Goal: Answer question/provide support: Share knowledge or assist other users

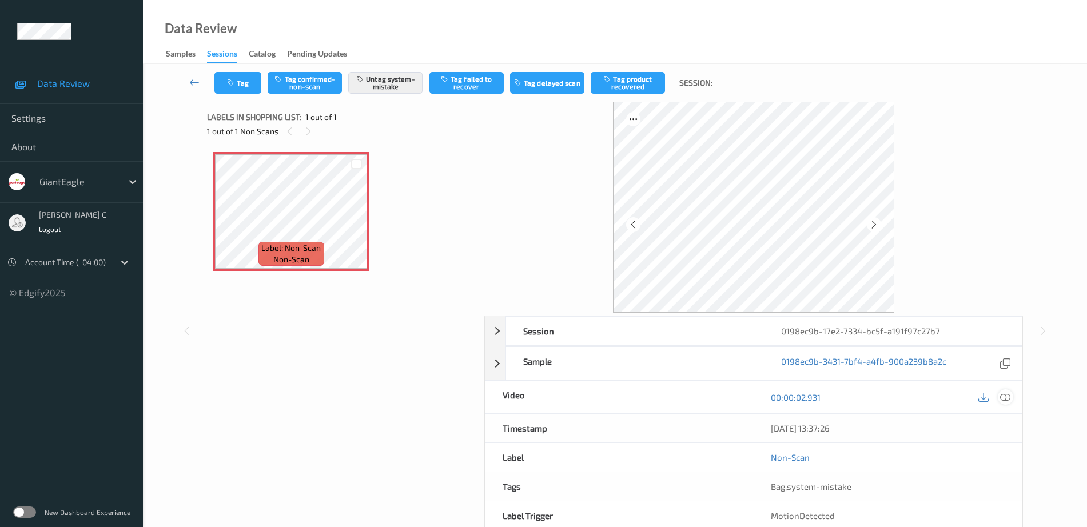
click at [1006, 397] on icon at bounding box center [1005, 397] width 10 height 10
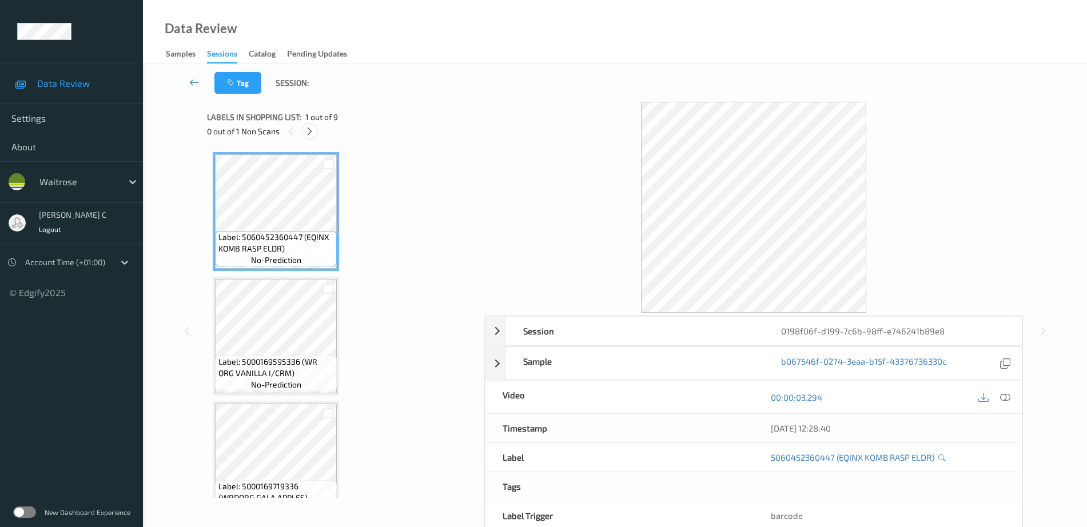
click at [312, 134] on icon at bounding box center [310, 131] width 10 height 10
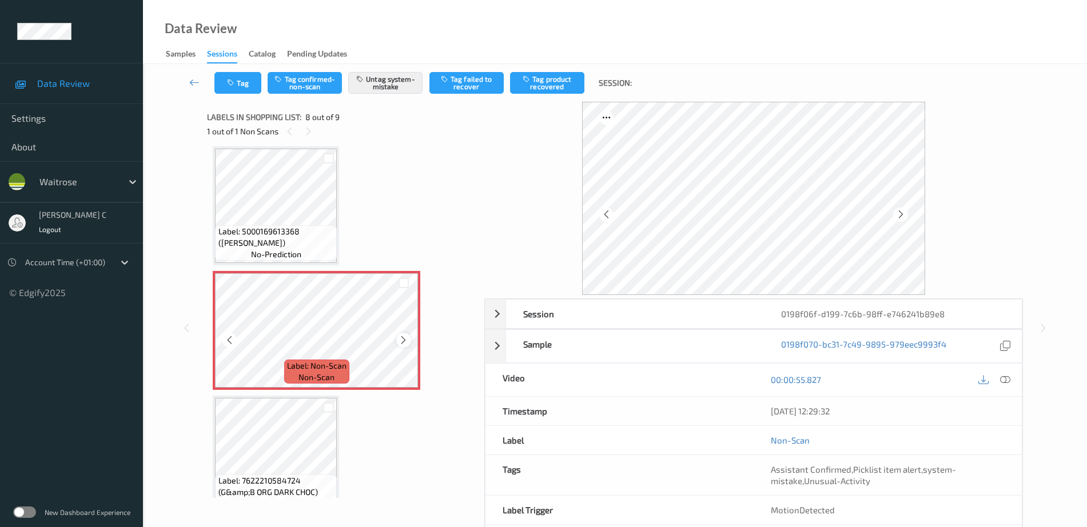
click at [397, 341] on div at bounding box center [403, 340] width 14 height 14
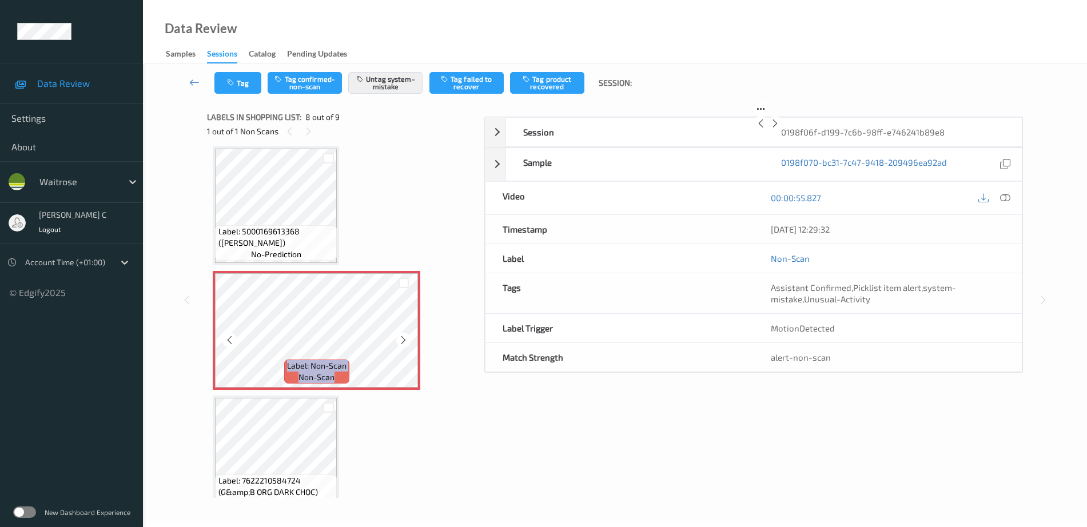
click at [397, 341] on div at bounding box center [403, 340] width 14 height 14
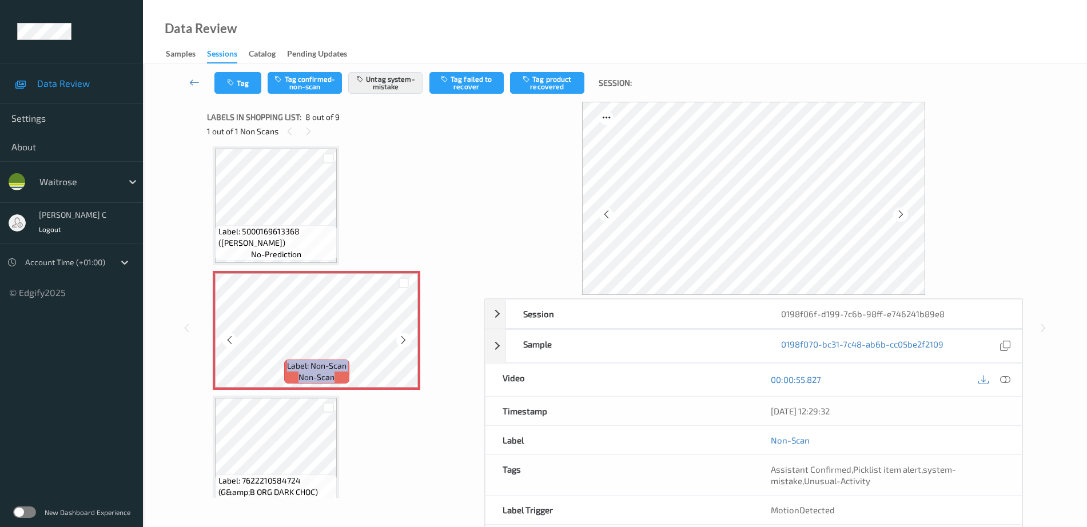
click at [398, 341] on div at bounding box center [403, 340] width 14 height 14
click at [272, 225] on div "Label: 5000169613368 (DORG BROWN BLOOMER) no-prediction" at bounding box center [276, 242] width 122 height 35
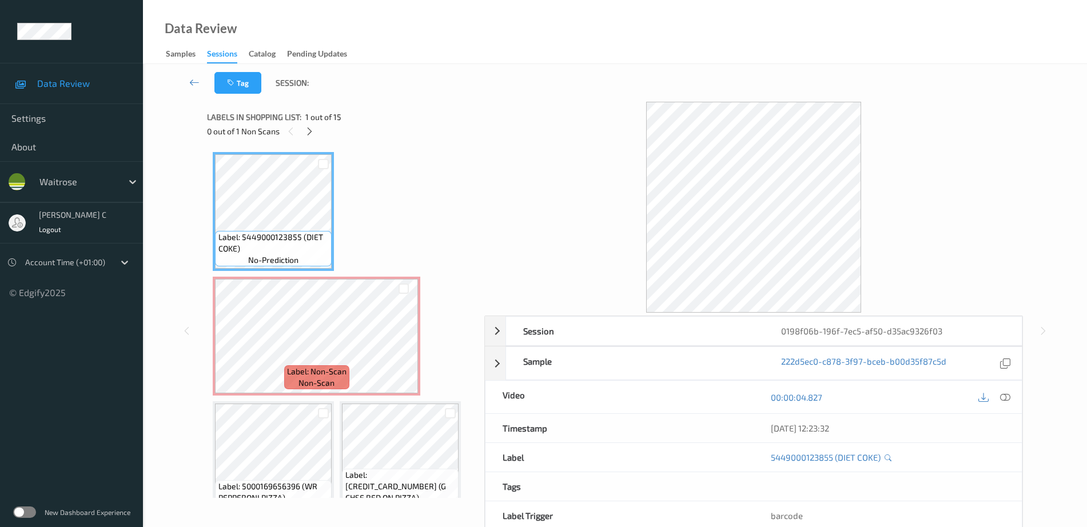
click at [315, 133] on div at bounding box center [310, 131] width 14 height 14
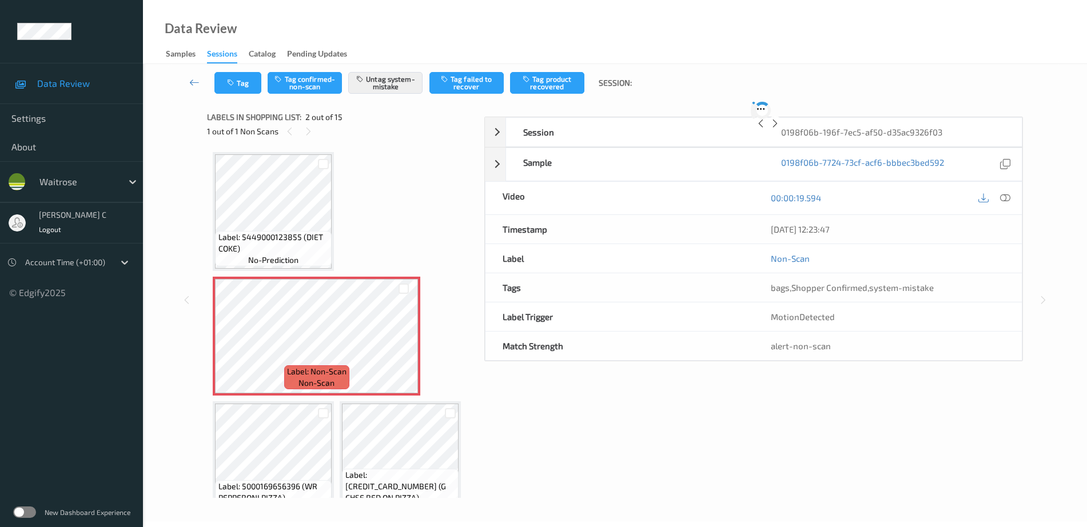
scroll to position [6, 0]
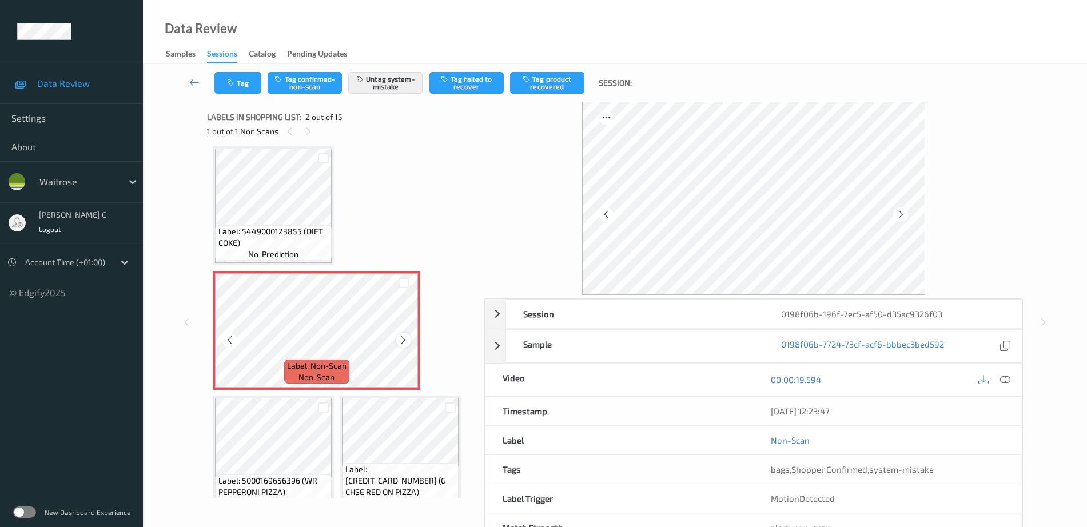
click at [405, 336] on icon at bounding box center [404, 340] width 10 height 10
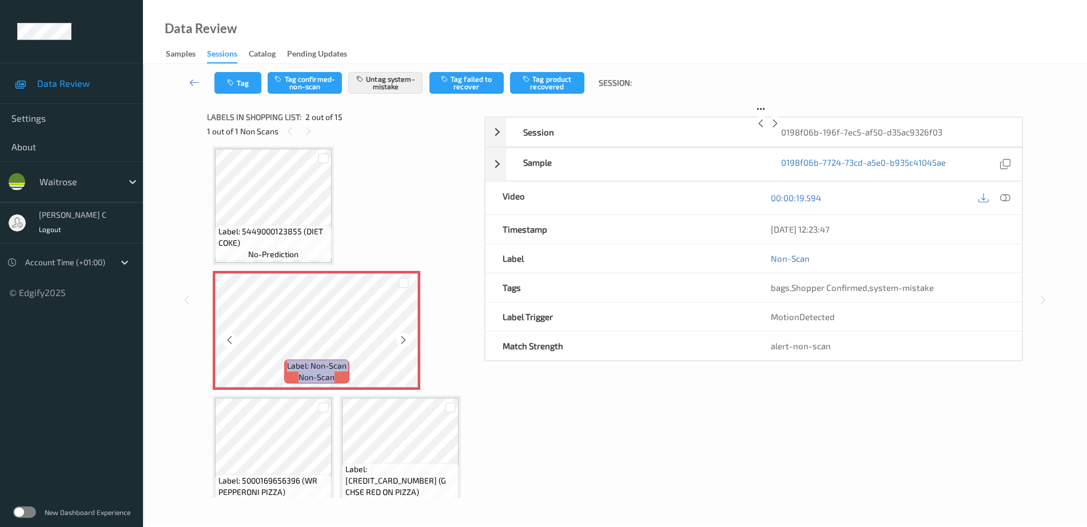
click at [405, 336] on icon at bounding box center [404, 340] width 10 height 10
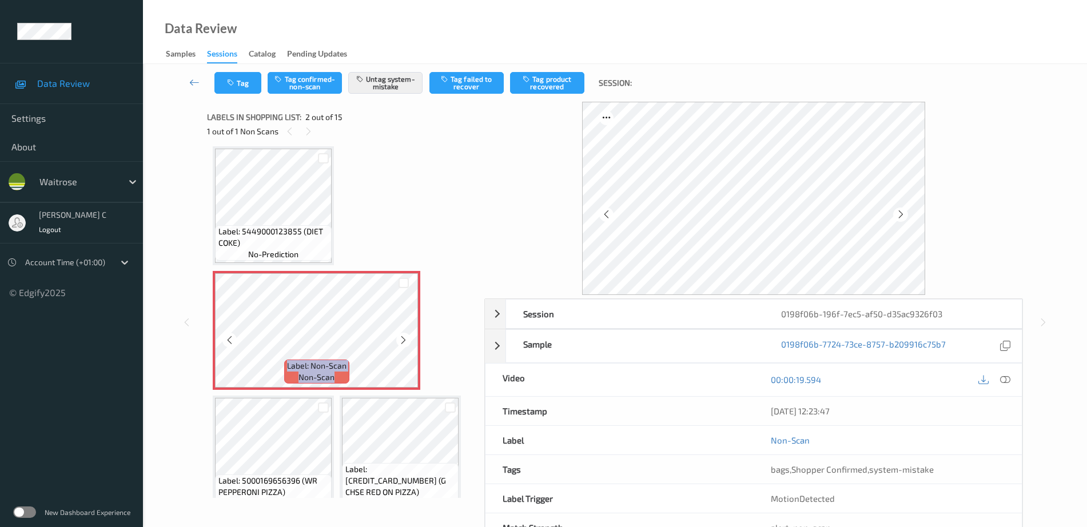
click at [405, 336] on icon at bounding box center [404, 340] width 10 height 10
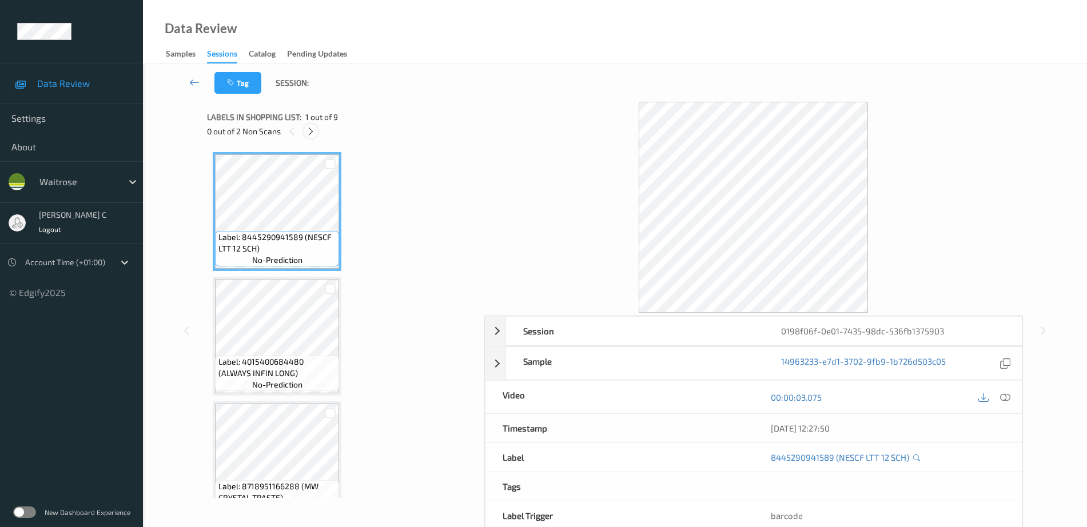
click at [312, 131] on icon at bounding box center [311, 131] width 10 height 10
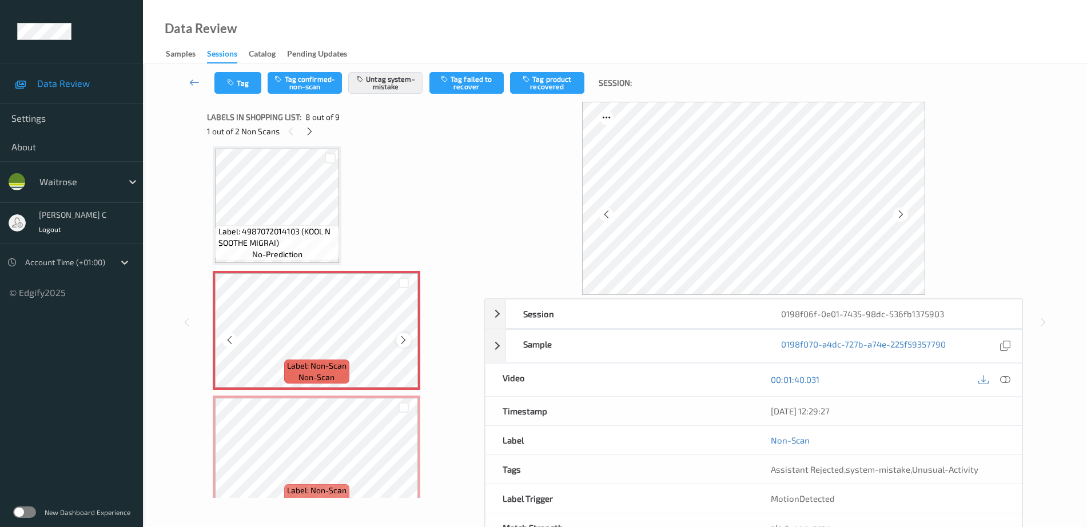
click at [403, 339] on icon at bounding box center [404, 340] width 10 height 10
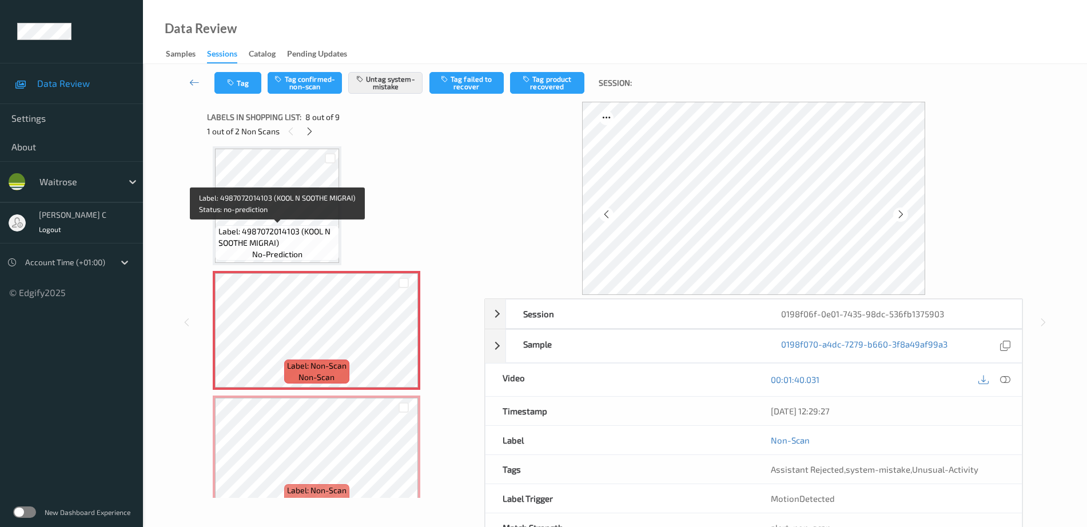
click at [310, 236] on span "Label: 4987072014103 (KOOL N SOOTHE MIGRAI)" at bounding box center [277, 237] width 118 height 23
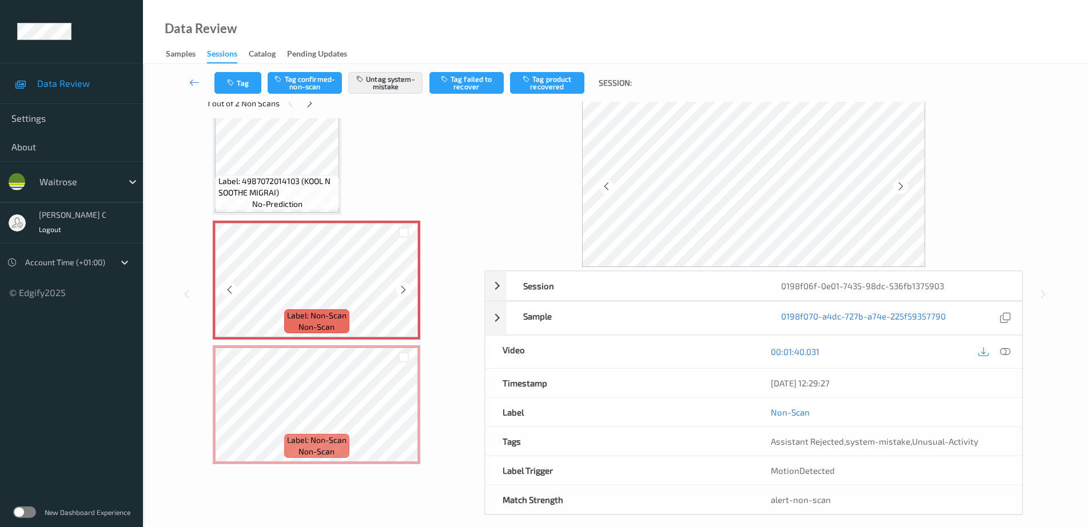
scroll to position [39, 0]
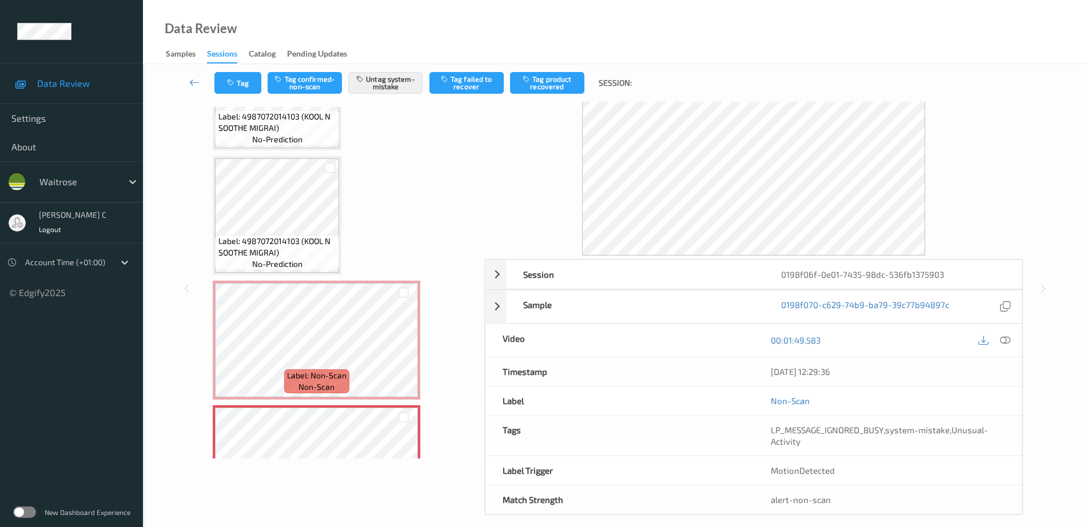
click at [283, 251] on span "Label: 4987072014103 (KOOL N SOOTHE MIGRAI)" at bounding box center [277, 247] width 118 height 23
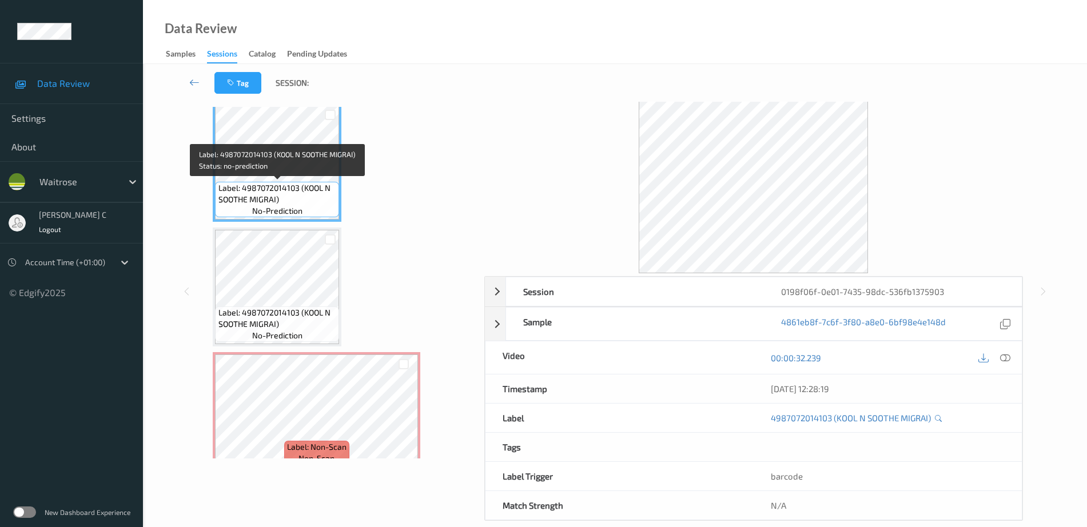
scroll to position [776, 0]
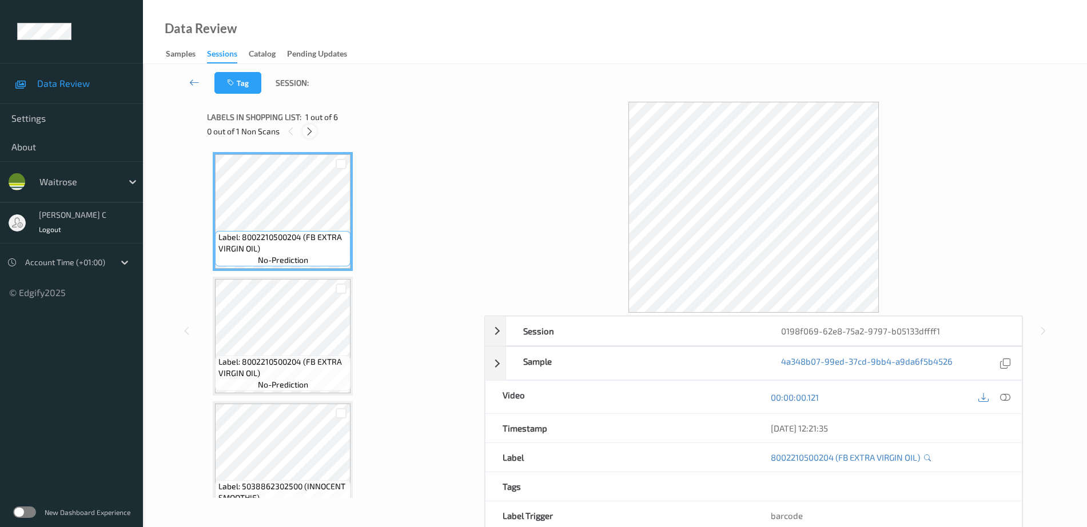
click at [316, 132] on div at bounding box center [310, 131] width 14 height 14
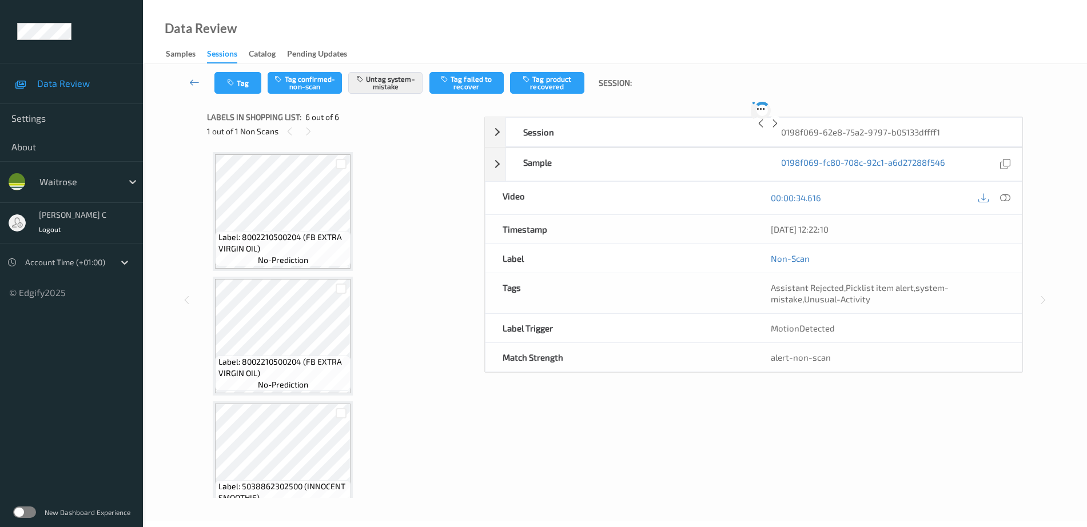
scroll to position [402, 0]
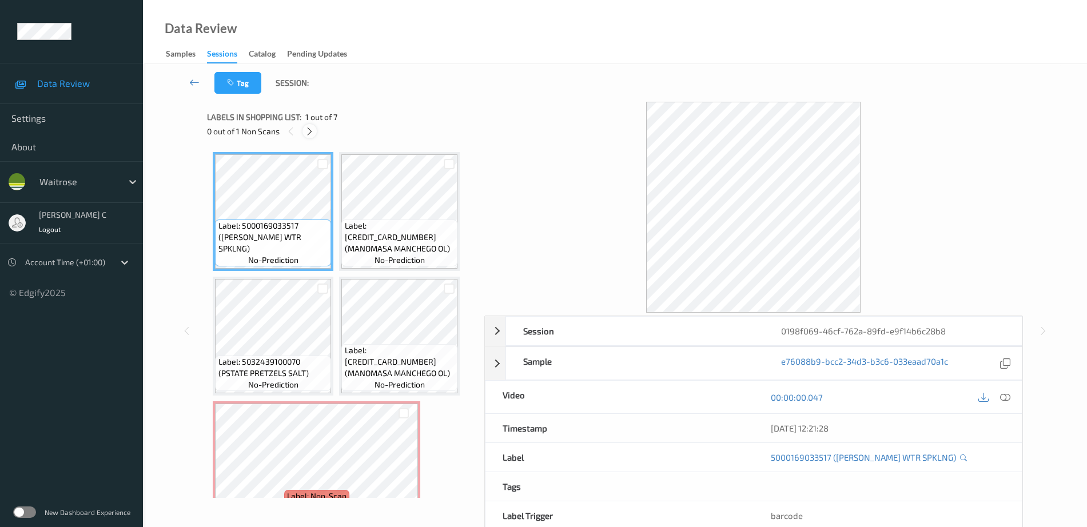
click at [309, 131] on icon at bounding box center [310, 131] width 10 height 10
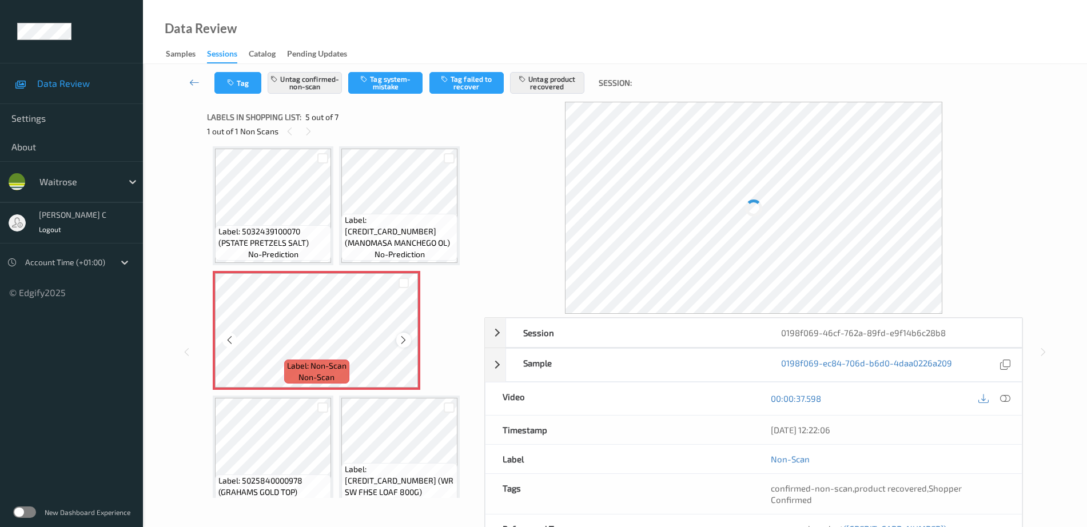
click at [401, 340] on icon at bounding box center [404, 340] width 10 height 10
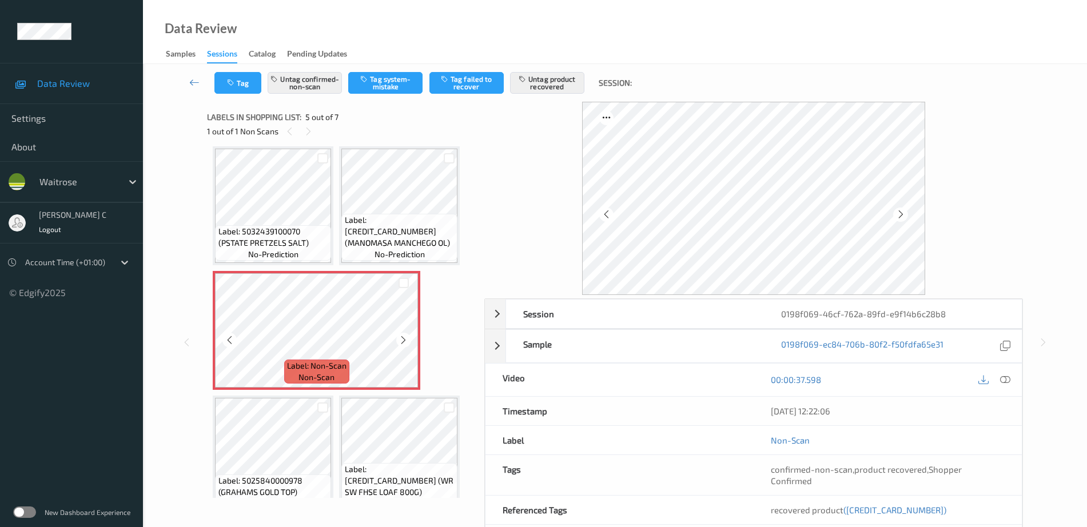
click at [401, 340] on icon at bounding box center [404, 340] width 10 height 10
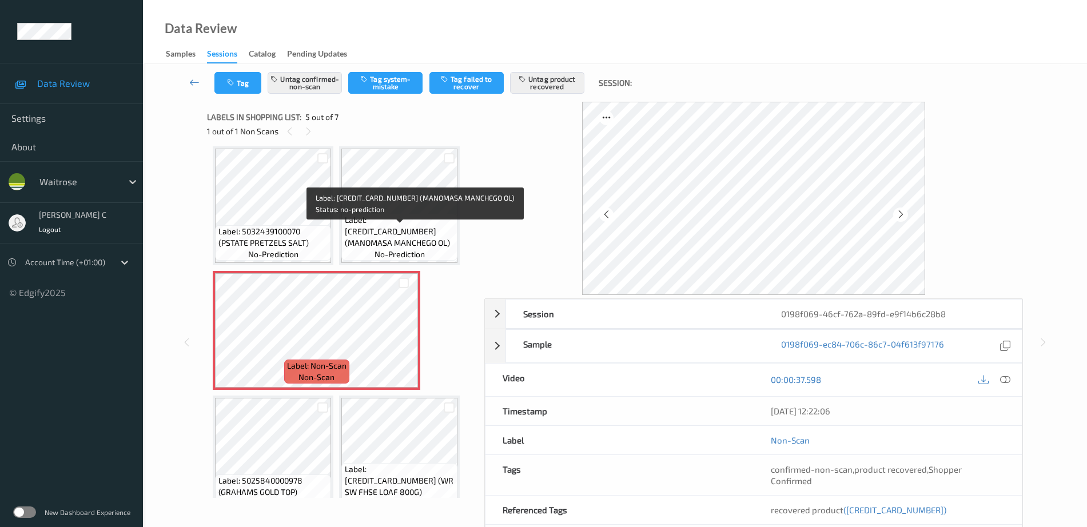
click at [405, 234] on span "Label: 5017764003371 (MANOMASA MANCHEGO OL)" at bounding box center [400, 231] width 110 height 34
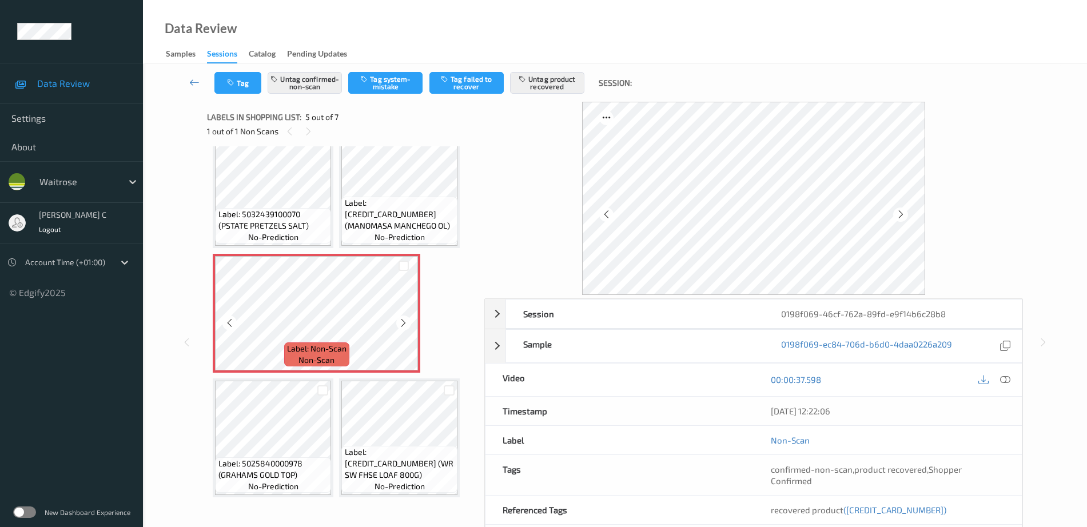
scroll to position [153, 0]
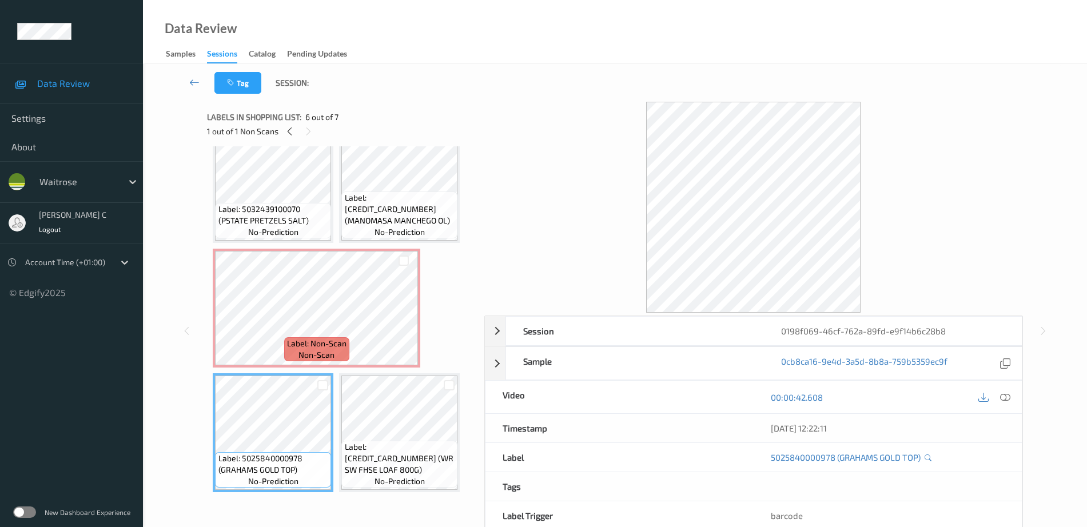
click at [389, 456] on span "Label: 5000169677148 (WR SW FHSE LOAF 800G)" at bounding box center [400, 459] width 110 height 34
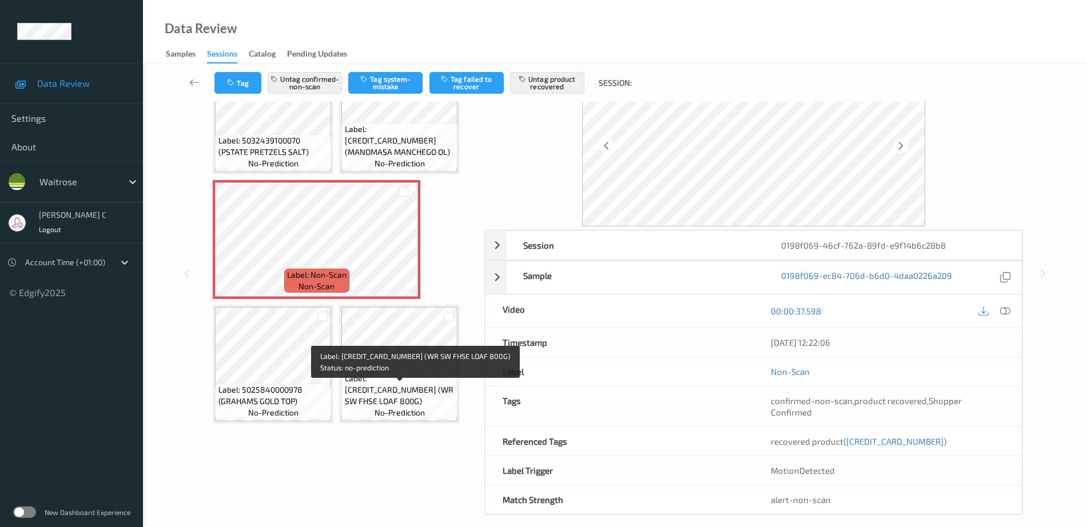
click at [393, 388] on span "Label: 5000169677148 (WR SW FHSE LOAF 800G)" at bounding box center [400, 390] width 110 height 34
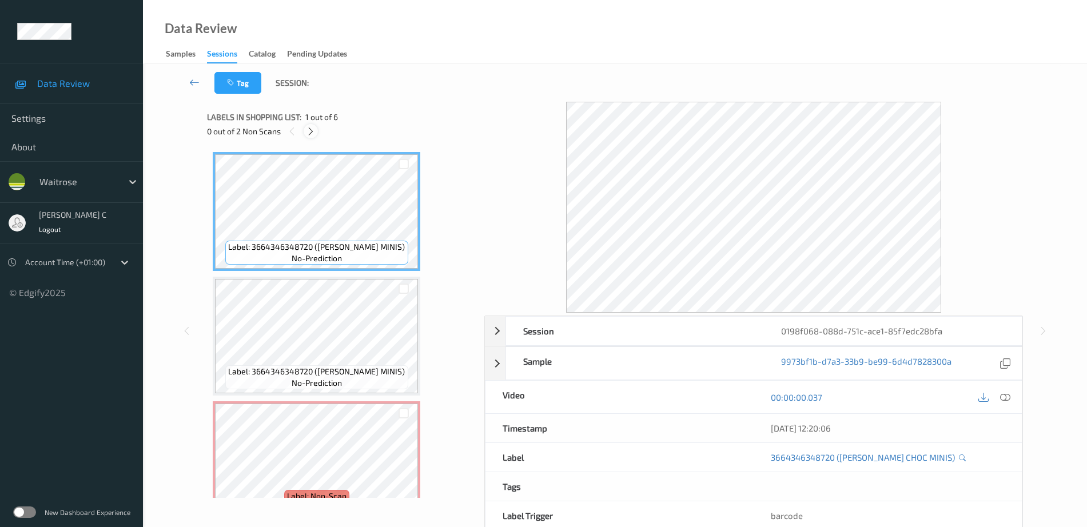
click at [310, 134] on icon at bounding box center [311, 131] width 10 height 10
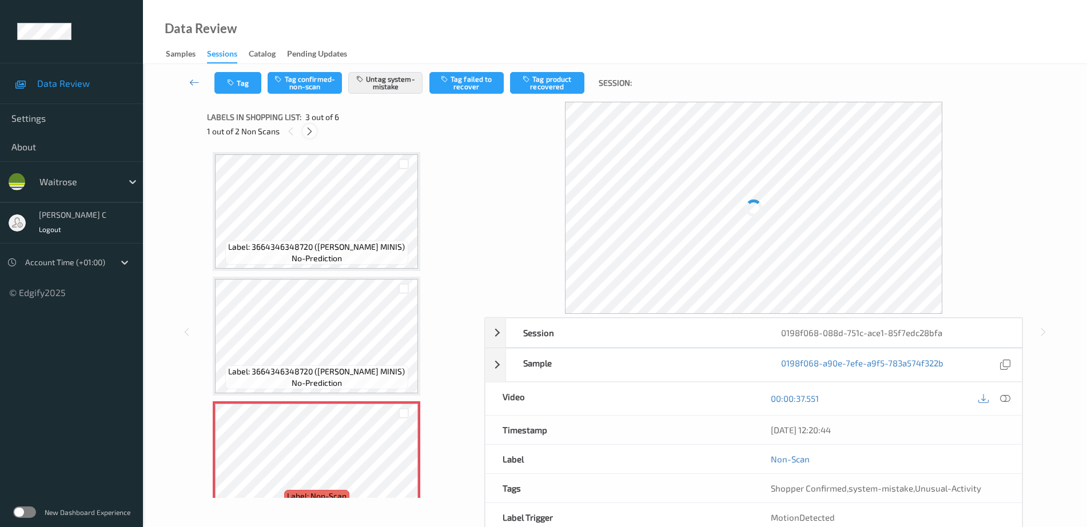
scroll to position [130, 0]
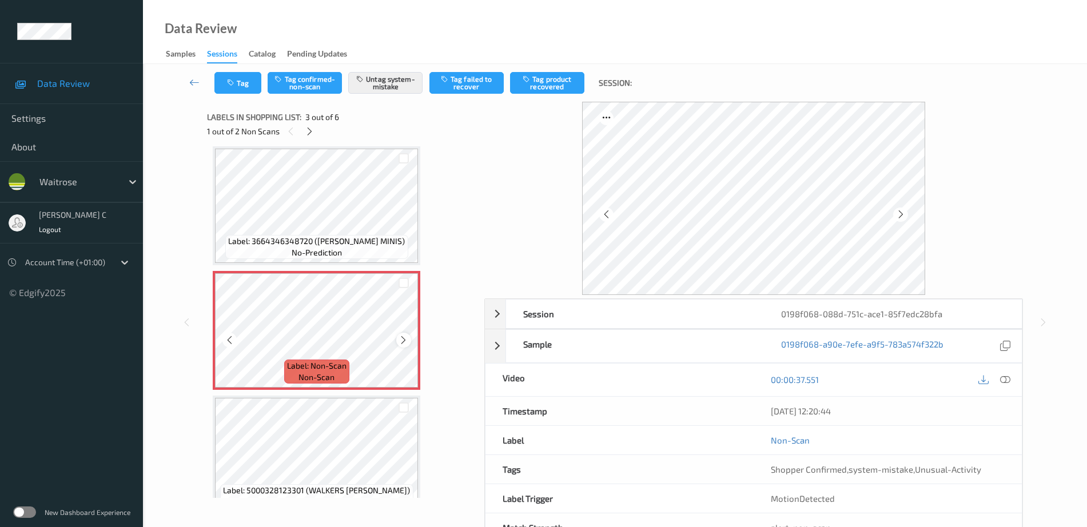
click at [401, 340] on icon at bounding box center [404, 340] width 10 height 10
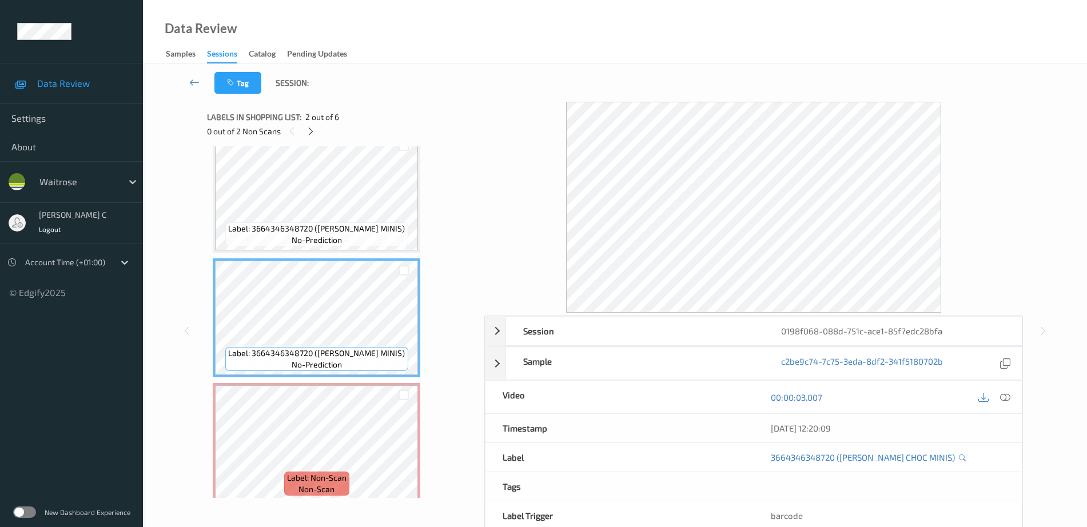
scroll to position [0, 0]
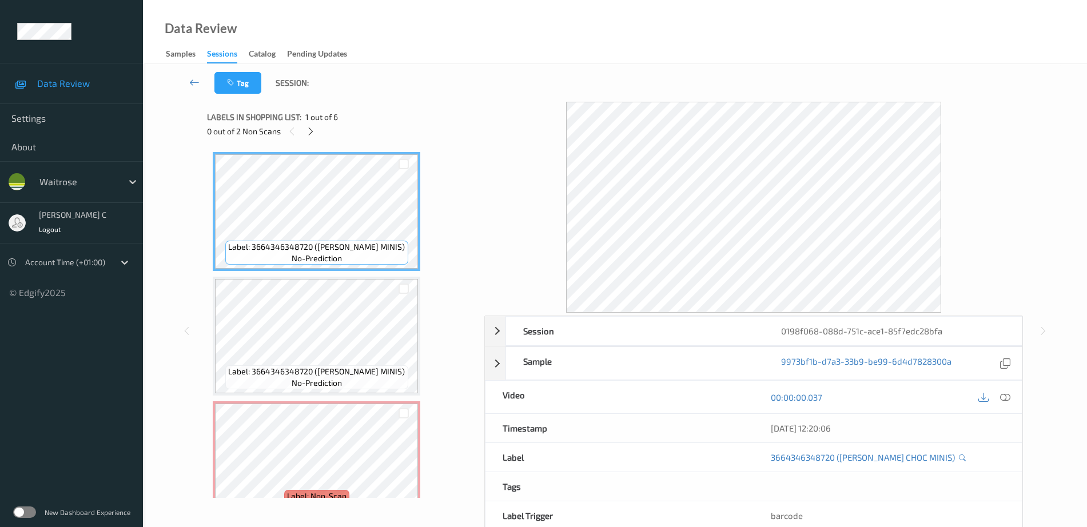
click at [325, 278] on div "Label: 3664346348720 (TERRYS CHOC MINIS) no-prediction" at bounding box center [317, 336] width 208 height 119
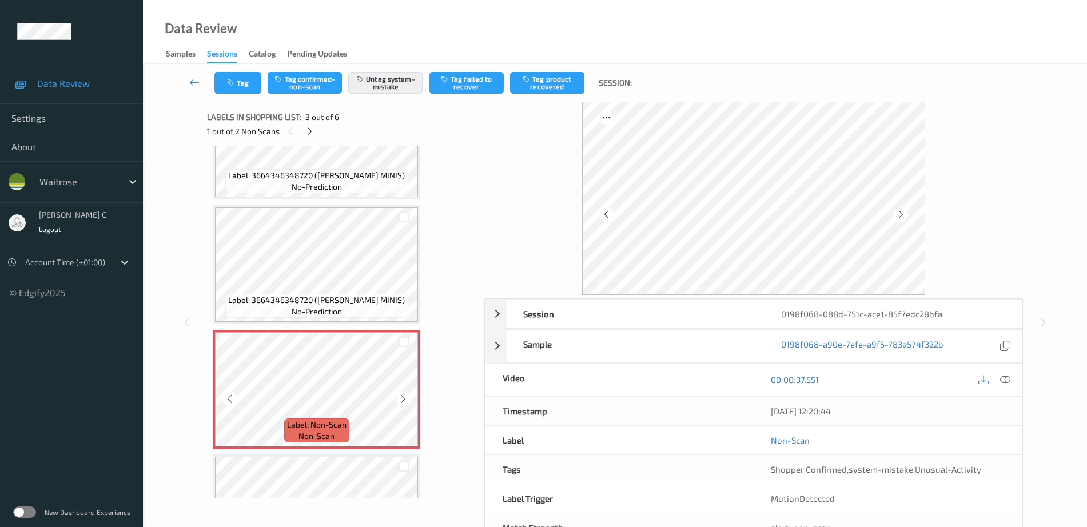
scroll to position [214, 0]
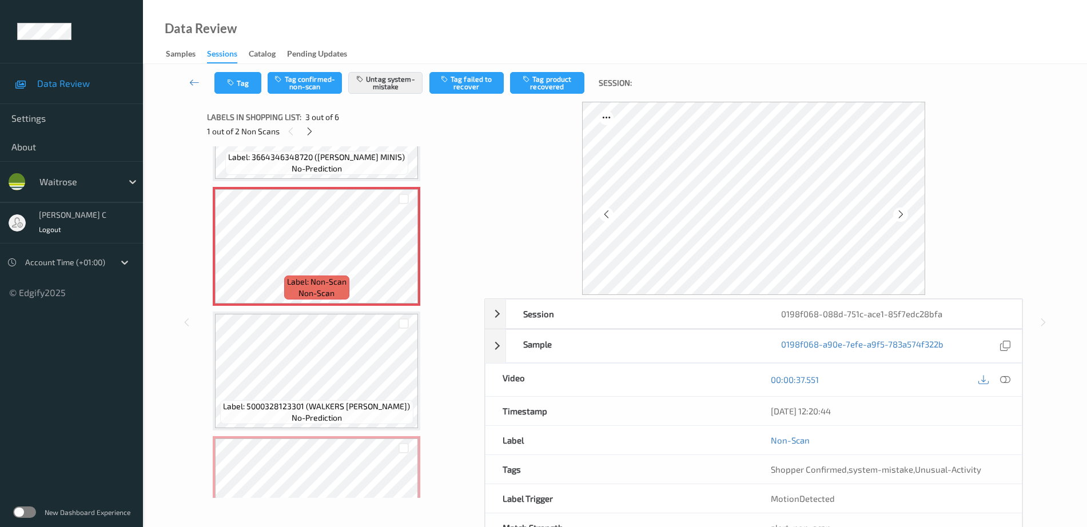
click at [324, 403] on span "Label: 5000328123301 (WALKERS MAX PAPRIKA)" at bounding box center [316, 406] width 187 height 11
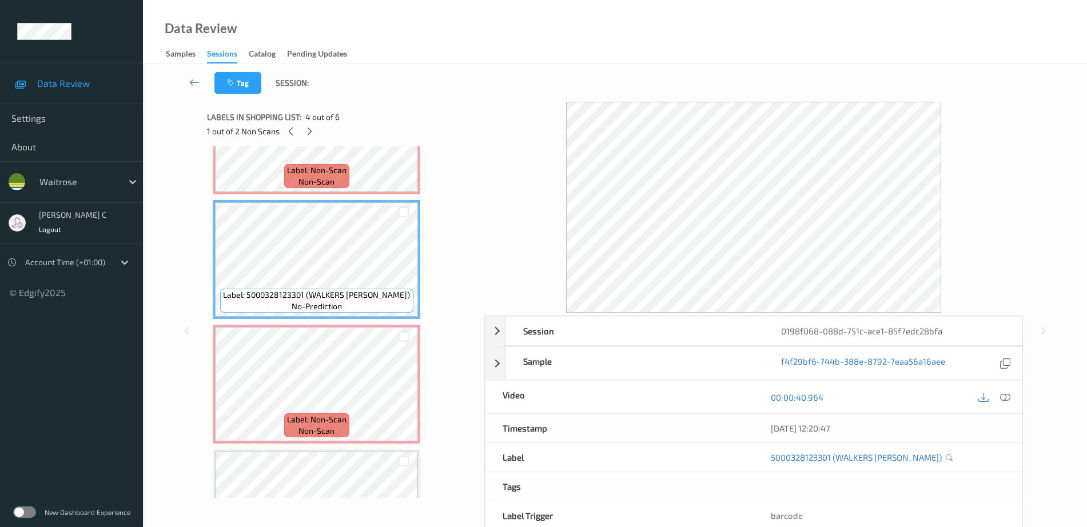
scroll to position [402, 0]
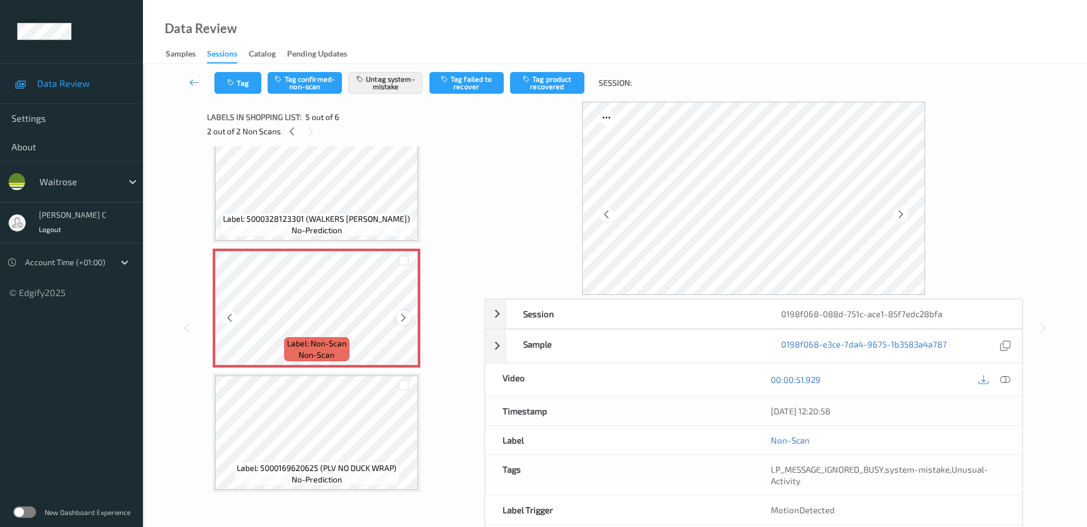
click at [404, 322] on icon at bounding box center [404, 318] width 10 height 10
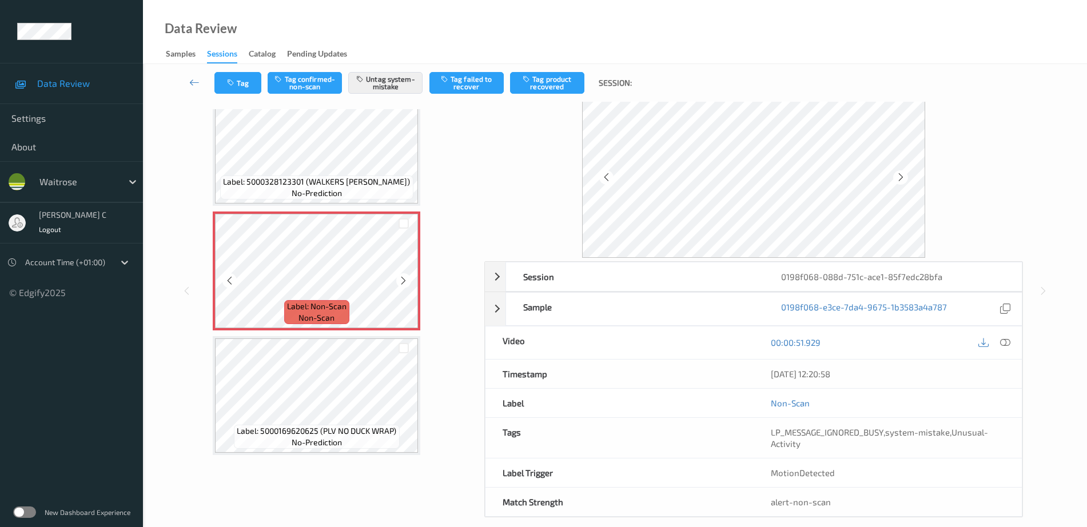
scroll to position [51, 0]
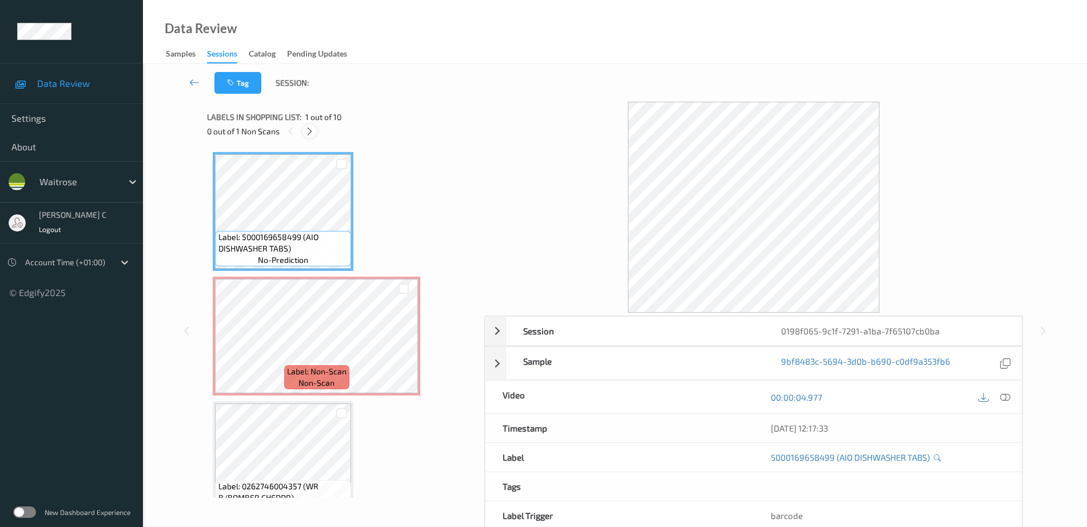
click at [311, 132] on icon at bounding box center [310, 131] width 10 height 10
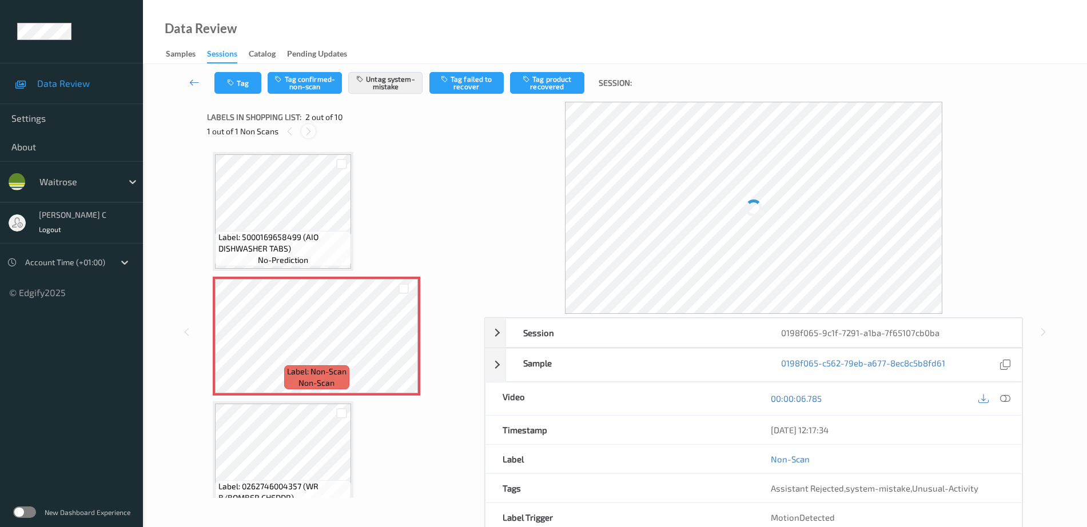
scroll to position [6, 0]
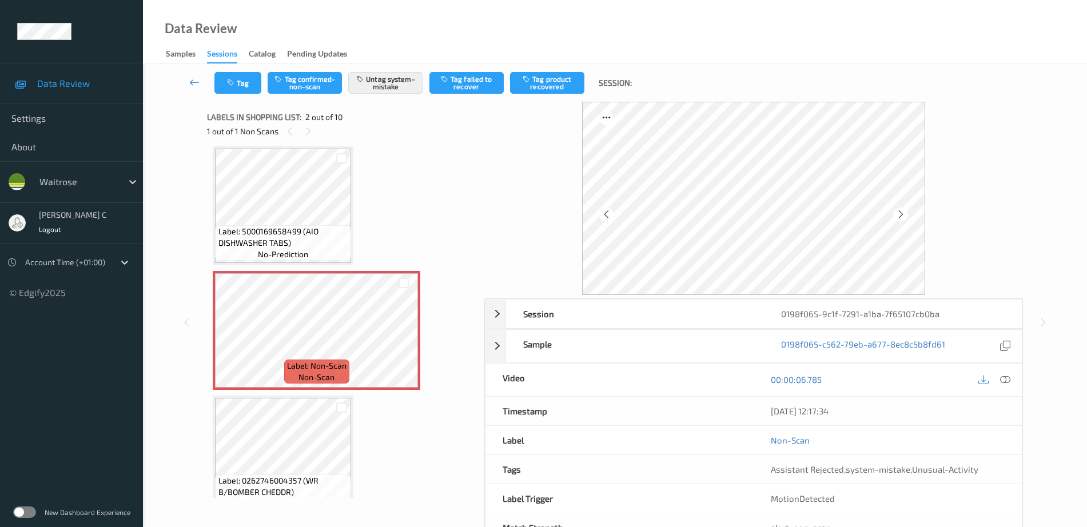
click at [251, 242] on span "Label: 5000169658499 (AIO DISHWASHER TABS)" at bounding box center [283, 237] width 130 height 23
click at [404, 337] on icon at bounding box center [404, 340] width 10 height 10
click at [254, 78] on button "Tag" at bounding box center [237, 83] width 47 height 22
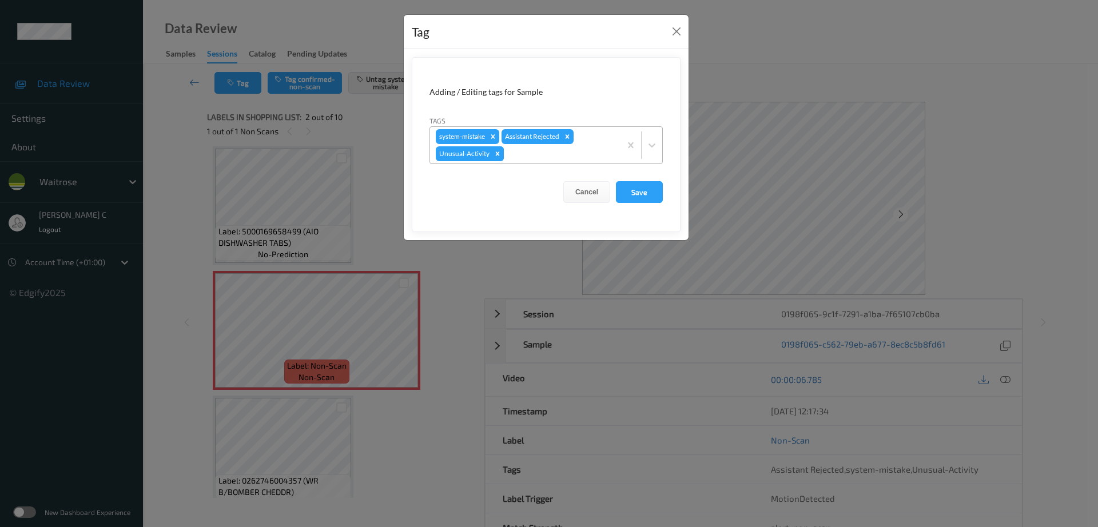
click at [497, 158] on div "Remove Unusual-Activity" at bounding box center [497, 153] width 13 height 15
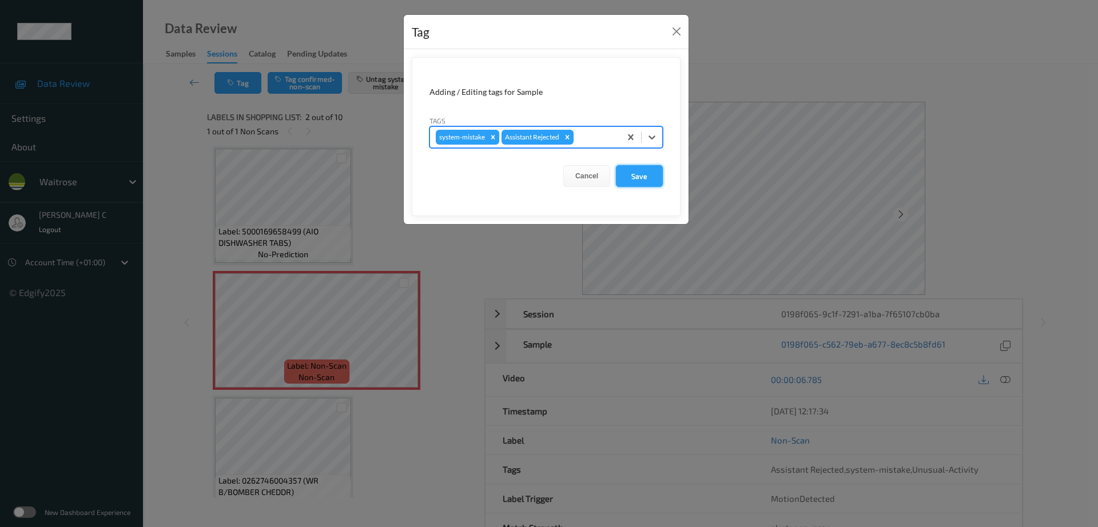
click at [625, 177] on button "Save" at bounding box center [639, 176] width 47 height 22
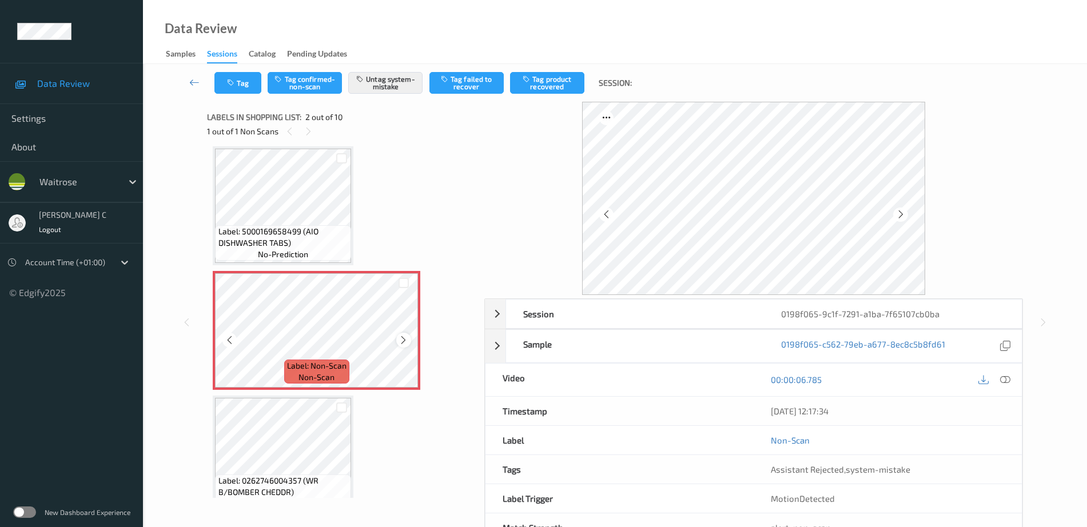
click at [402, 341] on icon at bounding box center [404, 340] width 10 height 10
click at [280, 229] on span "Label: 5000169658499 (AIO DISHWASHER TABS)" at bounding box center [283, 237] width 130 height 23
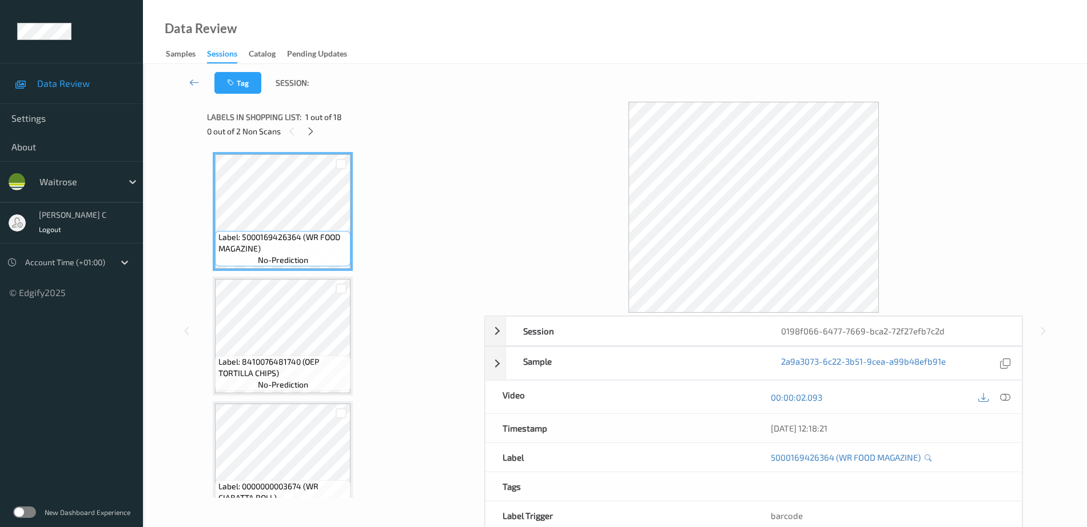
click at [314, 138] on div "0 out of 2 Non Scans" at bounding box center [341, 131] width 269 height 14
click at [313, 132] on icon at bounding box center [311, 131] width 10 height 10
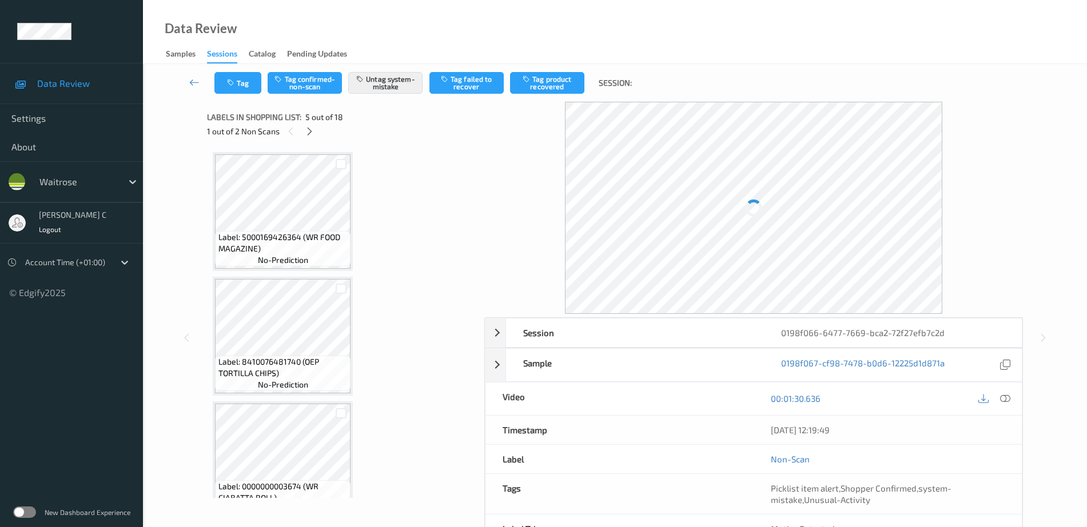
scroll to position [380, 0]
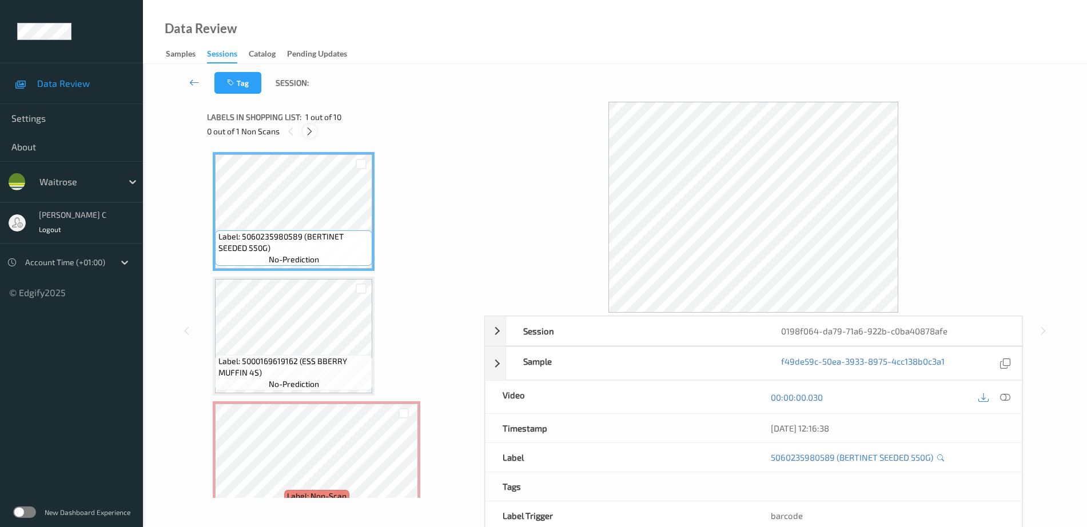
click at [309, 128] on icon at bounding box center [310, 131] width 10 height 10
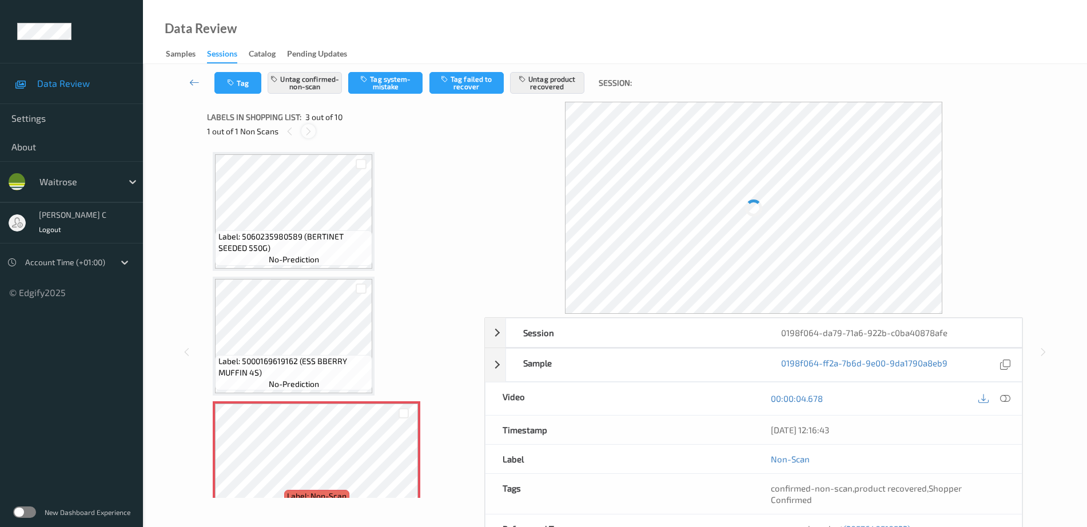
scroll to position [130, 0]
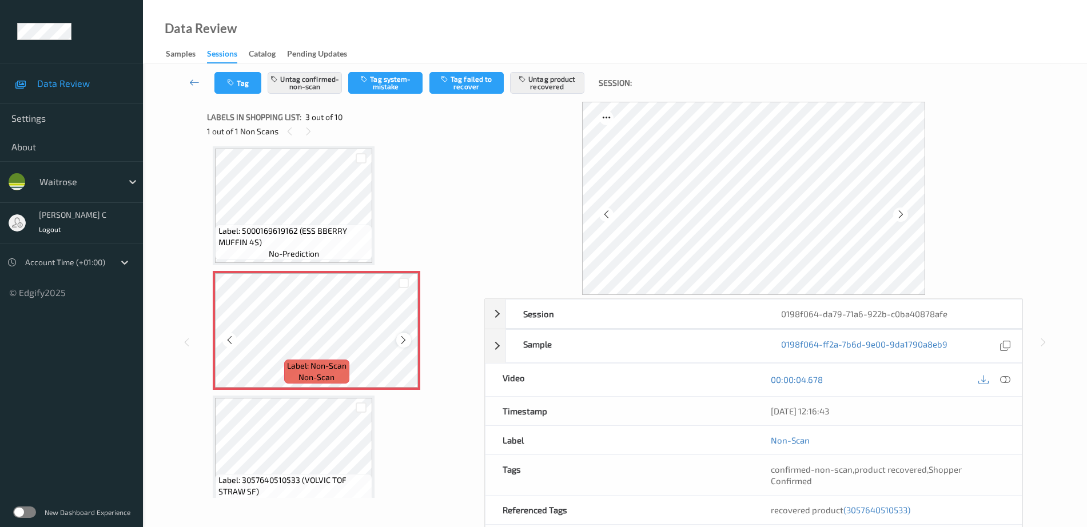
click at [403, 343] on icon at bounding box center [404, 340] width 10 height 10
click at [404, 343] on icon at bounding box center [404, 340] width 10 height 10
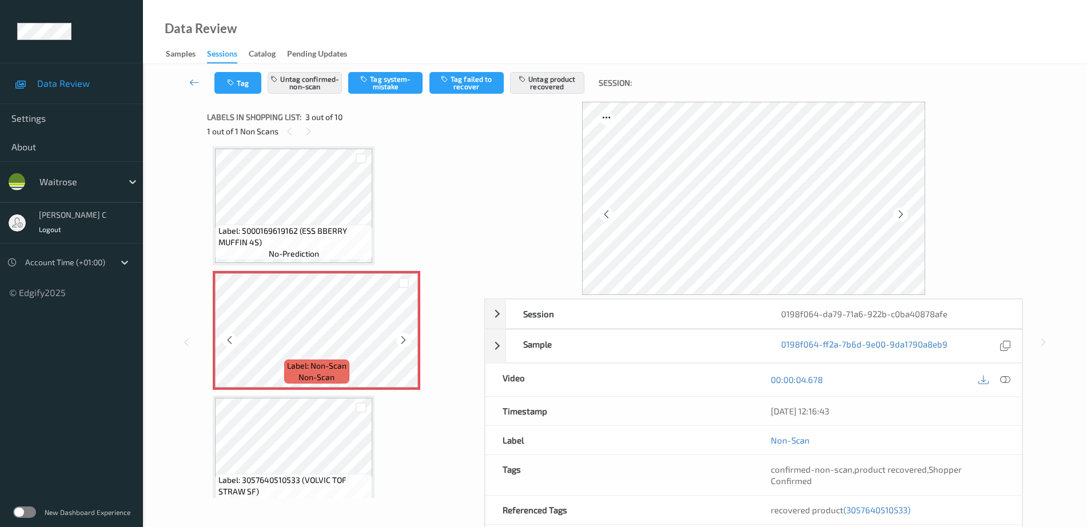
click at [283, 246] on span "Label: 5000169619162 (ESS BBERRY MUFFIN 4S)" at bounding box center [294, 236] width 152 height 23
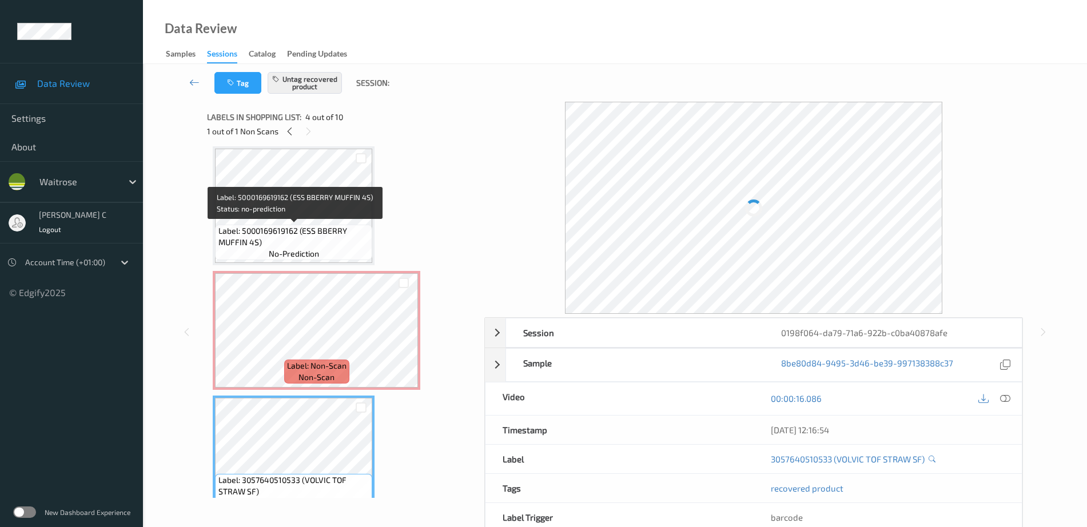
click at [295, 232] on span "Label: 5000169619162 (ESS BBERRY MUFFIN 4S)" at bounding box center [294, 236] width 152 height 23
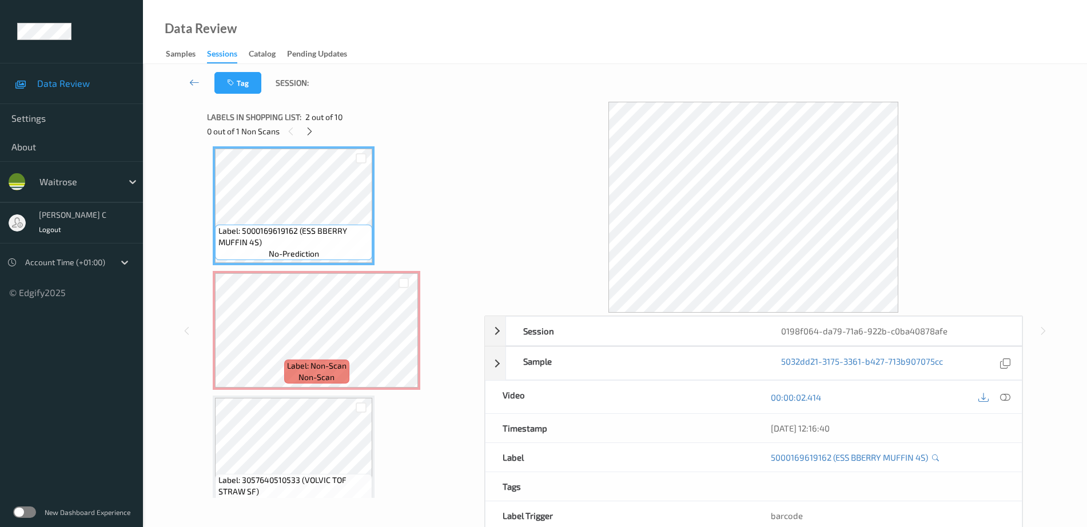
drag, startPoint x: 1001, startPoint y: 400, endPoint x: 961, endPoint y: 412, distance: 41.4
click at [1002, 400] on icon at bounding box center [1005, 397] width 10 height 10
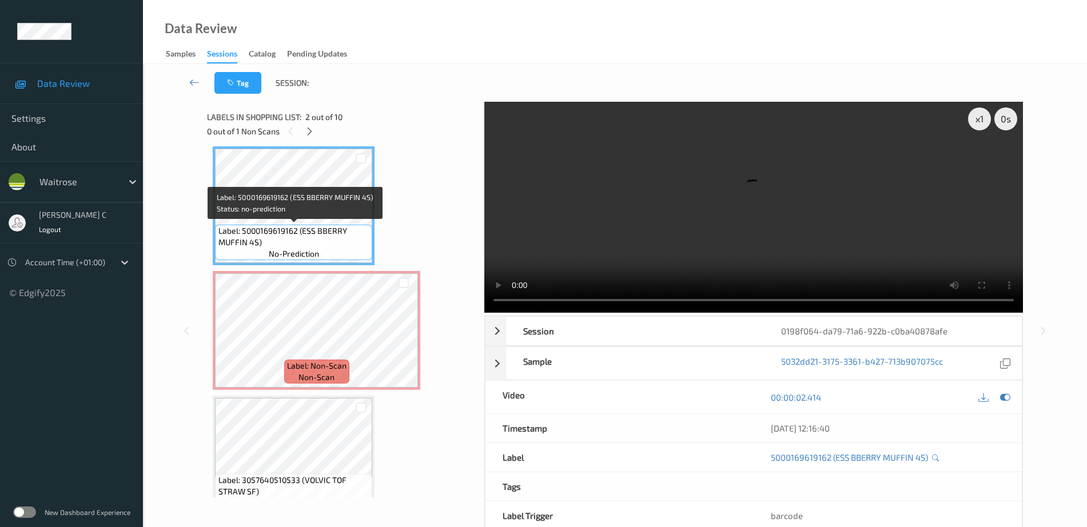
click at [344, 227] on span "Label: 5000169619162 (ESS BBERRY MUFFIN 4S)" at bounding box center [294, 236] width 152 height 23
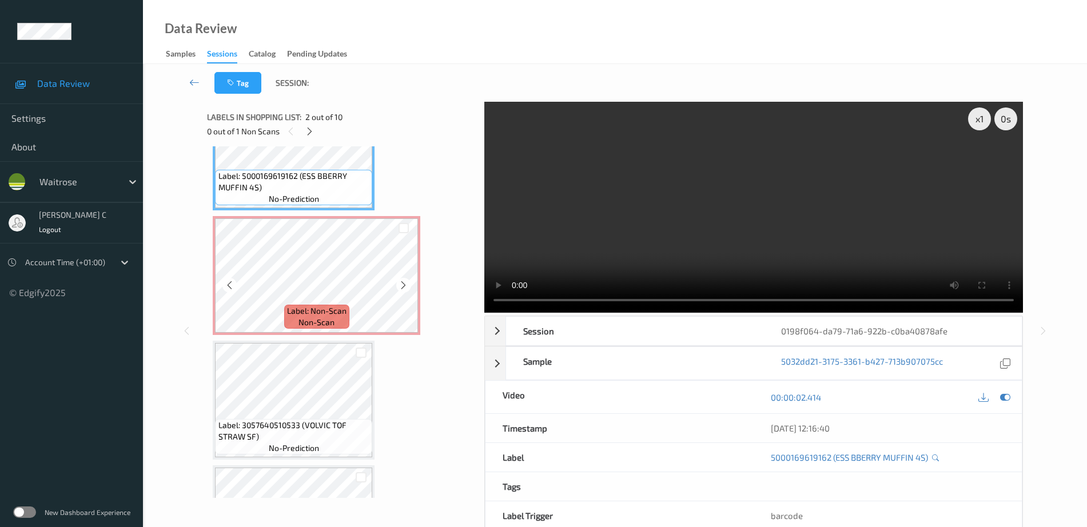
scroll to position [202, 0]
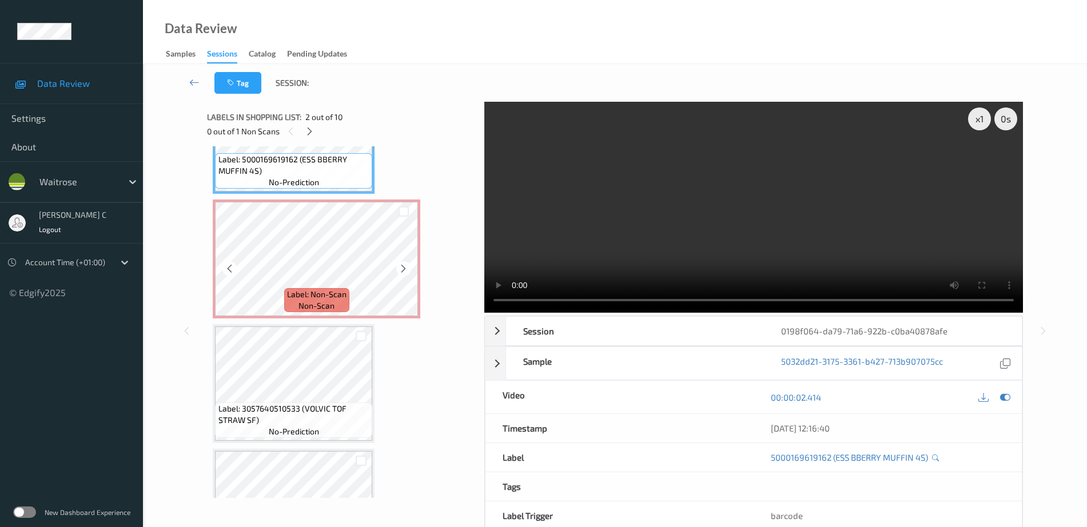
click at [320, 307] on span "non-scan" at bounding box center [317, 305] width 36 height 11
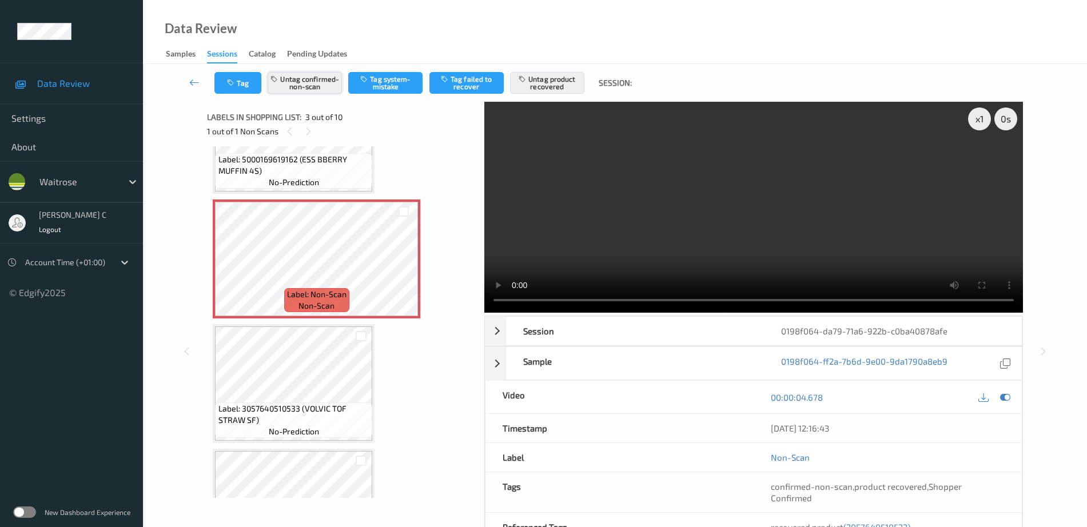
click at [321, 86] on button "Untag confirmed-non-scan" at bounding box center [305, 83] width 74 height 22
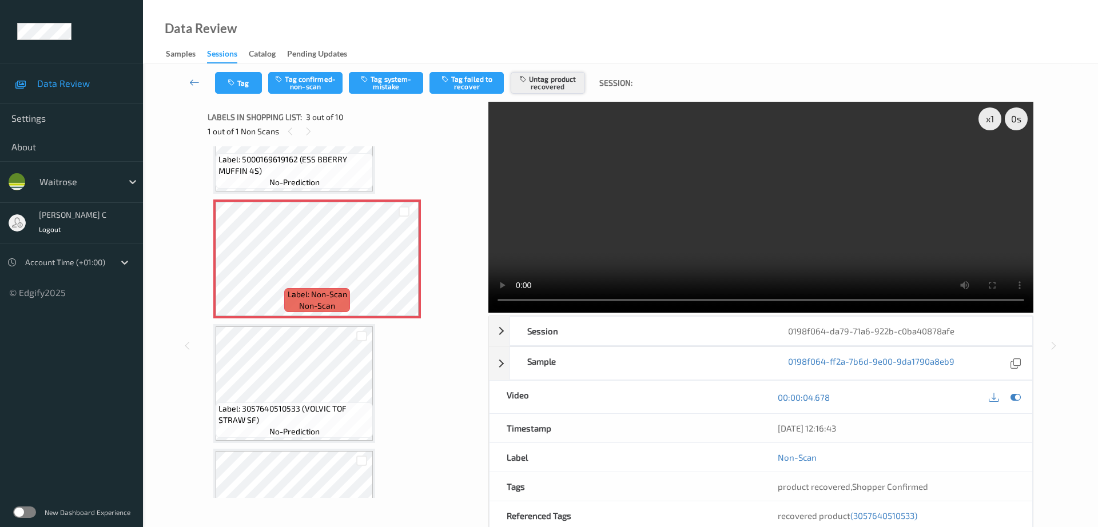
click at [554, 81] on button "Untag product recovered" at bounding box center [548, 83] width 74 height 22
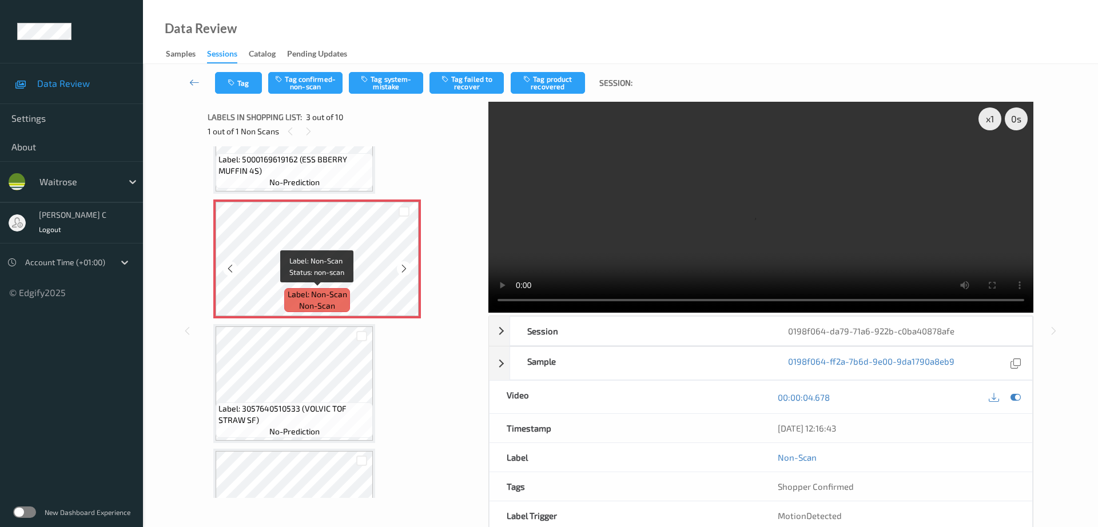
click at [300, 290] on span "Label: Non-Scan" at bounding box center [317, 294] width 59 height 11
click at [374, 79] on button "Tag system-mistake" at bounding box center [386, 83] width 74 height 22
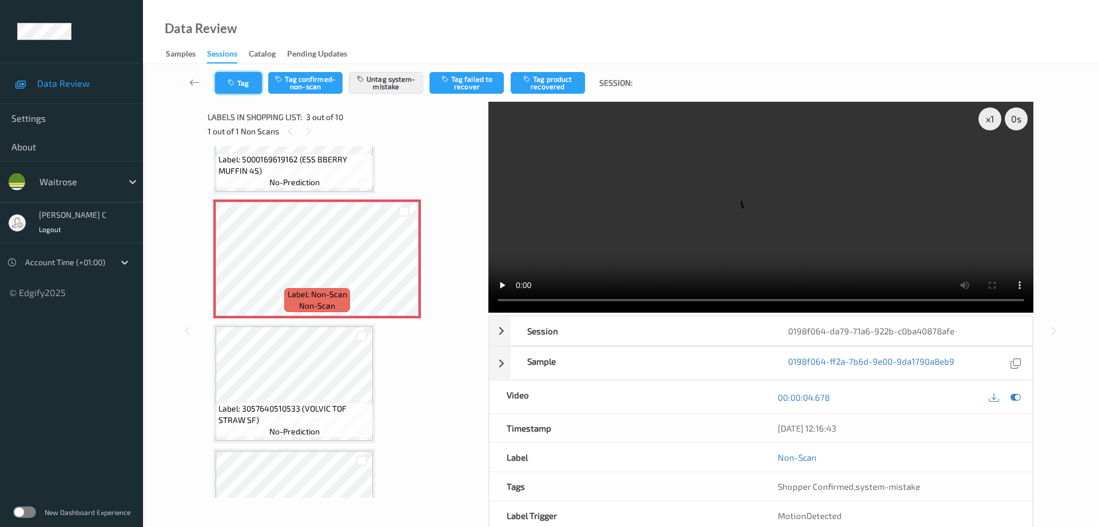
click at [238, 82] on button "Tag" at bounding box center [238, 83] width 47 height 22
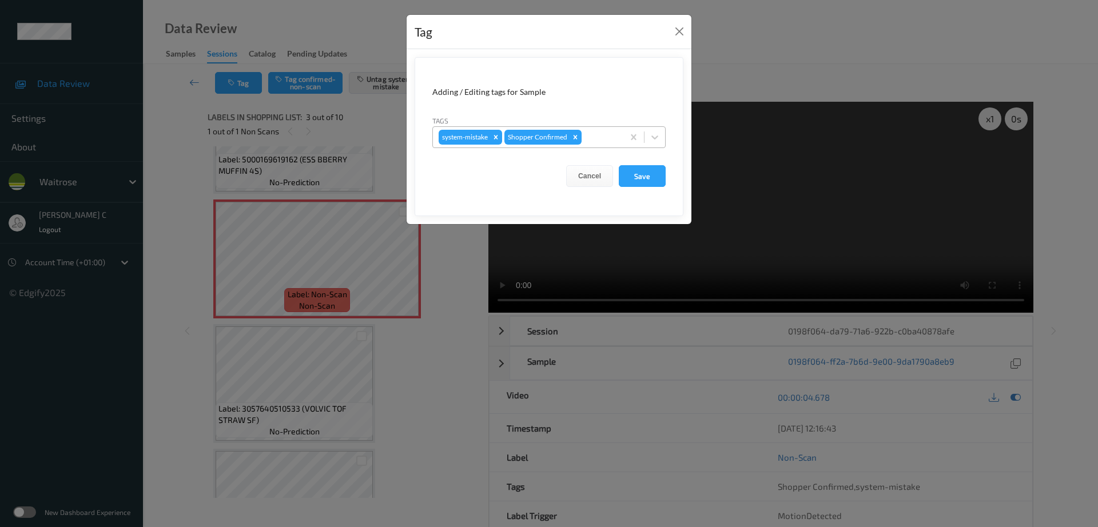
click at [598, 132] on div at bounding box center [601, 137] width 34 height 14
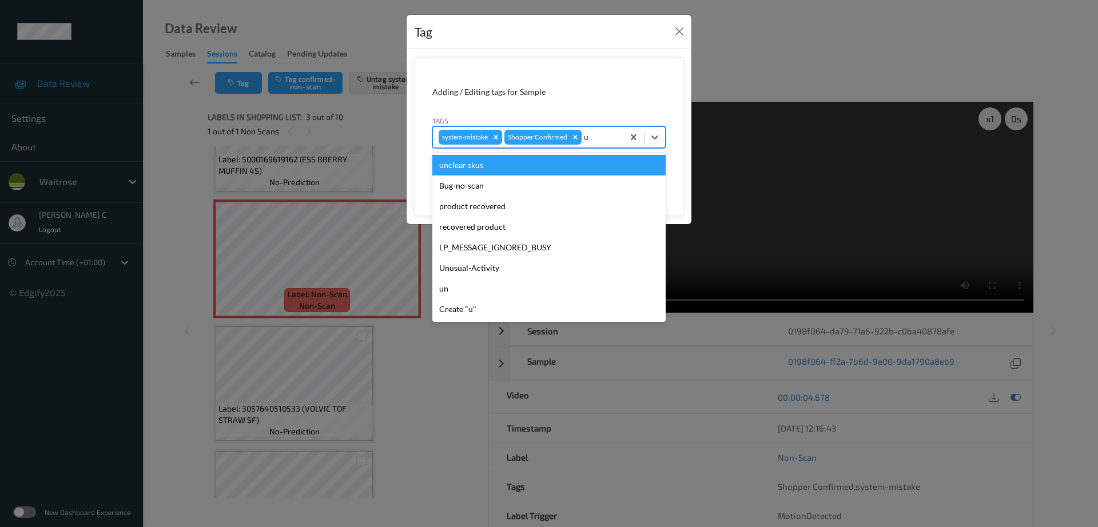
type input "un"
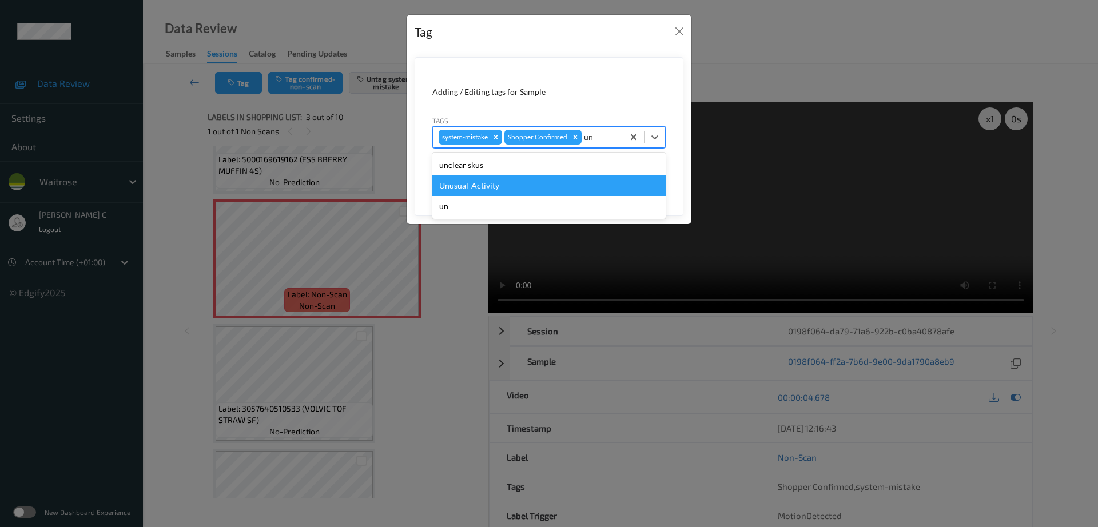
click at [527, 186] on div "Unusual-Activity" at bounding box center [548, 186] width 233 height 21
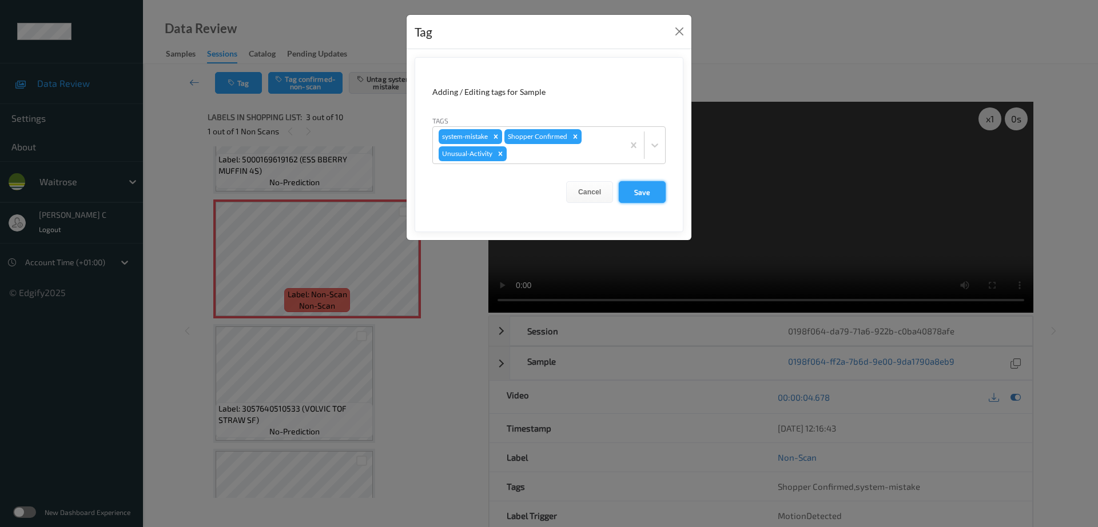
click at [645, 194] on button "Save" at bounding box center [642, 192] width 47 height 22
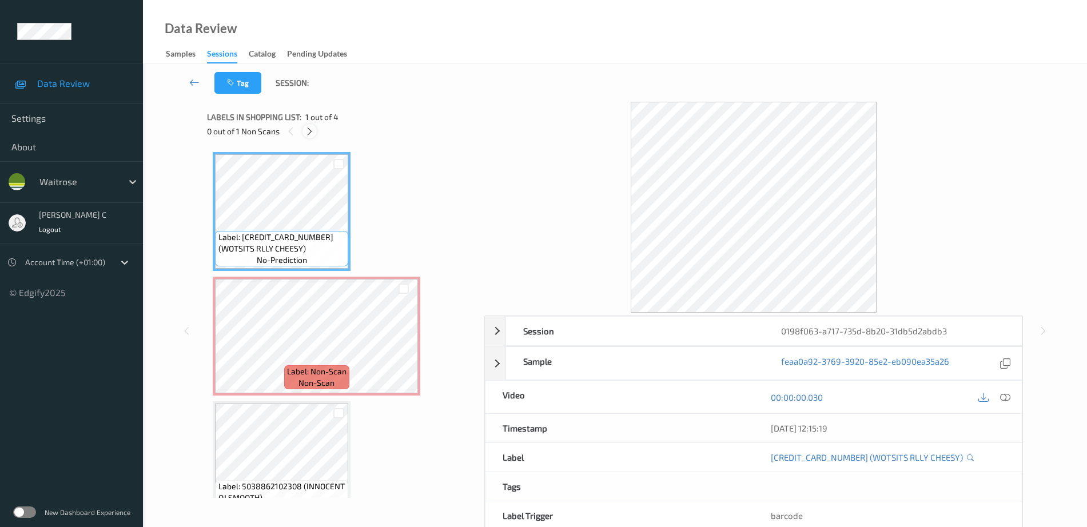
click at [312, 126] on icon at bounding box center [310, 131] width 10 height 10
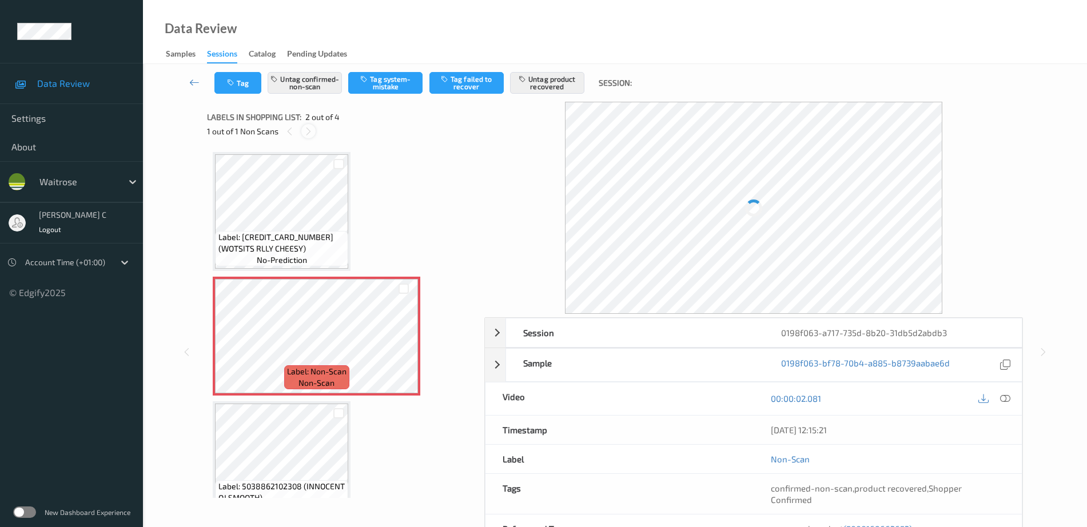
scroll to position [6, 0]
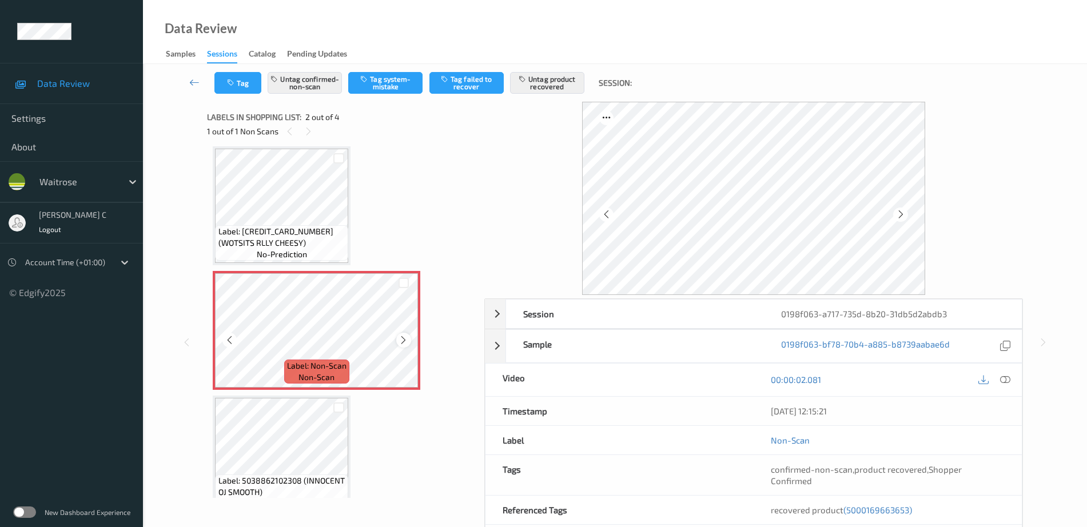
click at [402, 336] on icon at bounding box center [404, 340] width 10 height 10
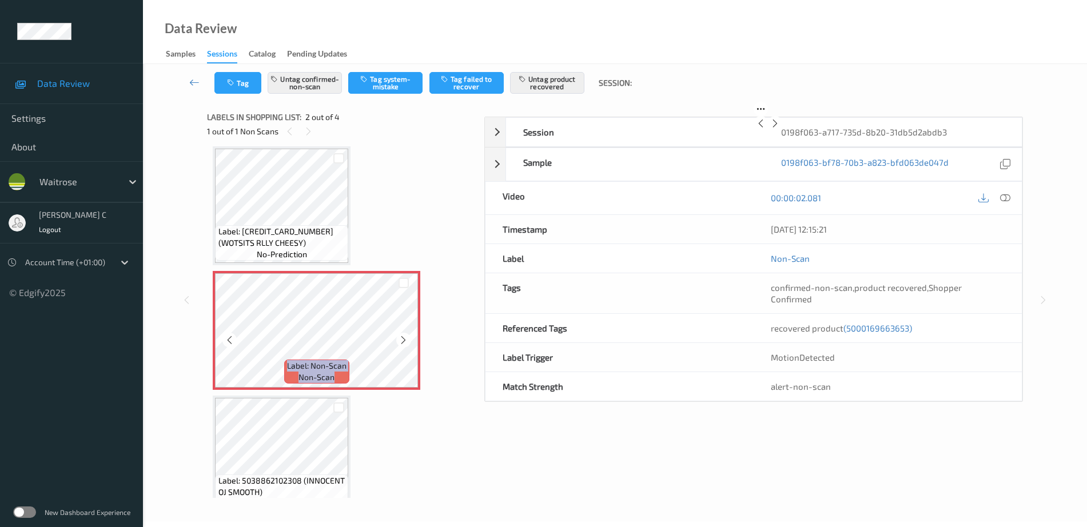
click at [402, 336] on icon at bounding box center [404, 340] width 10 height 10
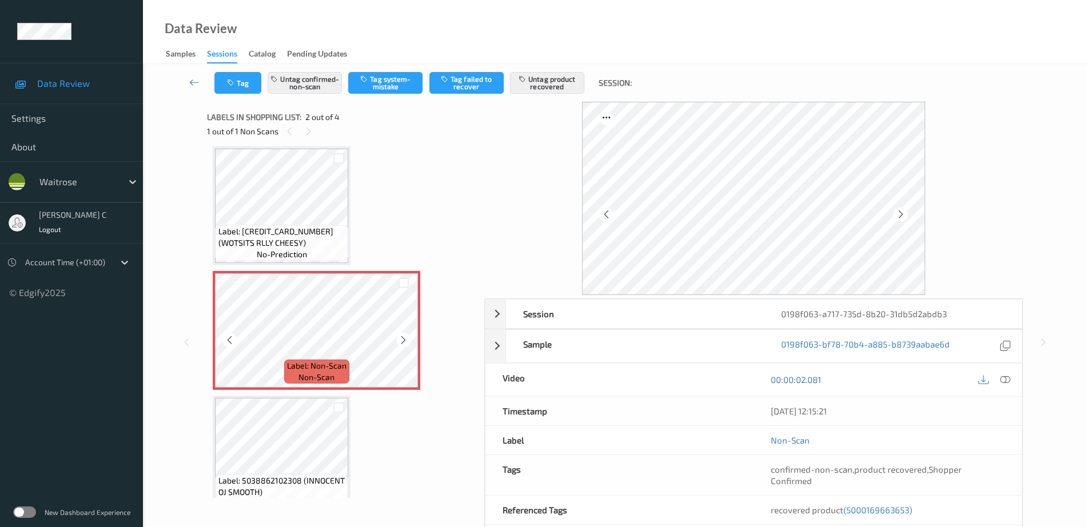
click at [402, 336] on icon at bounding box center [404, 340] width 10 height 10
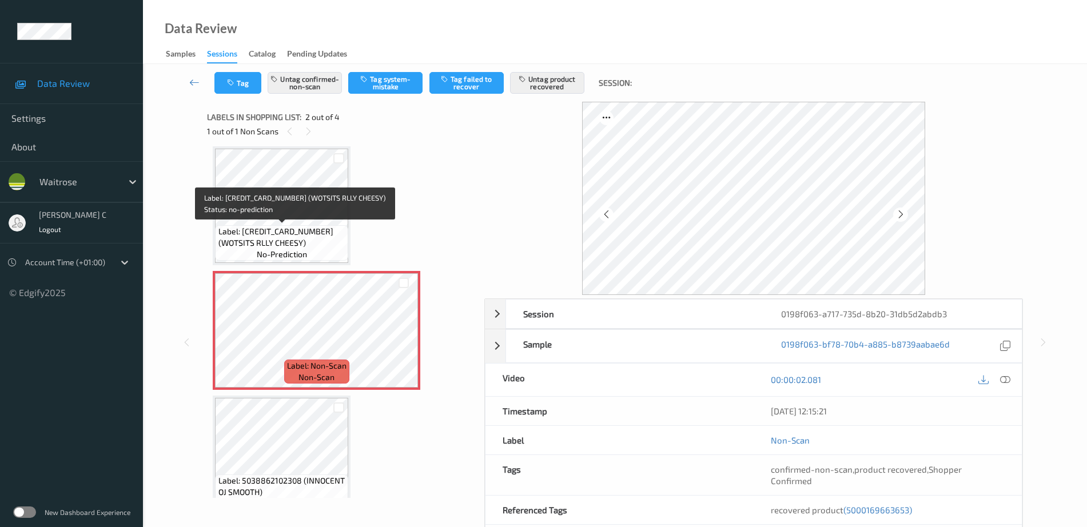
click at [292, 230] on span "Label: 5000328530055 (WOTSITS RLLY CHEESY)" at bounding box center [282, 237] width 128 height 23
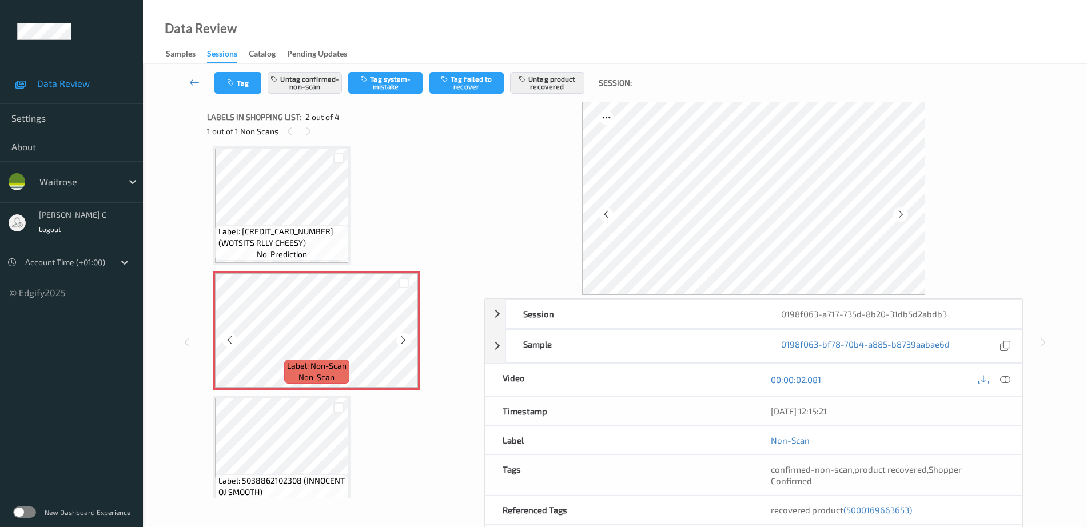
scroll to position [77, 0]
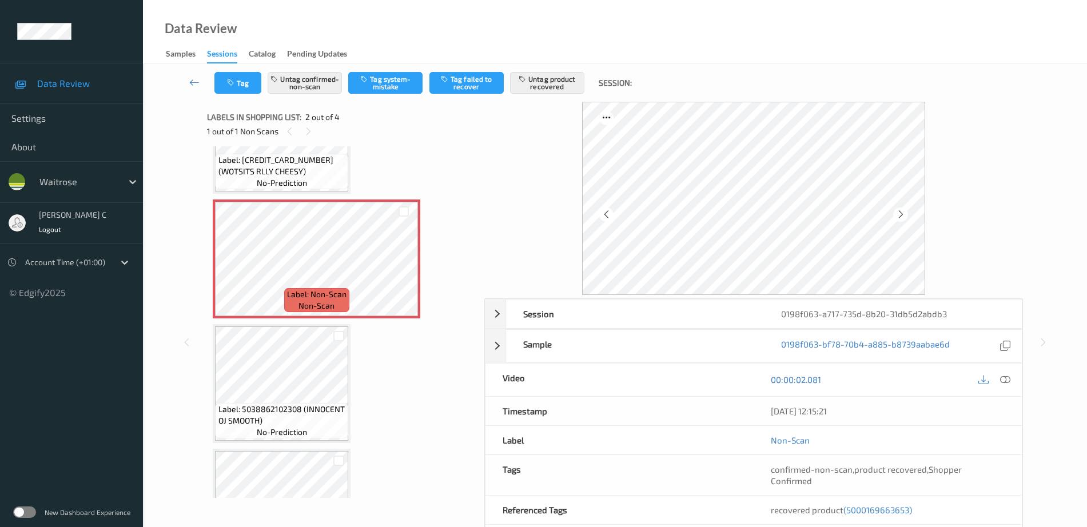
click at [315, 413] on span "Label: 5038862102308 (INNOCENT OJ SMOOTH)" at bounding box center [282, 415] width 128 height 23
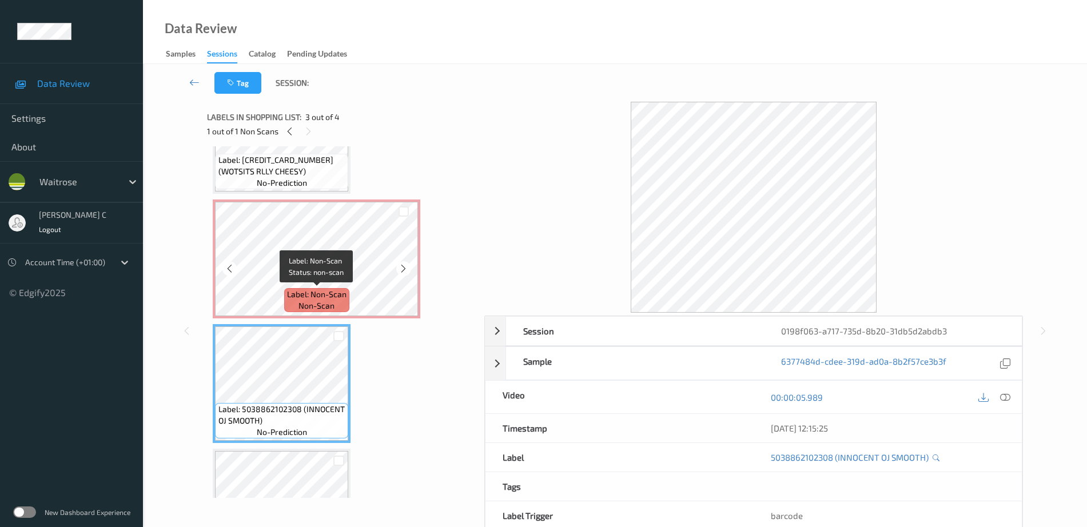
scroll to position [153, 0]
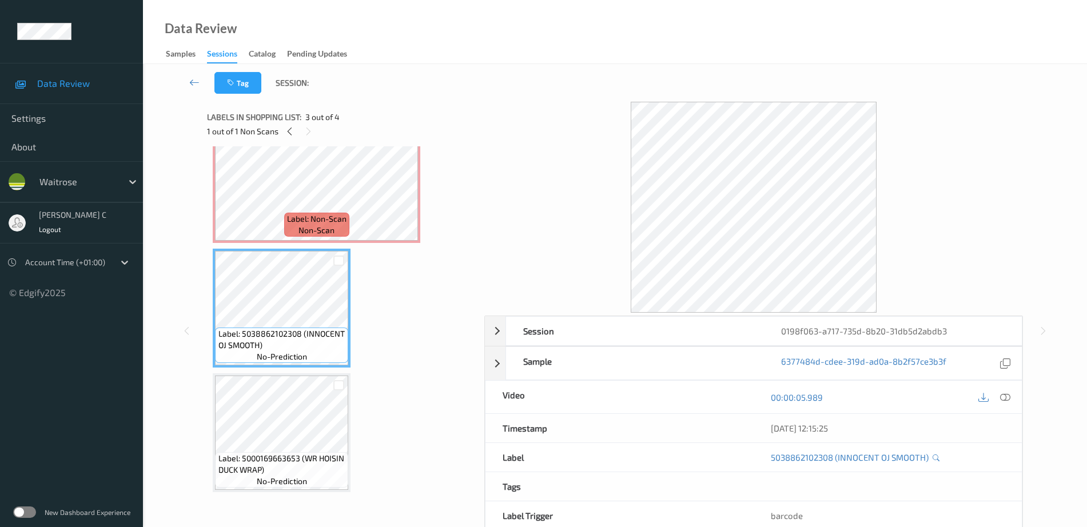
click at [318, 369] on div "Label: 5000328530055 (WOTSITS RLLY CHEESY) no-prediction Label: Non-Scan non-sc…" at bounding box center [342, 245] width 258 height 493
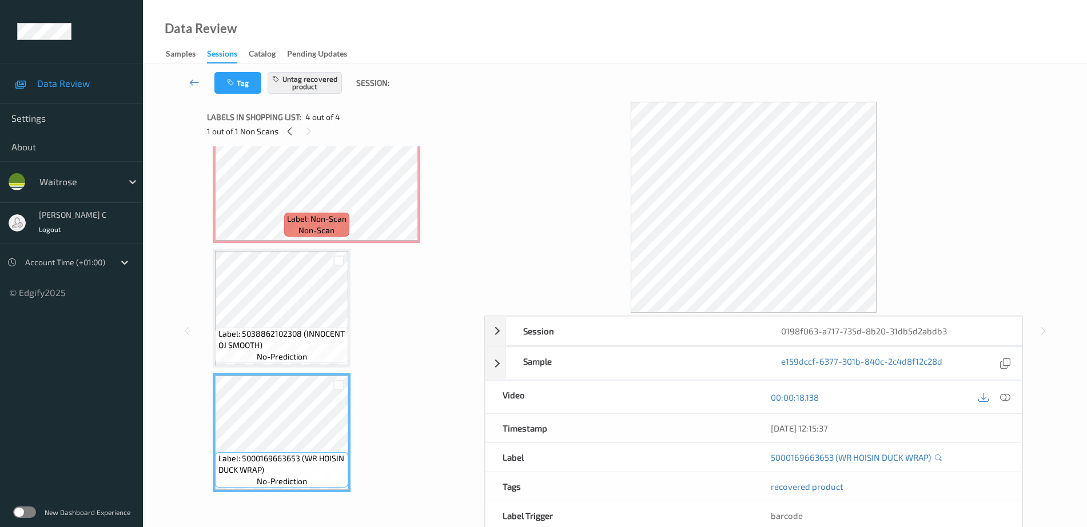
scroll to position [10, 0]
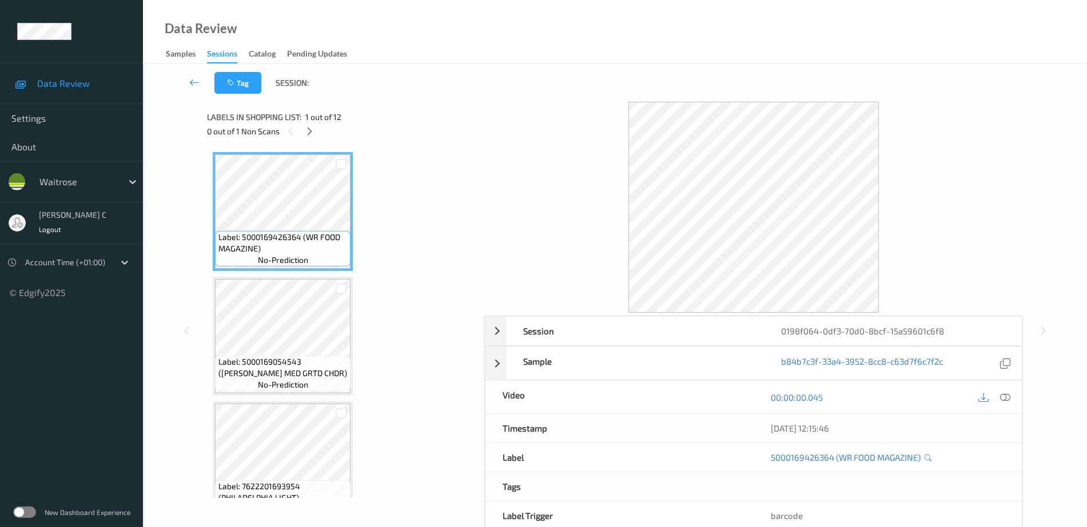
click at [315, 134] on icon at bounding box center [310, 131] width 10 height 10
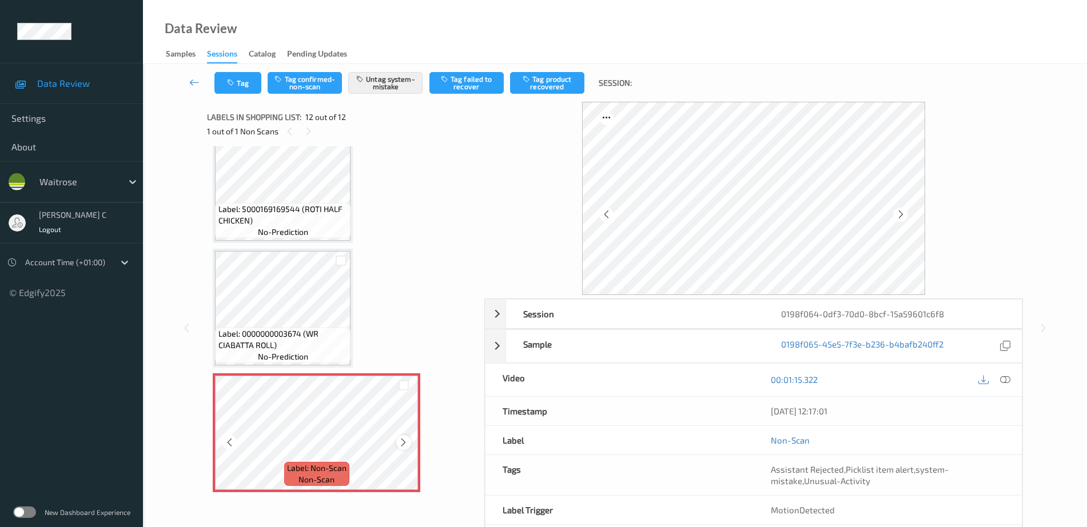
click at [401, 442] on icon at bounding box center [404, 443] width 10 height 10
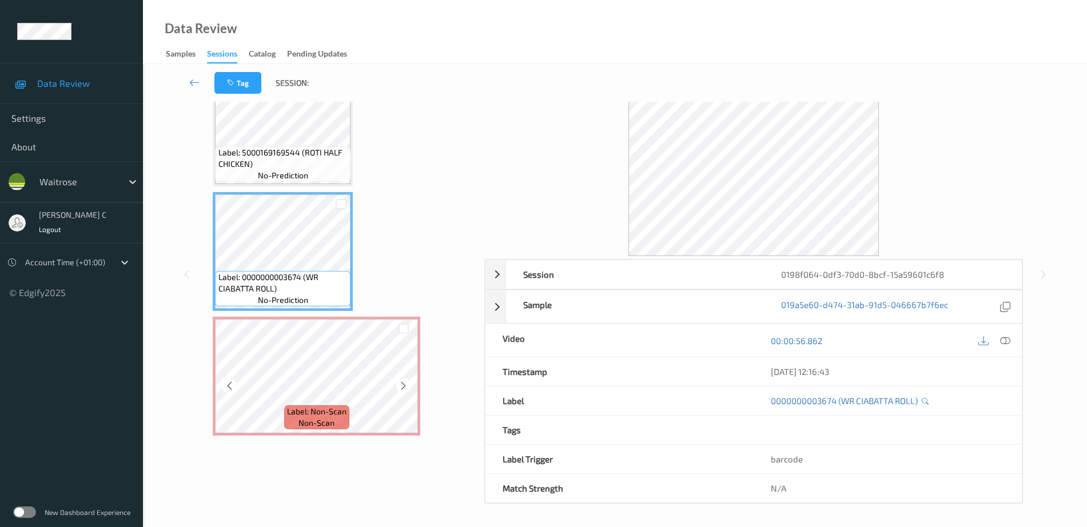
scroll to position [51, 0]
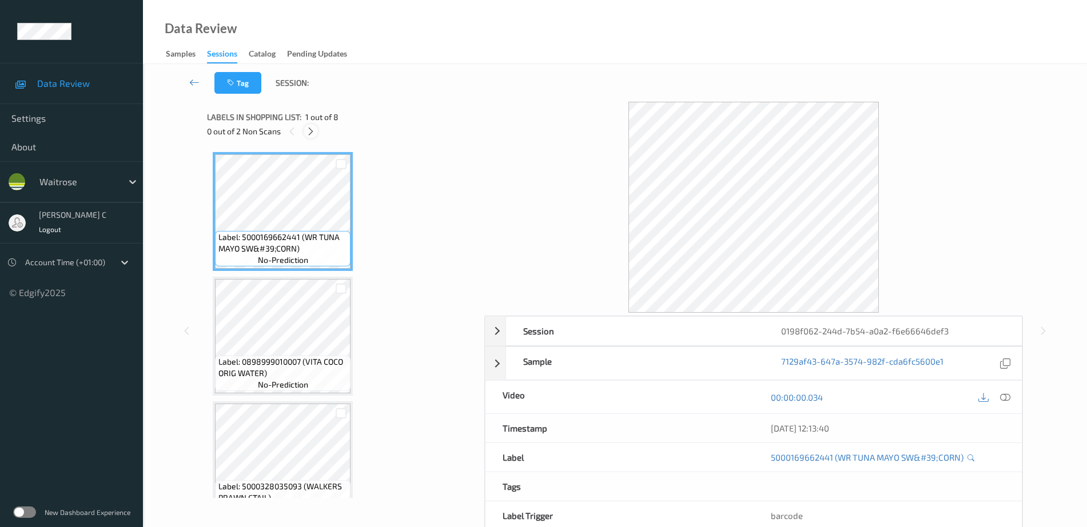
click at [311, 129] on icon at bounding box center [311, 131] width 10 height 10
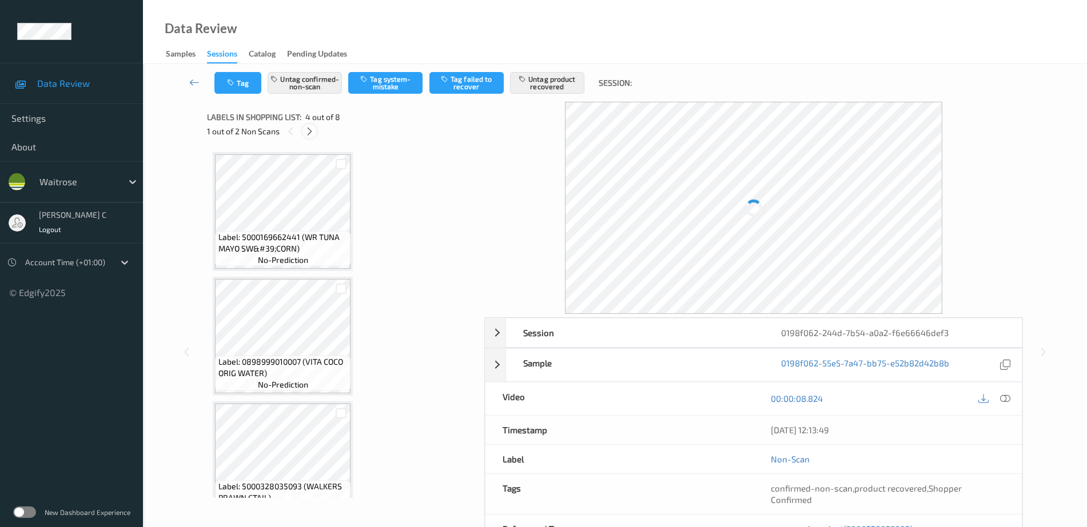
scroll to position [255, 0]
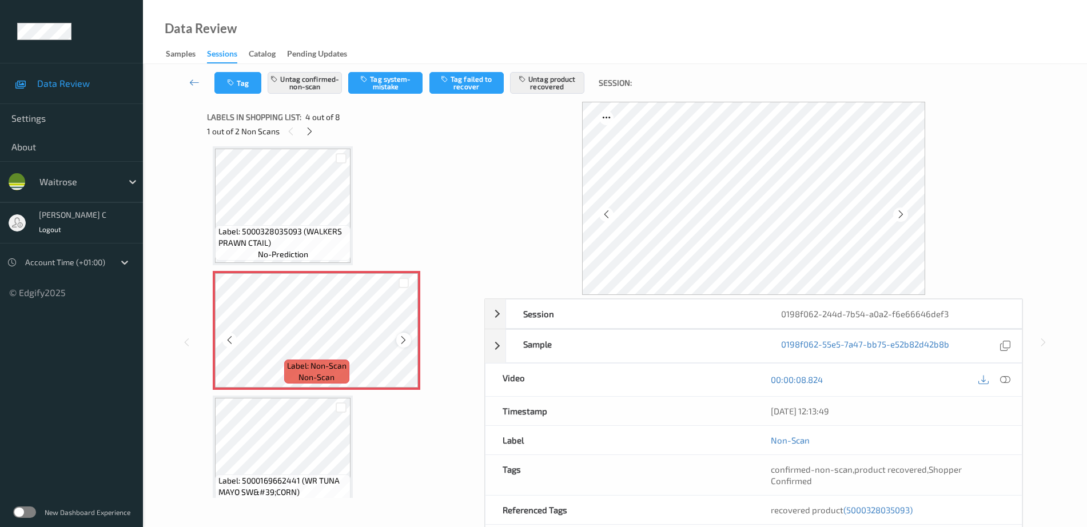
click at [408, 340] on icon at bounding box center [404, 340] width 10 height 10
click at [407, 340] on icon at bounding box center [404, 340] width 10 height 10
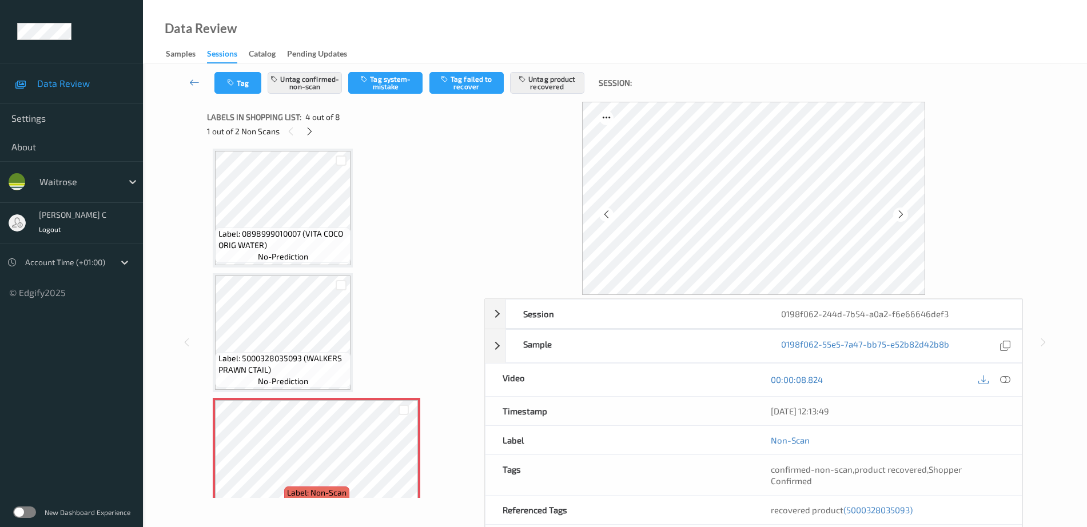
scroll to position [112, 0]
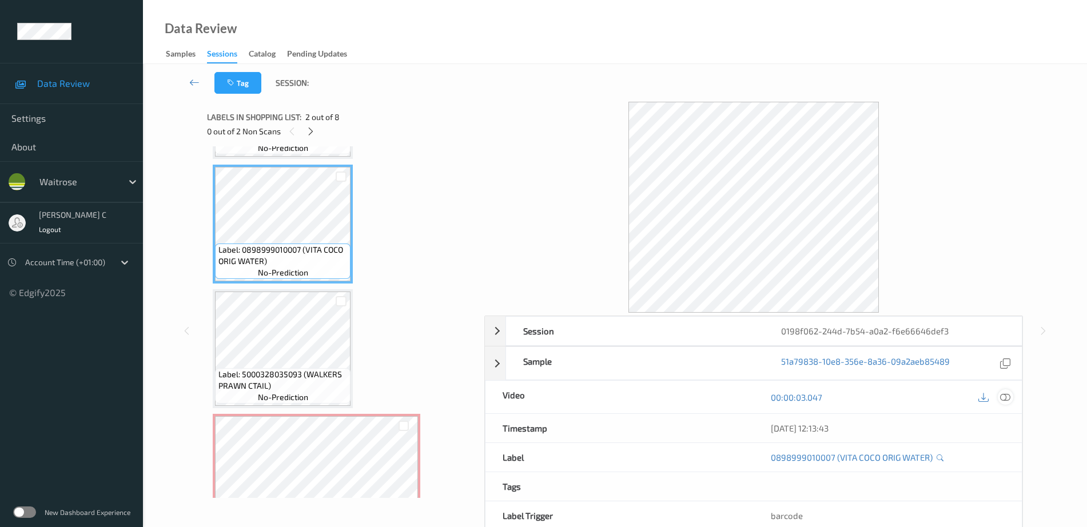
click at [1004, 396] on icon at bounding box center [1005, 397] width 10 height 10
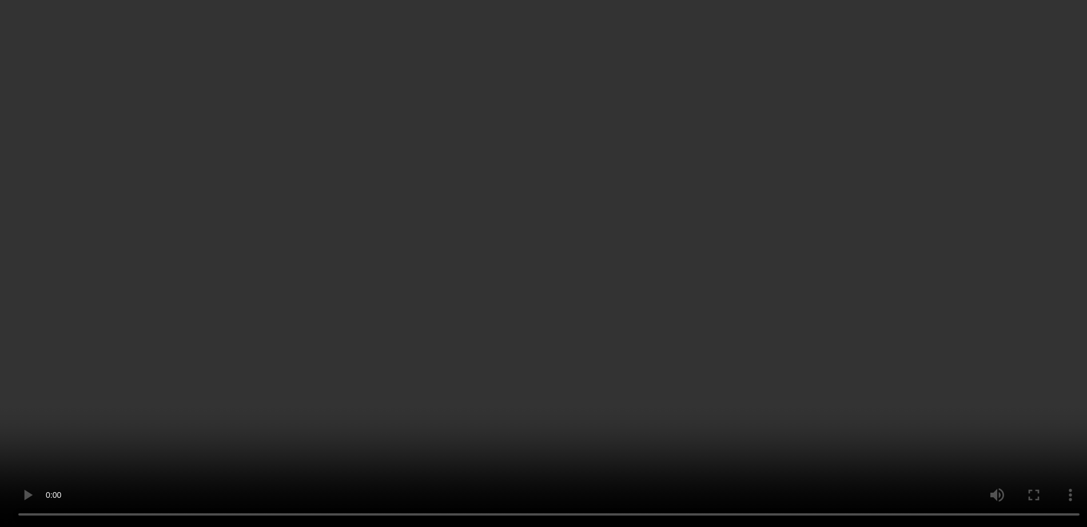
scroll to position [541, 0]
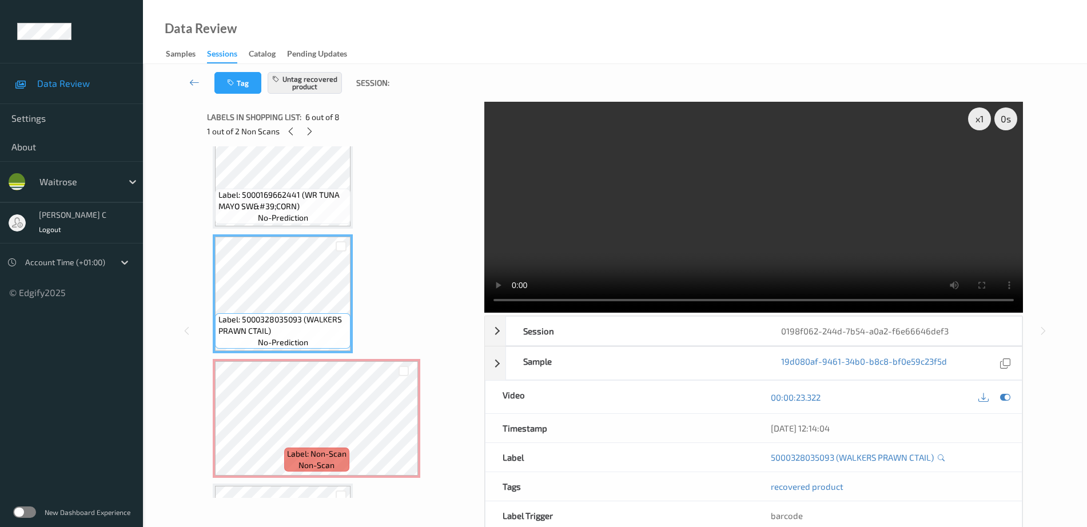
click at [277, 190] on span "Label: 5000169662441 (WR TUNA MAYO SW&#39;CORN)" at bounding box center [283, 200] width 130 height 23
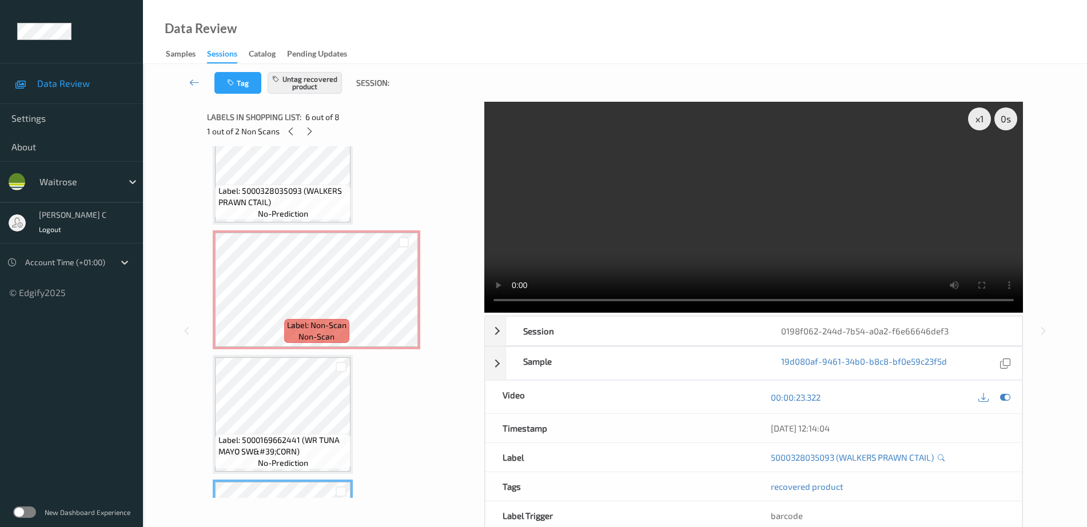
scroll to position [184, 0]
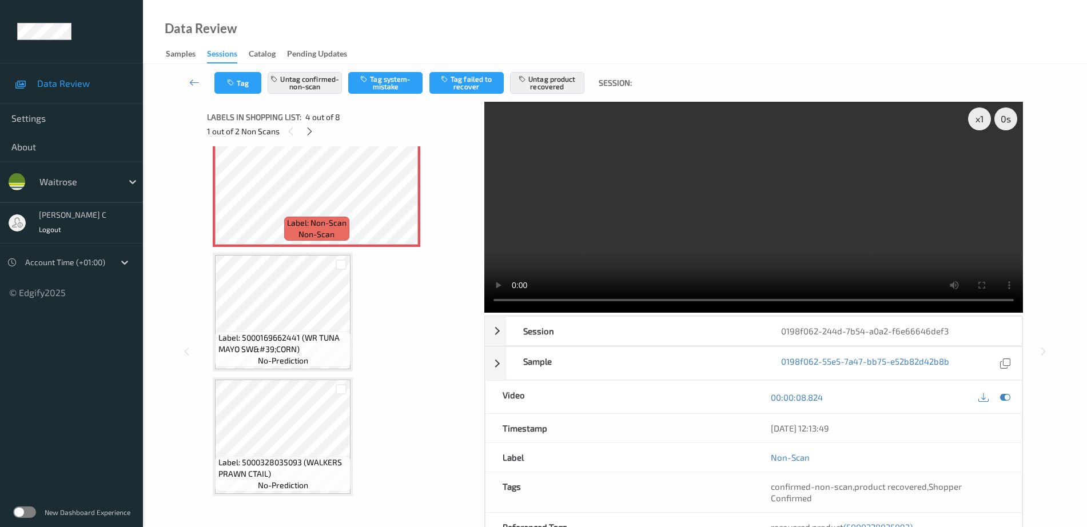
click at [274, 348] on span "Label: 5000169662441 (WR TUNA MAYO SW&#39;CORN)" at bounding box center [283, 343] width 130 height 23
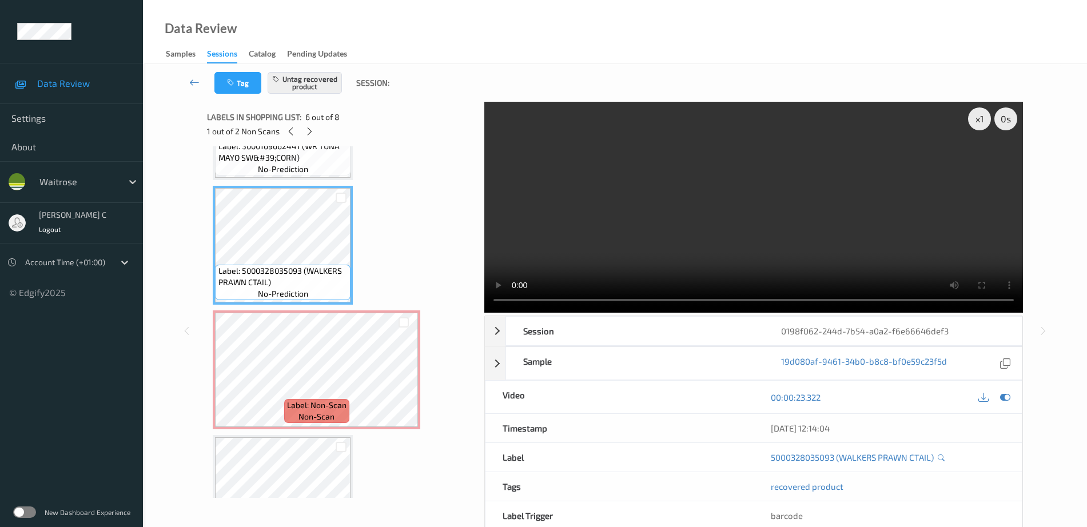
scroll to position [613, 0]
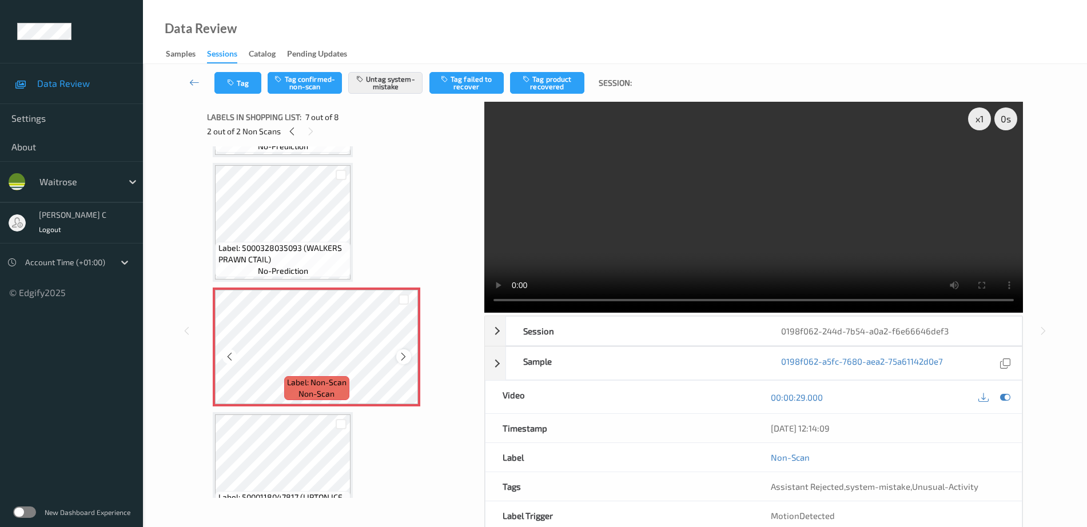
click at [401, 357] on icon at bounding box center [404, 357] width 10 height 10
click at [405, 352] on icon at bounding box center [404, 357] width 10 height 10
click at [403, 361] on icon at bounding box center [404, 357] width 10 height 10
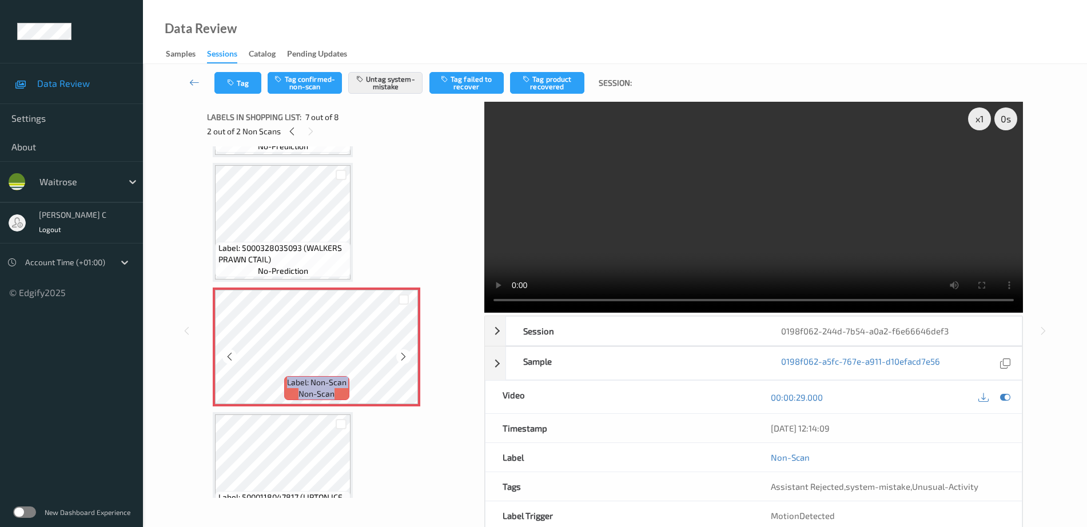
click at [403, 361] on icon at bounding box center [404, 357] width 10 height 10
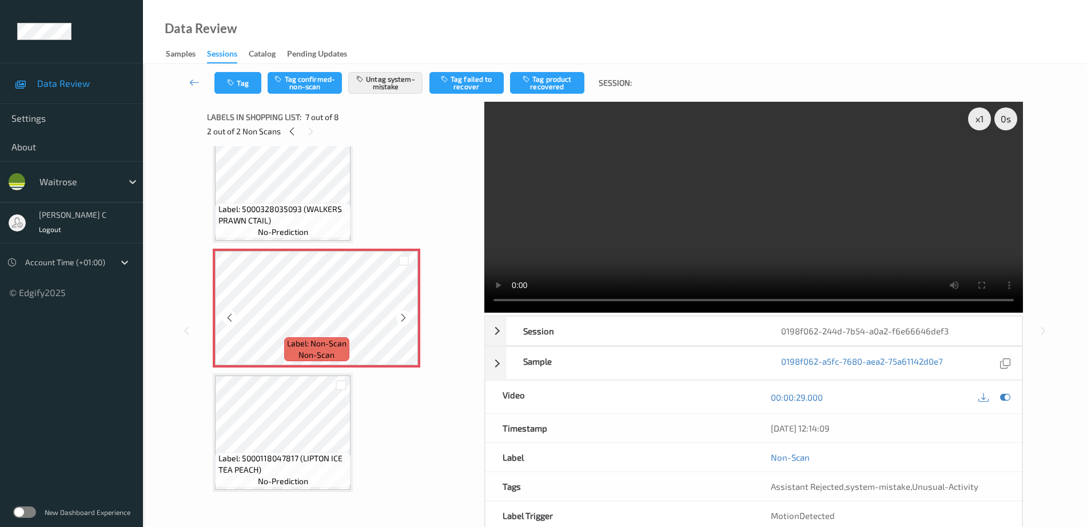
click at [324, 206] on span "Label: 5000328035093 (WALKERS PRAWN CTAIL)" at bounding box center [283, 215] width 130 height 23
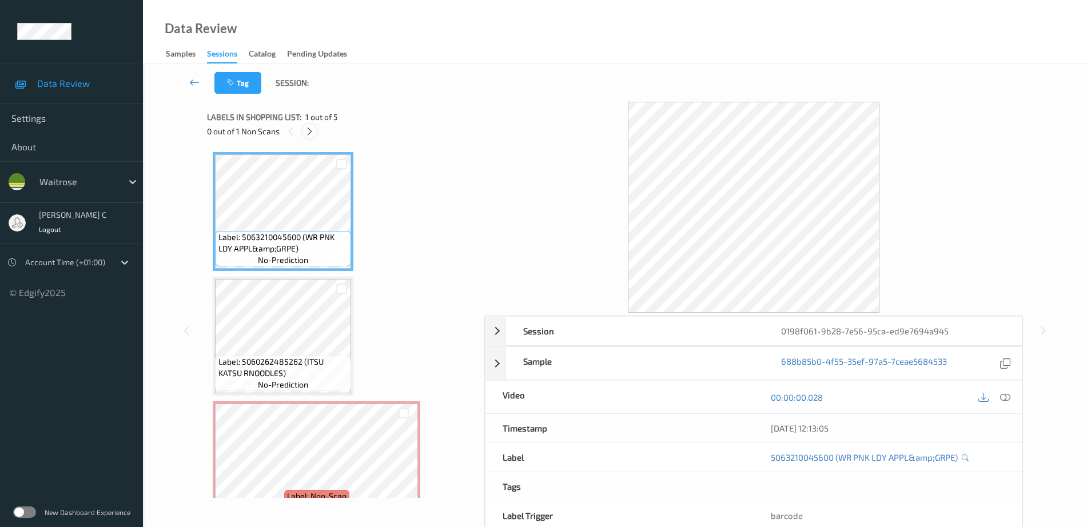
click at [306, 137] on div at bounding box center [310, 131] width 14 height 14
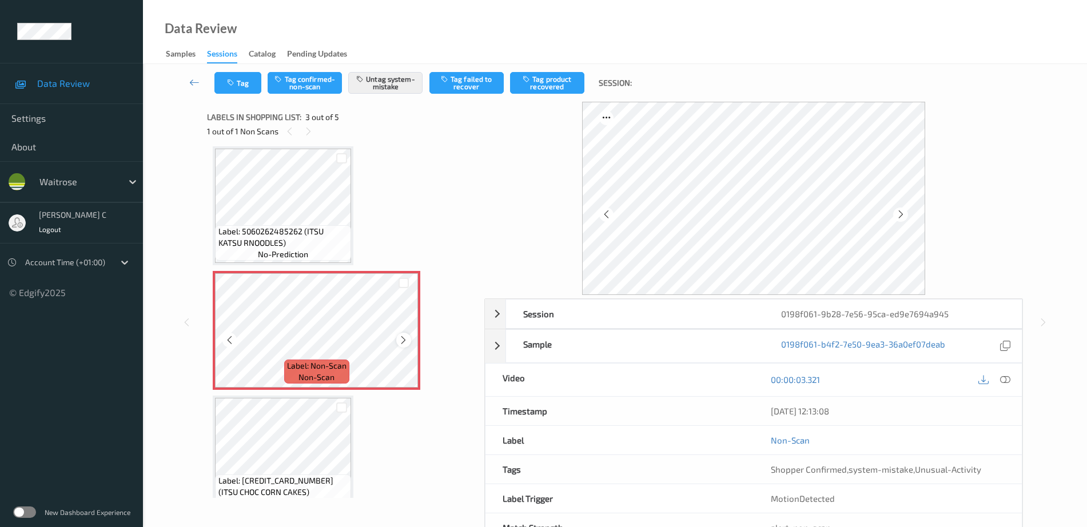
click at [401, 340] on icon at bounding box center [404, 340] width 10 height 10
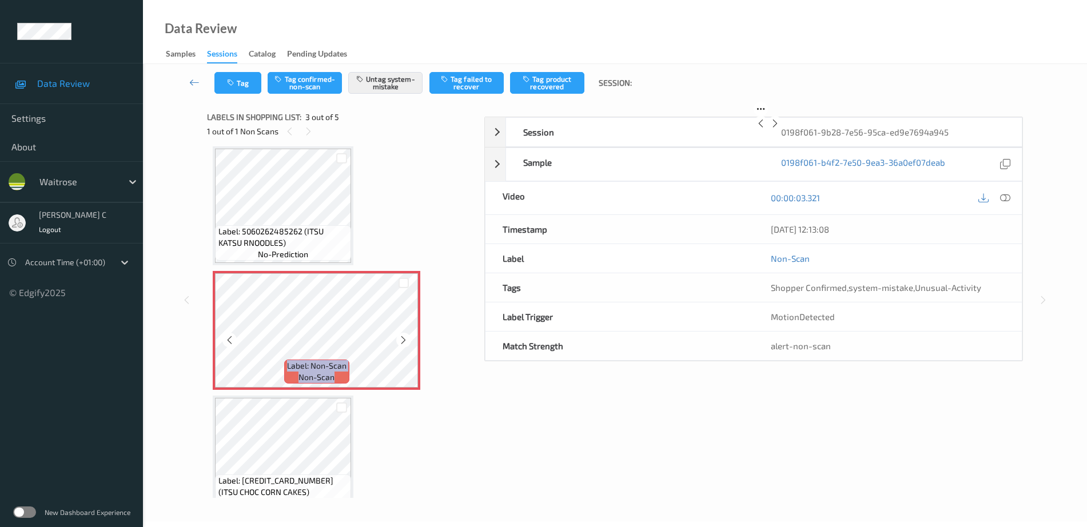
click at [401, 340] on icon at bounding box center [404, 340] width 10 height 10
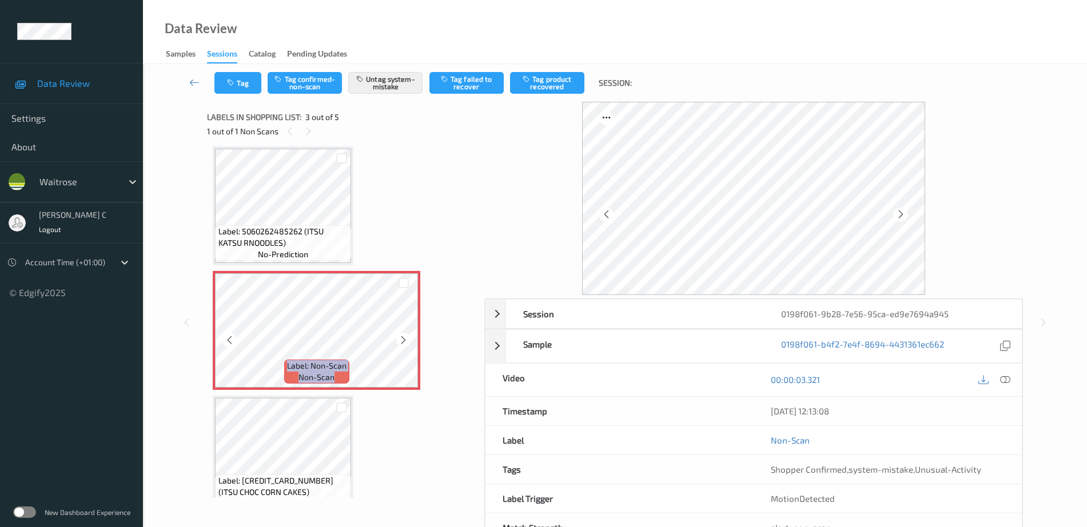
click at [401, 340] on icon at bounding box center [404, 340] width 10 height 10
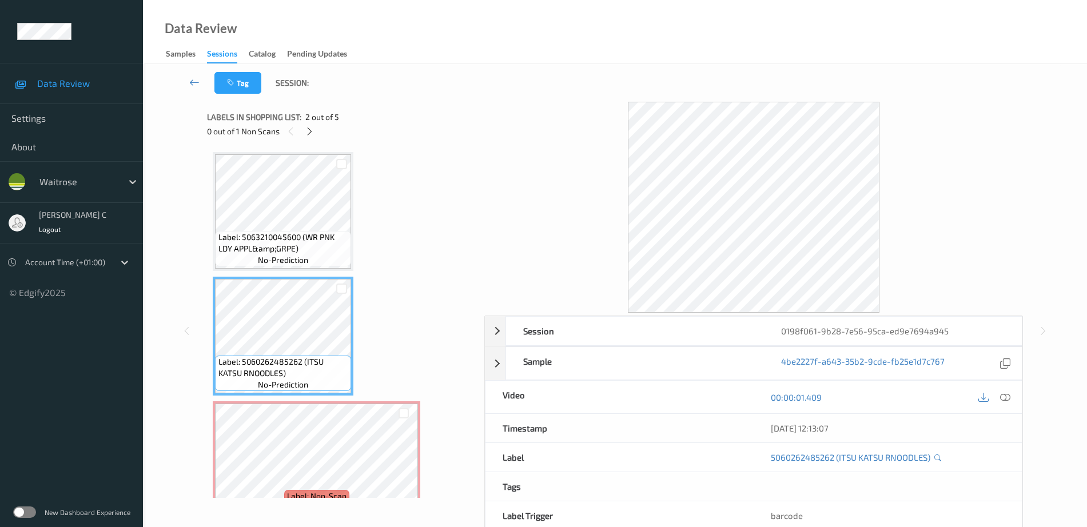
scroll to position [71, 0]
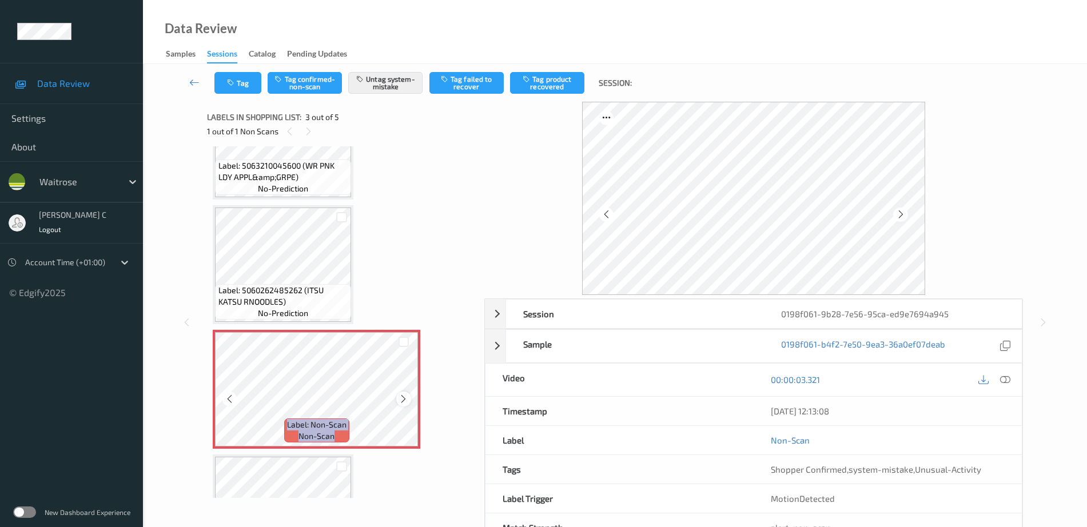
click at [403, 399] on icon at bounding box center [404, 399] width 10 height 10
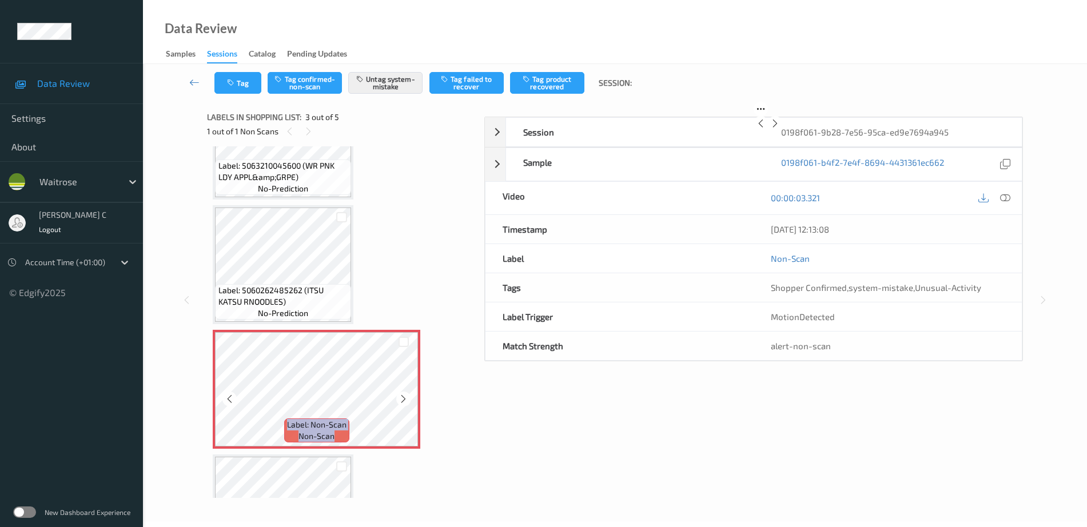
click at [403, 399] on icon at bounding box center [404, 399] width 10 height 10
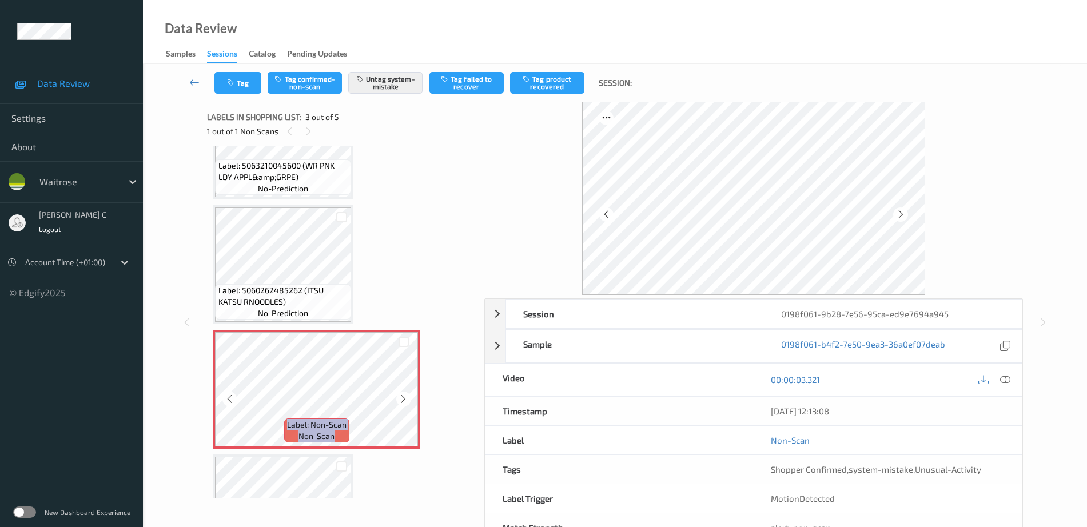
click at [403, 399] on icon at bounding box center [404, 399] width 10 height 10
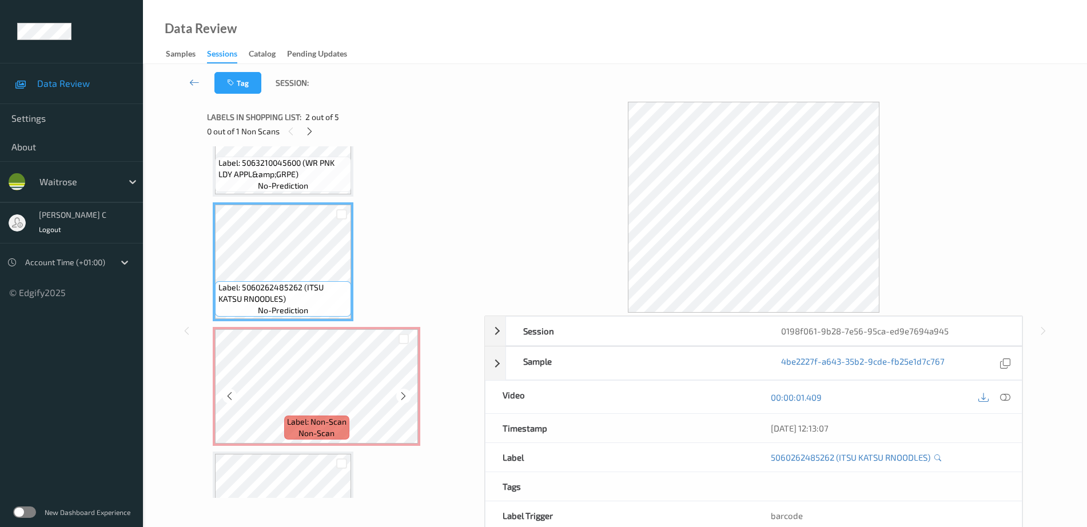
scroll to position [143, 0]
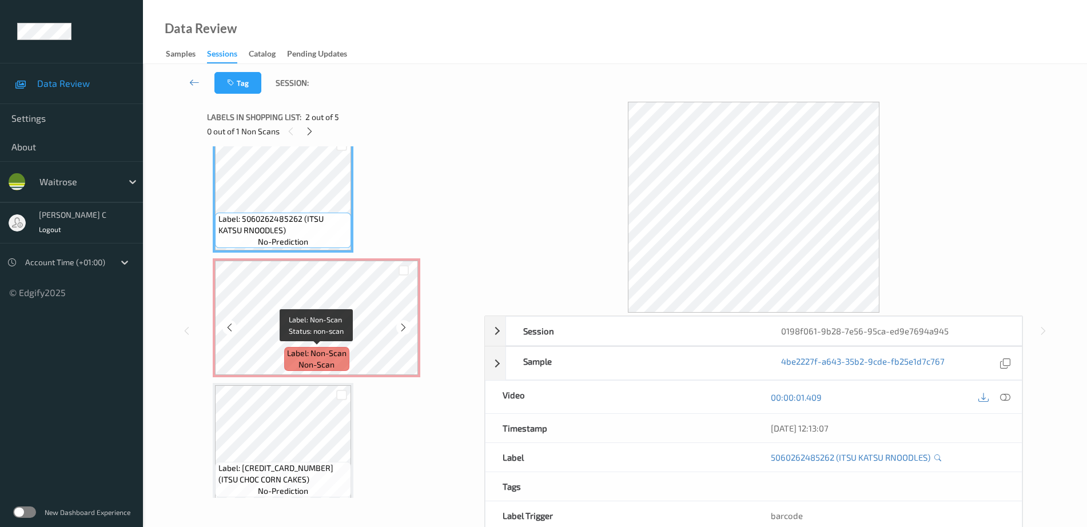
click at [301, 358] on span "Label: Non-Scan" at bounding box center [316, 353] width 59 height 11
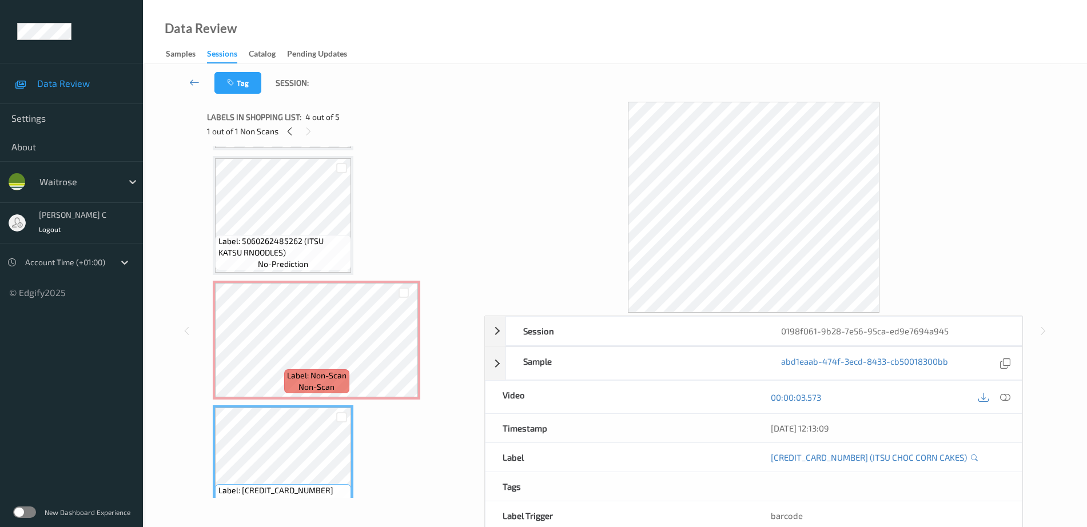
scroll to position [0, 0]
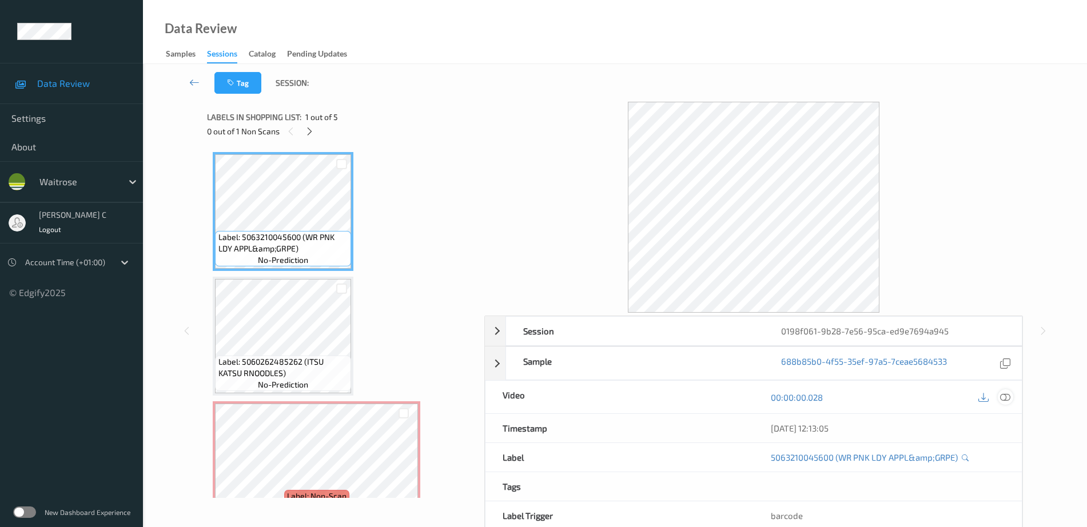
click at [1004, 395] on icon at bounding box center [1005, 397] width 10 height 10
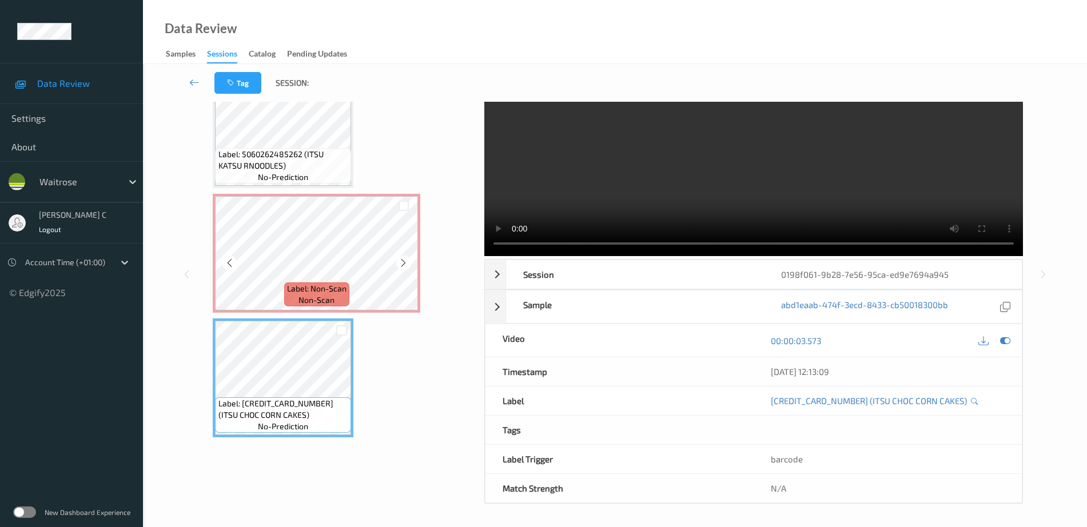
scroll to position [134, 0]
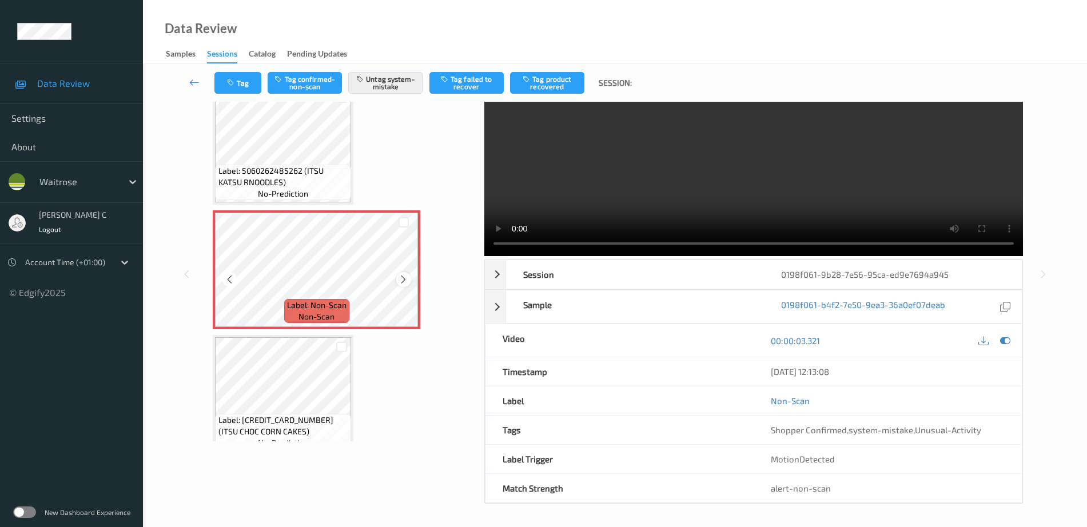
click at [401, 277] on icon at bounding box center [404, 280] width 10 height 10
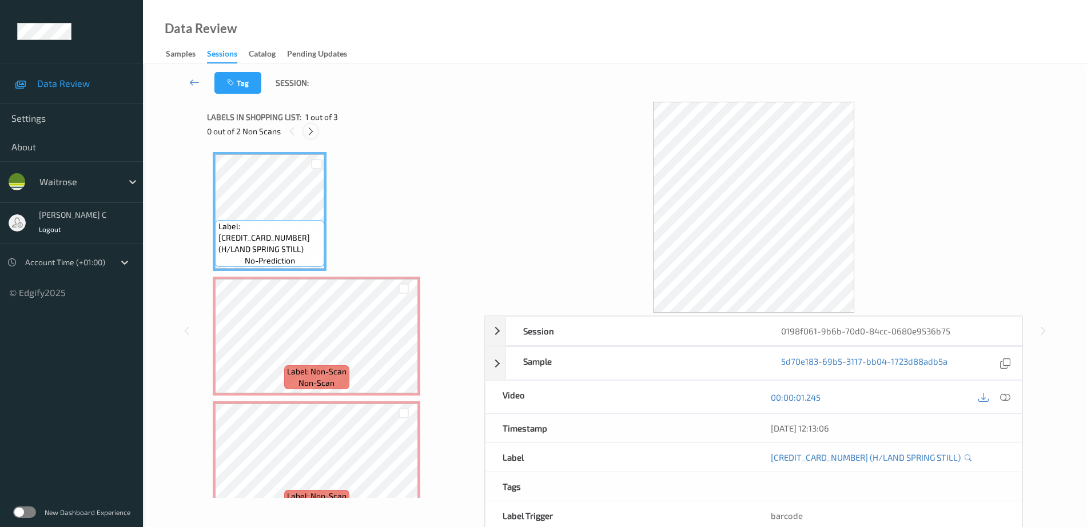
click at [311, 129] on icon at bounding box center [311, 131] width 10 height 10
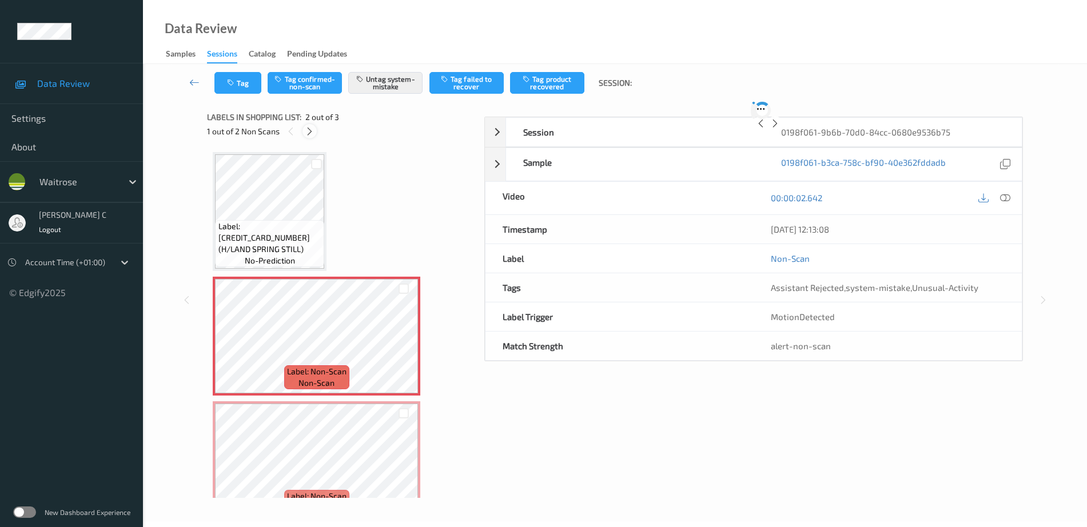
scroll to position [6, 0]
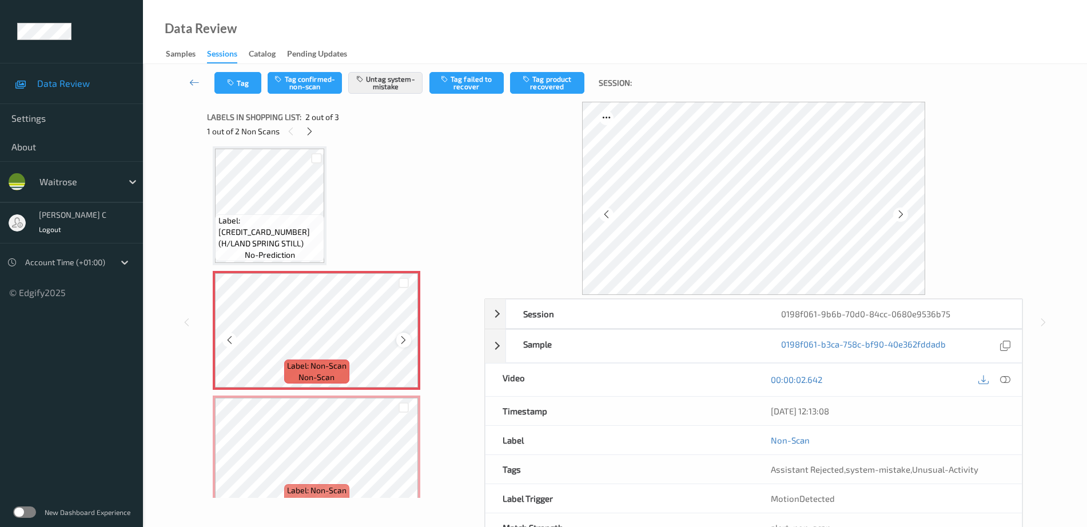
click at [407, 340] on div at bounding box center [403, 340] width 14 height 14
click at [406, 341] on icon at bounding box center [404, 340] width 10 height 10
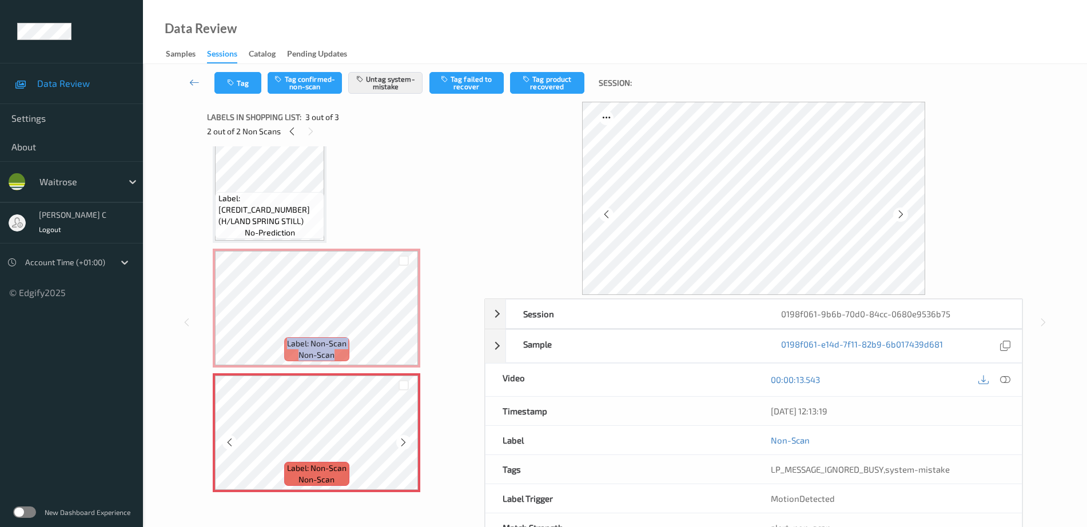
scroll to position [39, 0]
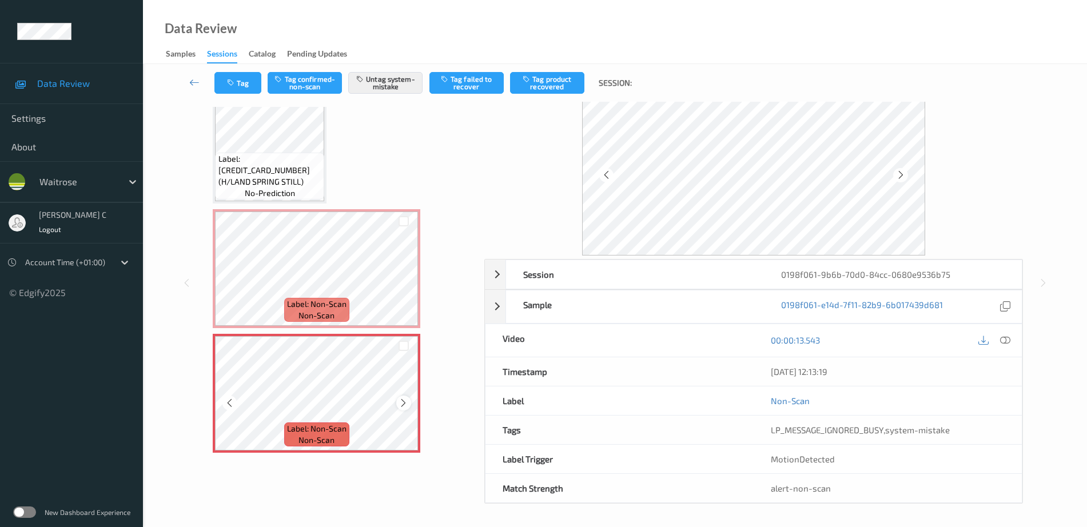
click at [403, 404] on icon at bounding box center [404, 403] width 10 height 10
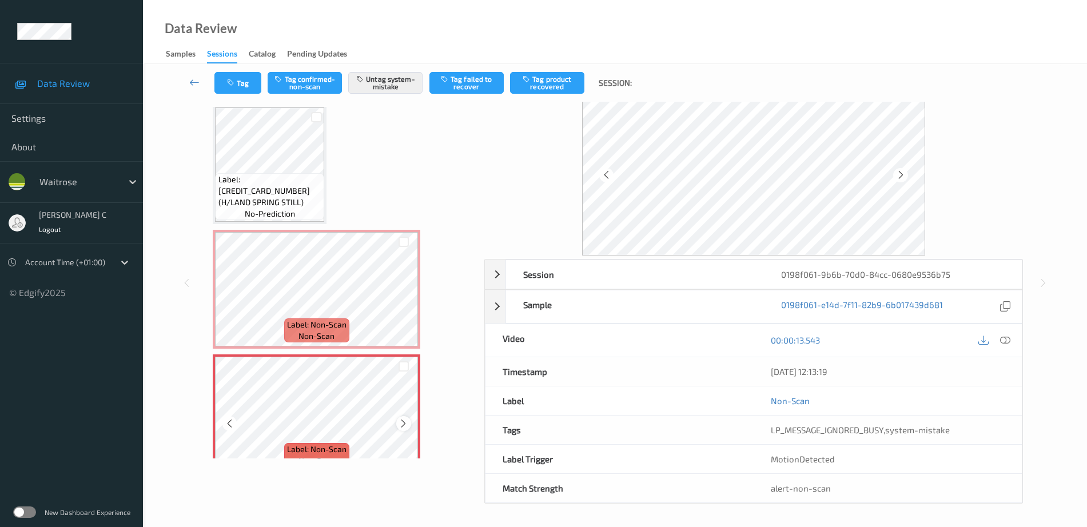
scroll to position [0, 0]
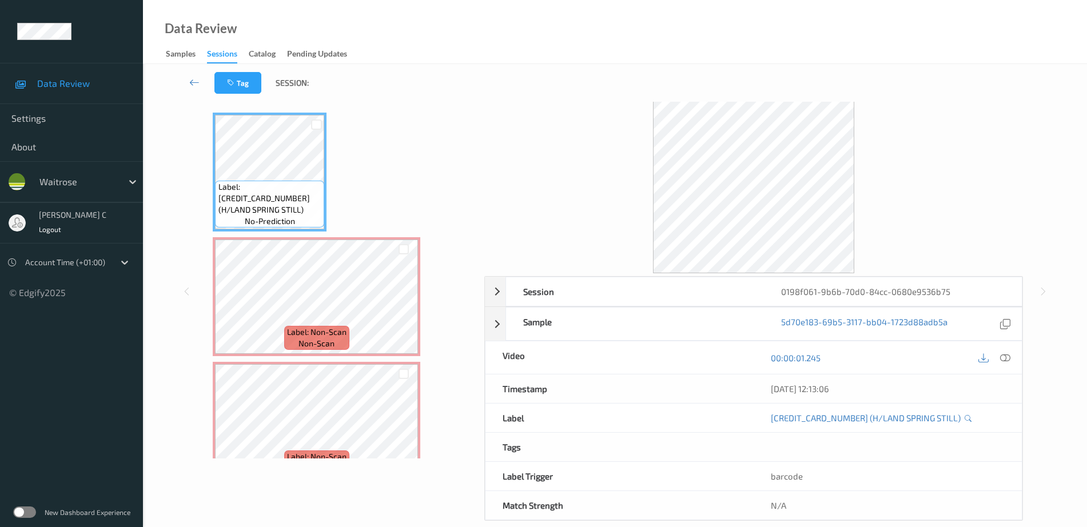
drag, startPoint x: 1001, startPoint y: 356, endPoint x: 920, endPoint y: 383, distance: 85.2
click at [1001, 355] on icon at bounding box center [1005, 358] width 10 height 10
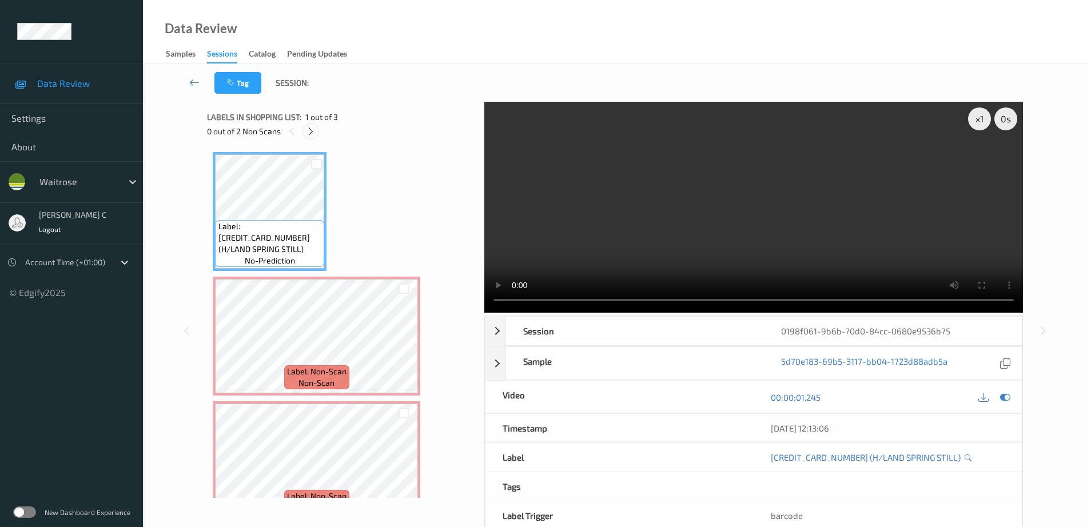
click at [309, 129] on icon at bounding box center [311, 131] width 10 height 10
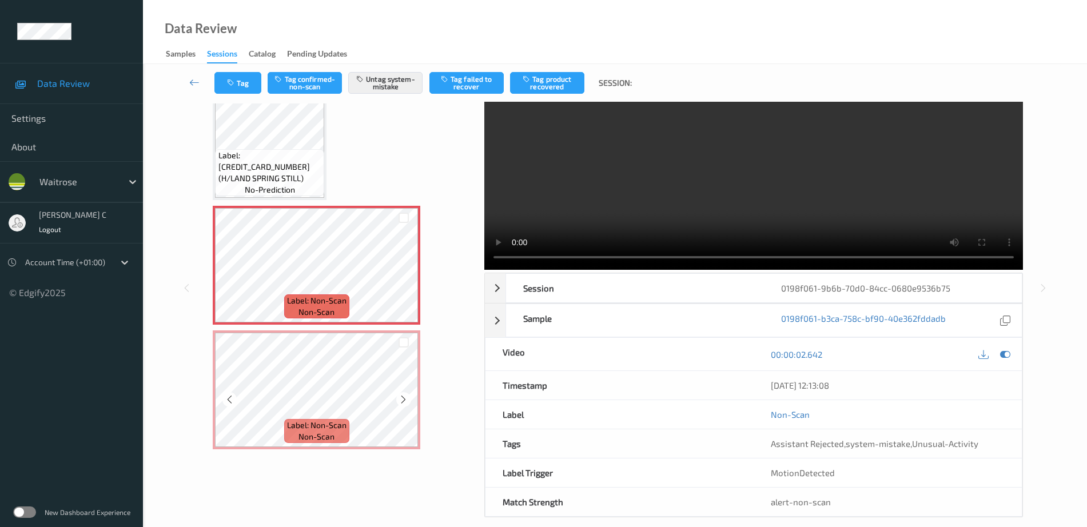
scroll to position [57, 0]
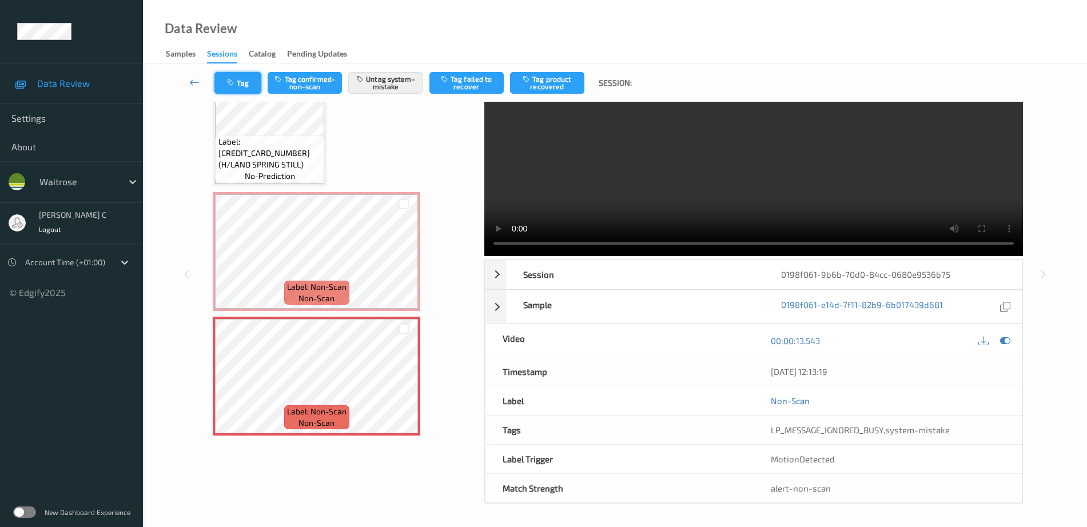
click at [248, 86] on button "Tag" at bounding box center [237, 83] width 47 height 22
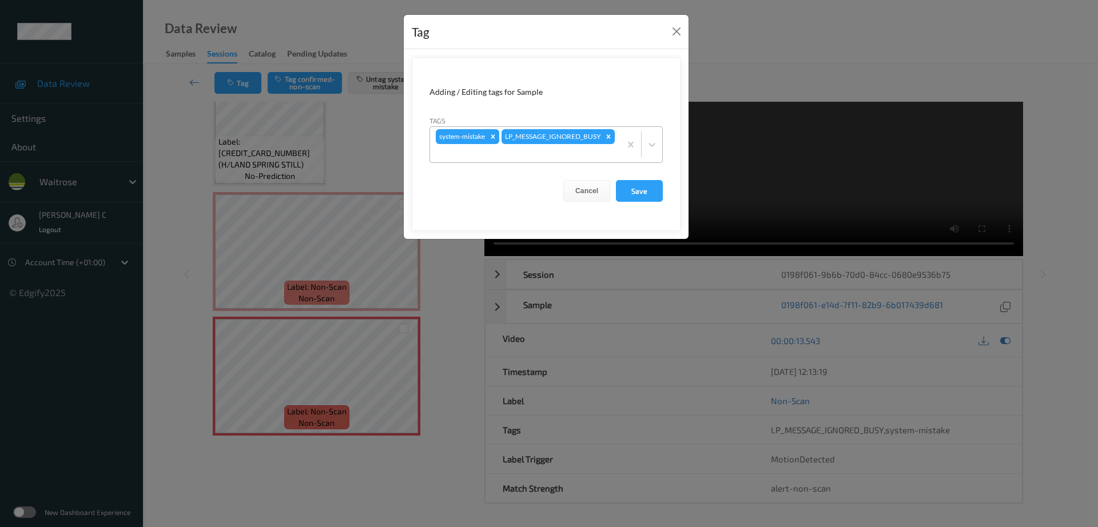
click at [560, 143] on div "system-mistake LP_MESSAGE_IGNORED_BUSY" at bounding box center [525, 144] width 190 height 35
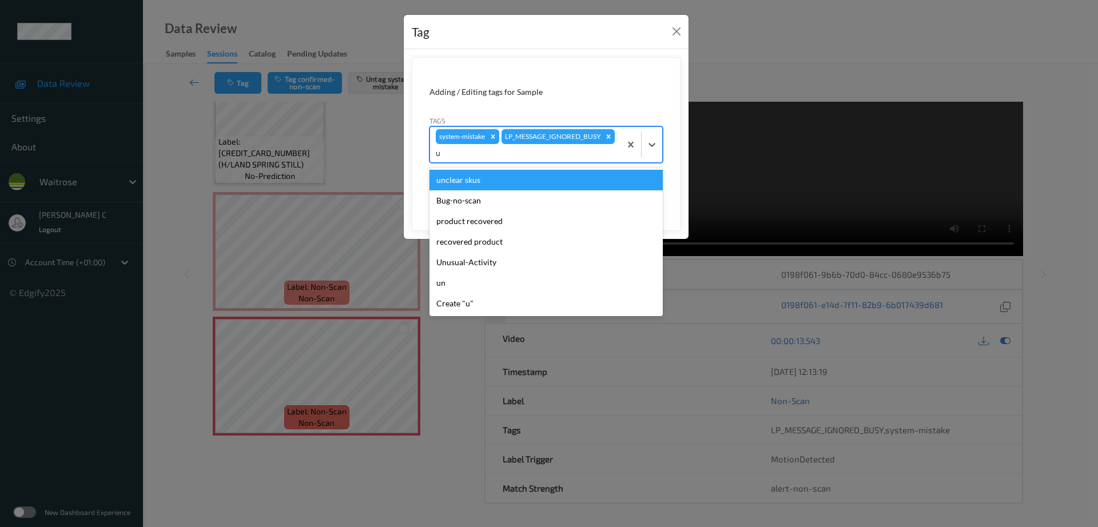
type input "un"
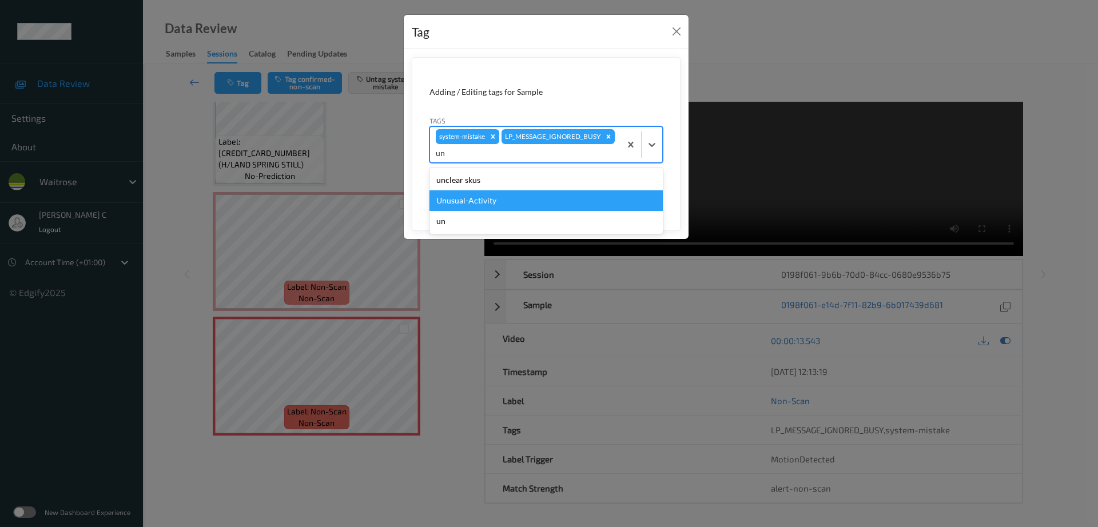
click at [475, 206] on div "Unusual-Activity" at bounding box center [545, 200] width 233 height 21
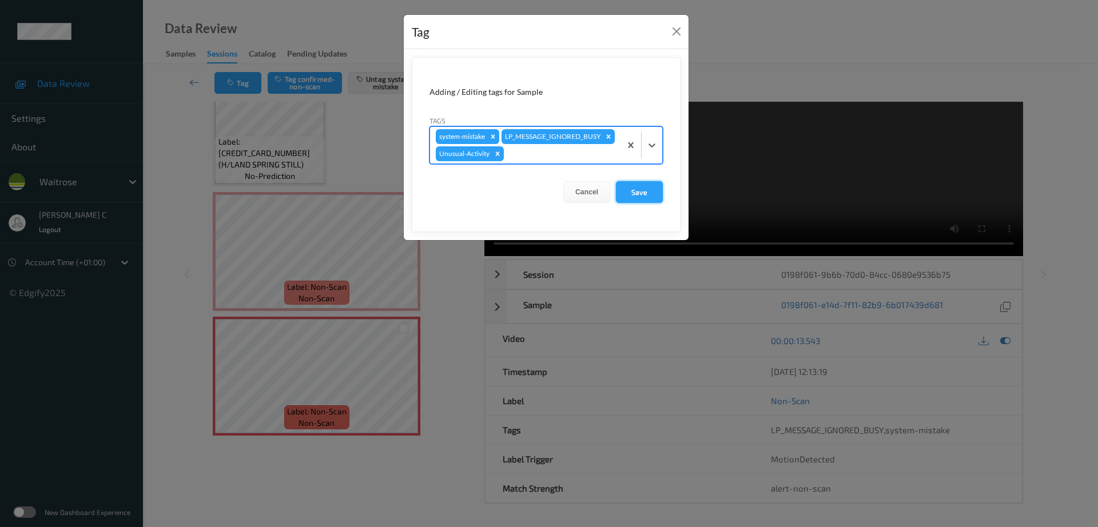
click at [637, 203] on button "Save" at bounding box center [639, 192] width 47 height 22
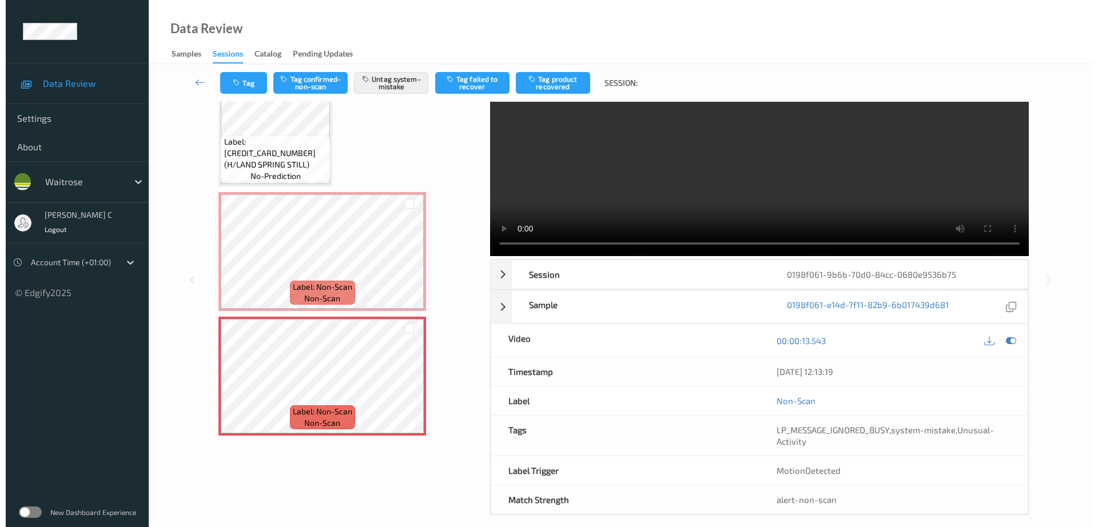
scroll to position [0, 0]
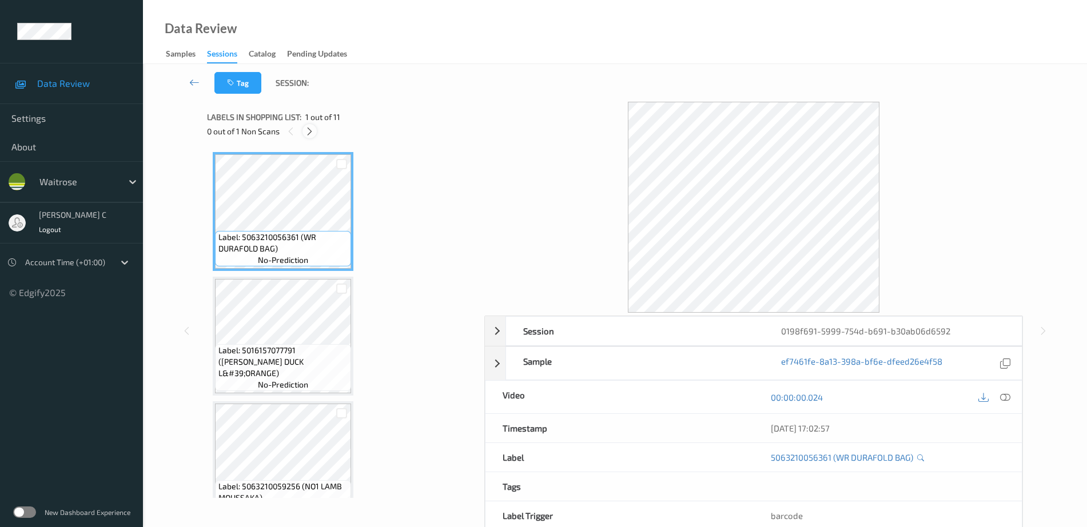
click at [309, 126] on icon at bounding box center [310, 131] width 10 height 10
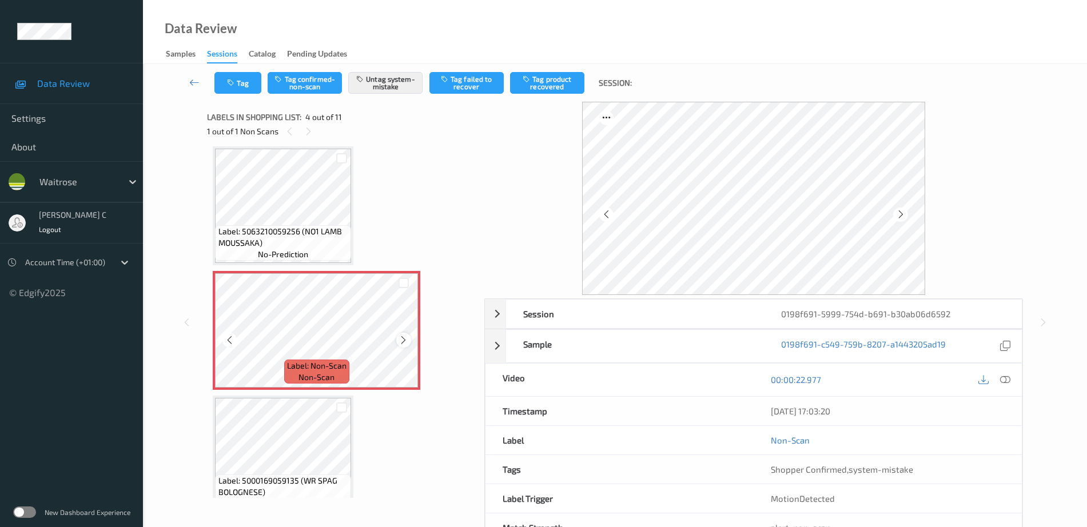
click at [407, 339] on icon at bounding box center [404, 340] width 10 height 10
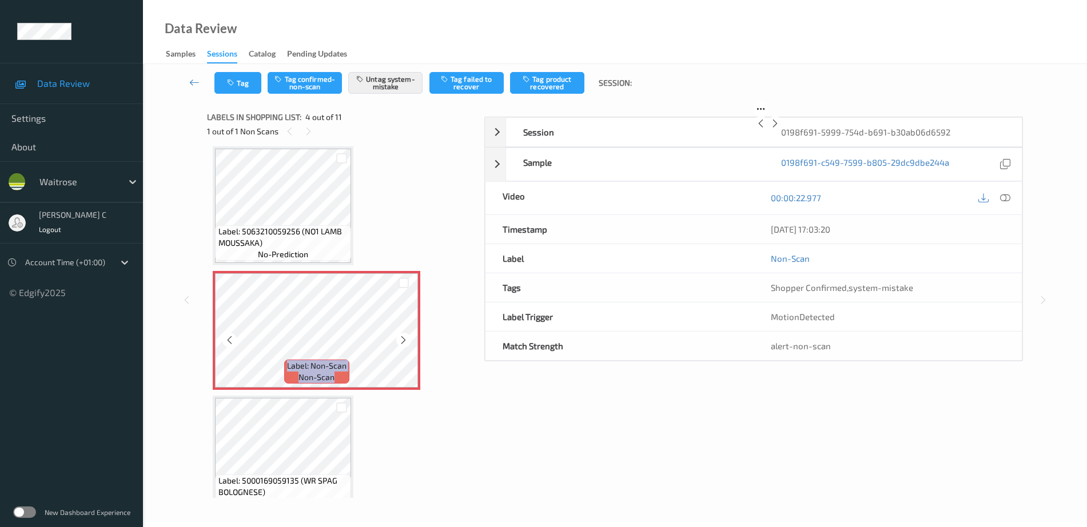
click at [407, 339] on icon at bounding box center [404, 340] width 10 height 10
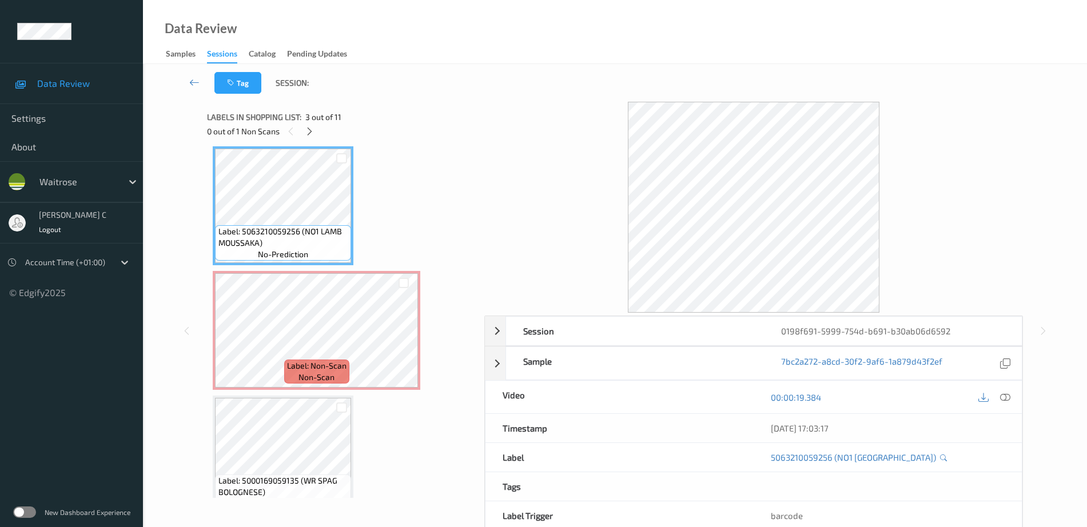
click at [1015, 391] on div "00:00:19.384" at bounding box center [888, 397] width 268 height 33
drag, startPoint x: 1003, startPoint y: 395, endPoint x: 991, endPoint y: 411, distance: 20.5
click at [1004, 395] on icon at bounding box center [1005, 397] width 10 height 10
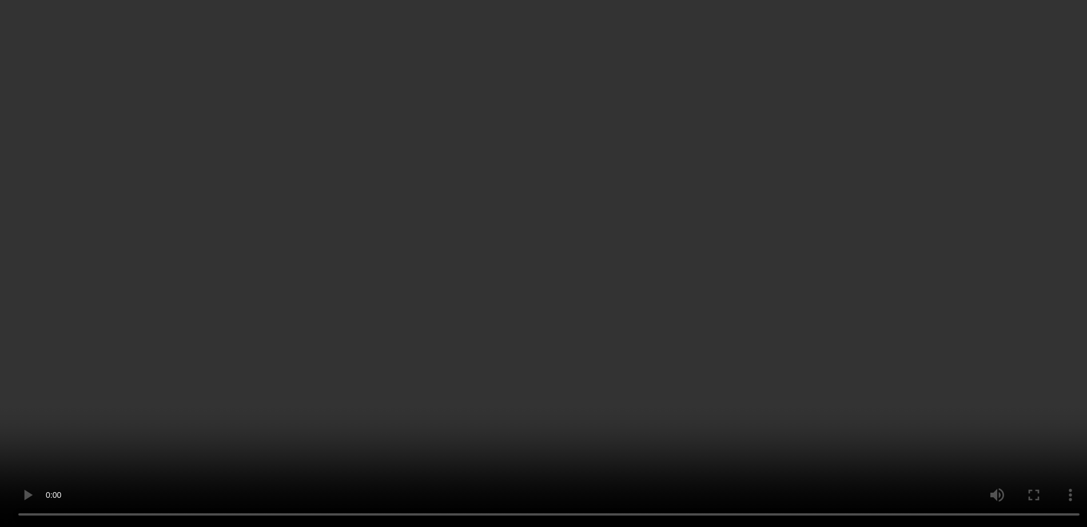
scroll to position [327, 0]
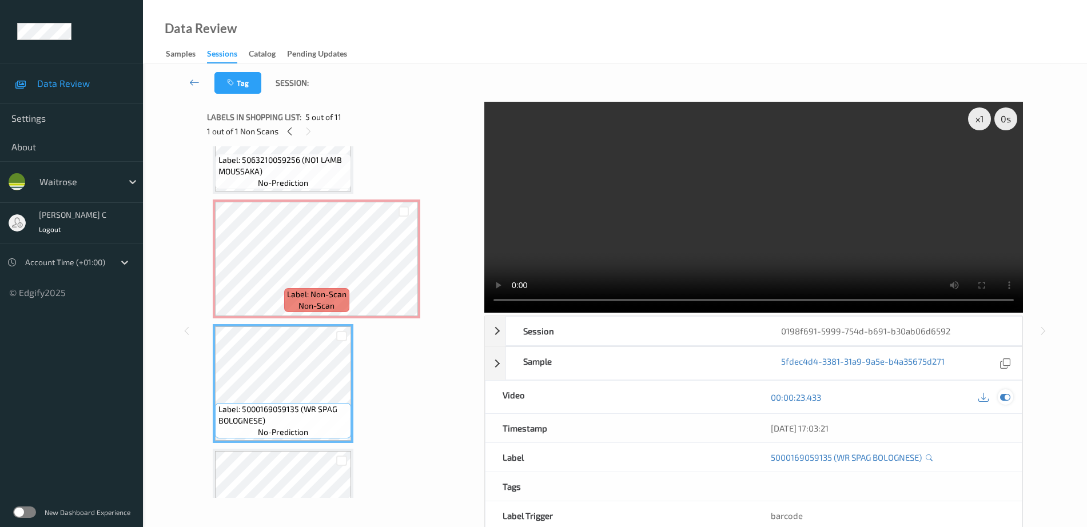
click at [1007, 397] on icon at bounding box center [1005, 397] width 10 height 10
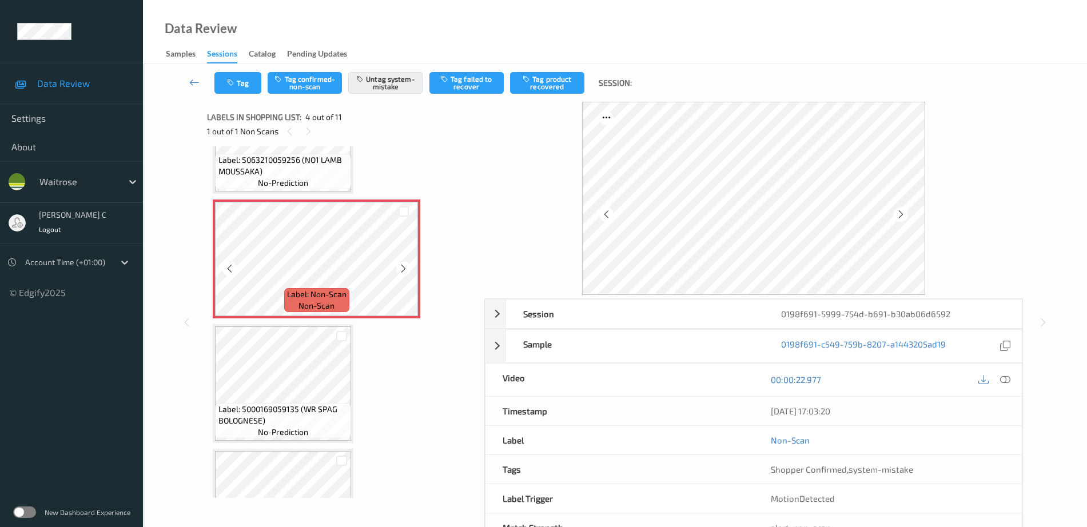
scroll to position [255, 0]
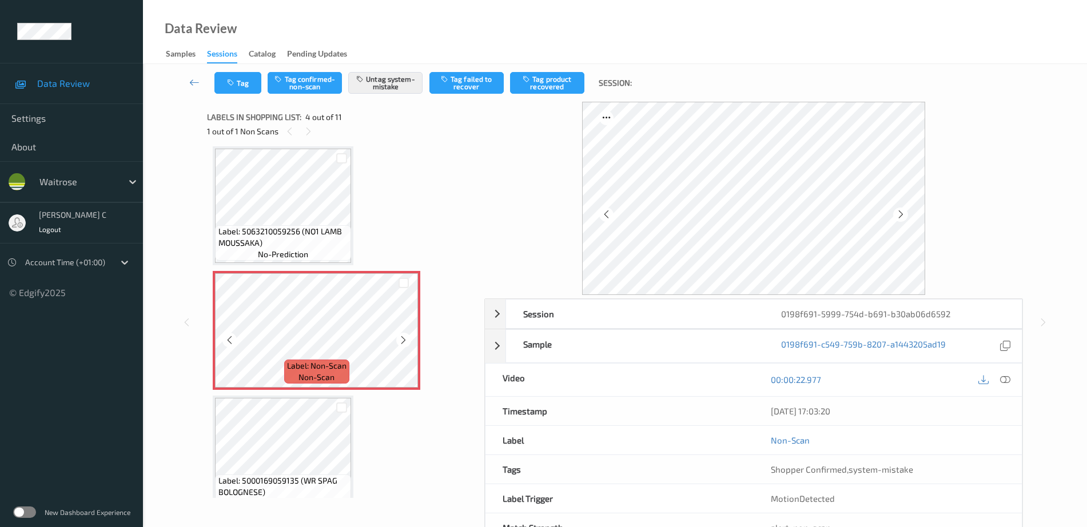
click at [267, 235] on span "Label: 5063210059256 (NO1 LAMB MOUSSAKA)" at bounding box center [283, 237] width 130 height 23
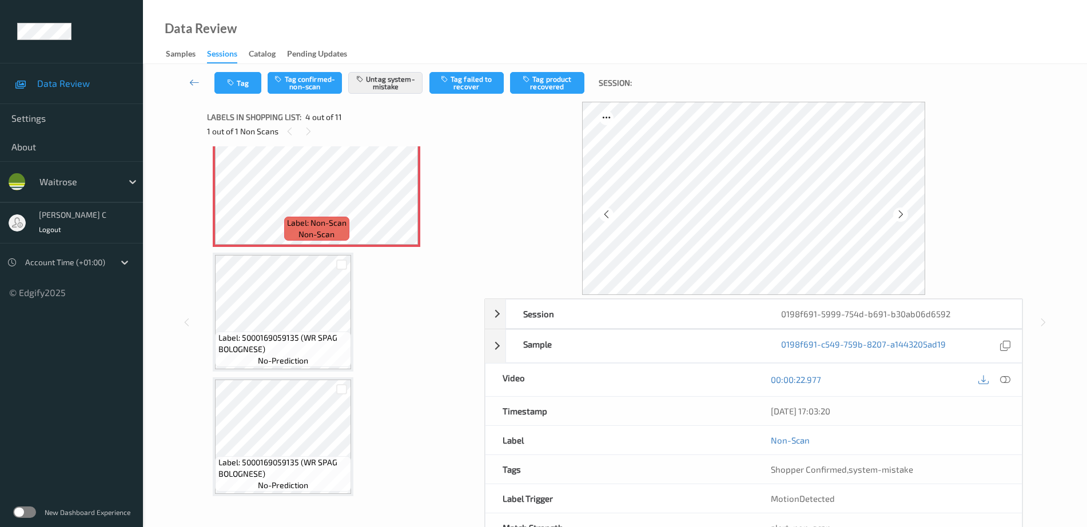
click at [293, 364] on span "no-prediction" at bounding box center [283, 360] width 50 height 11
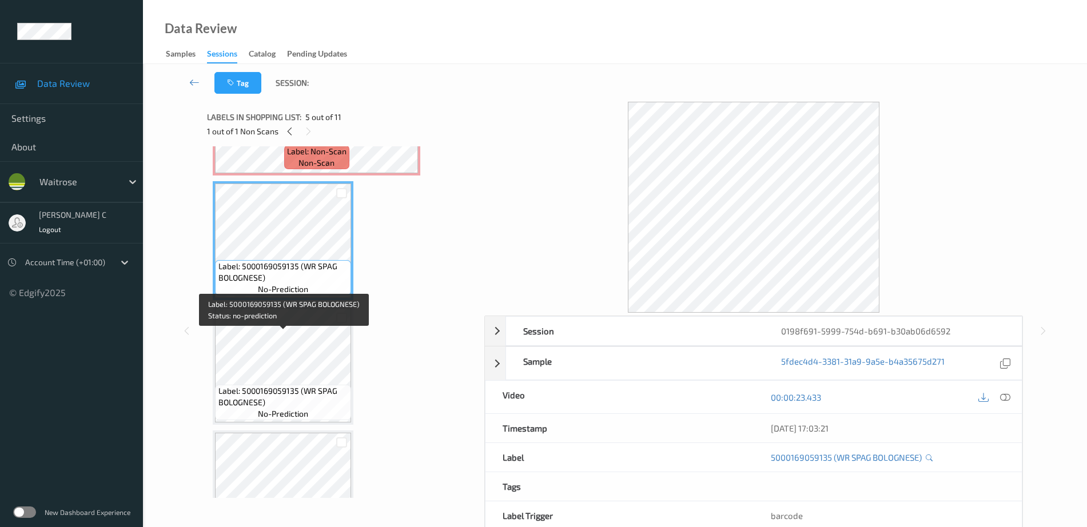
click at [280, 397] on span "Label: 5000169059135 (WR SPAG BOLOGNESE)" at bounding box center [283, 396] width 130 height 23
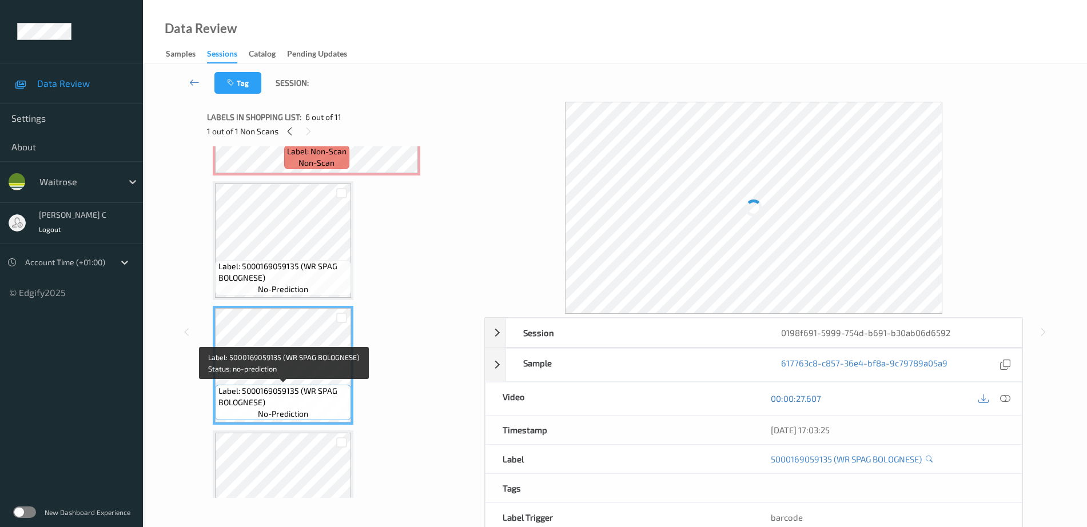
scroll to position [327, 0]
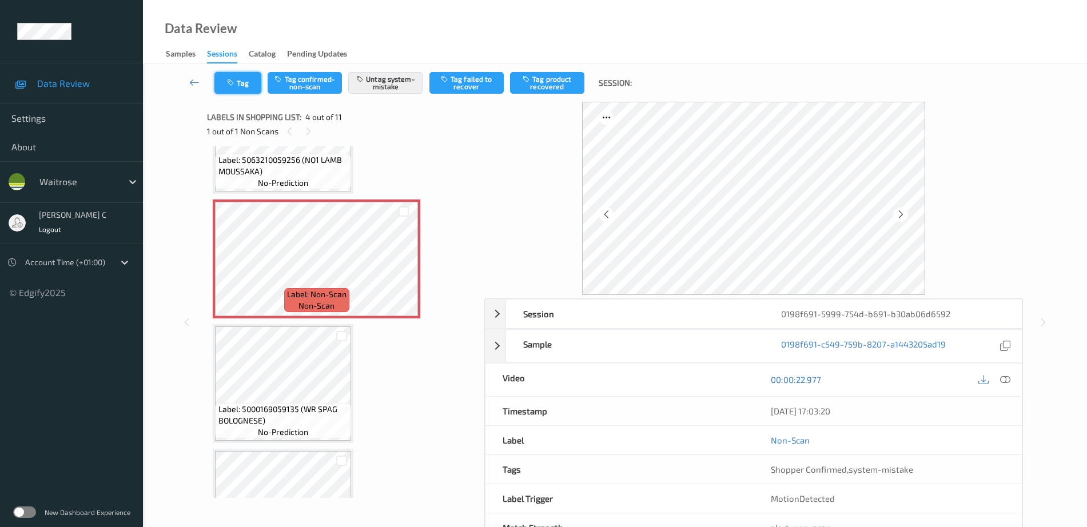
click at [249, 79] on button "Tag" at bounding box center [237, 83] width 47 height 22
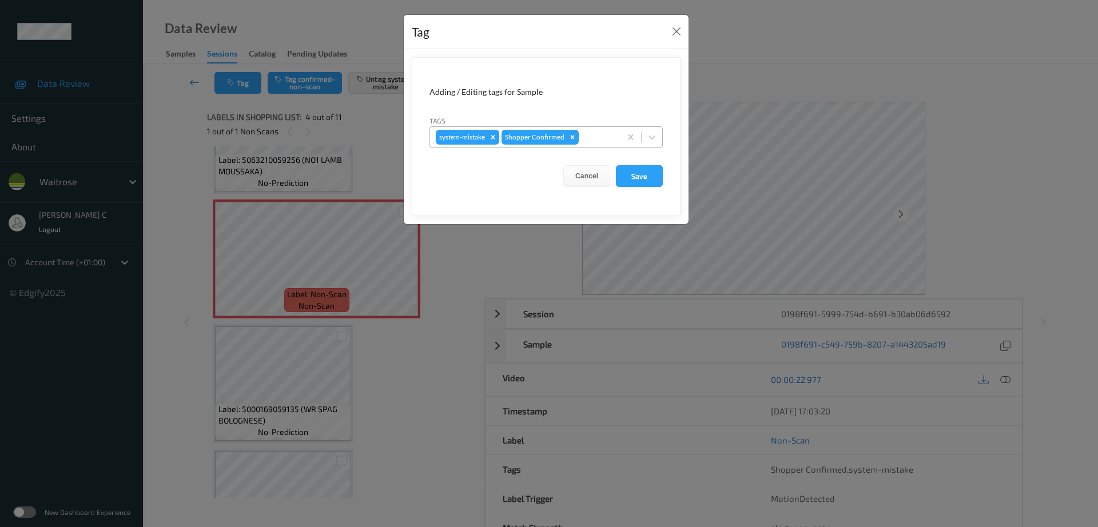
click at [595, 138] on div at bounding box center [598, 137] width 34 height 14
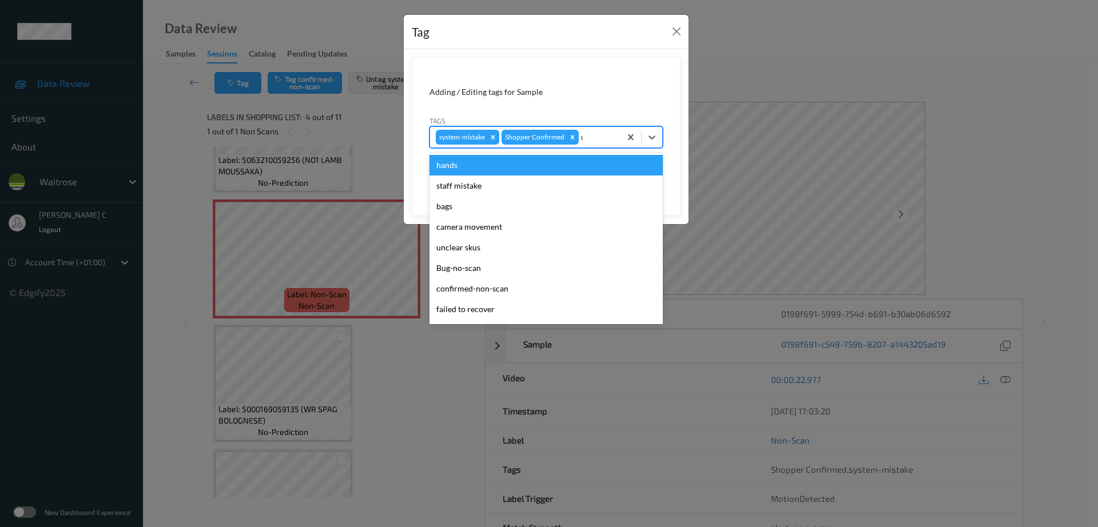
type input "un"
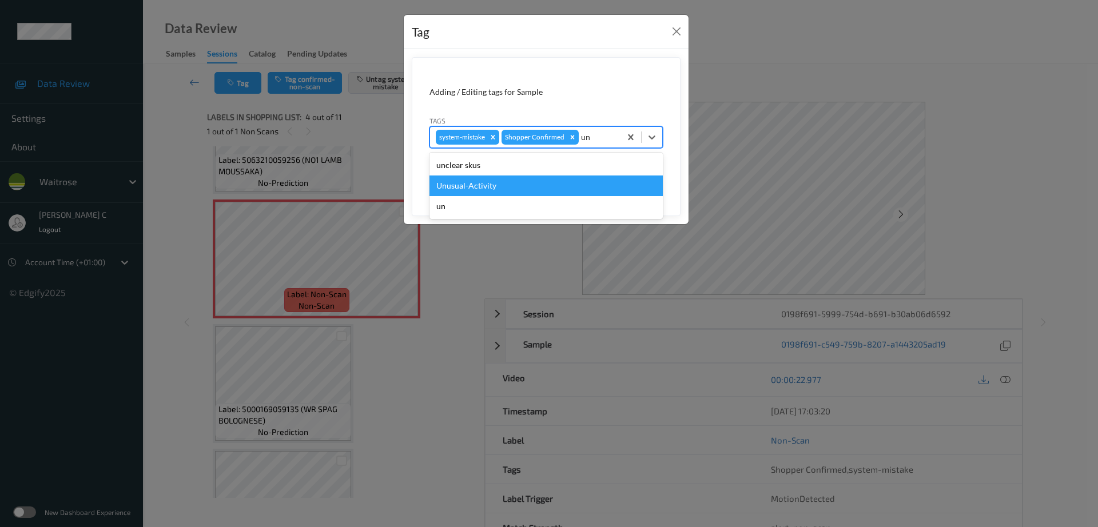
click at [519, 180] on div "Unusual-Activity" at bounding box center [545, 186] width 233 height 21
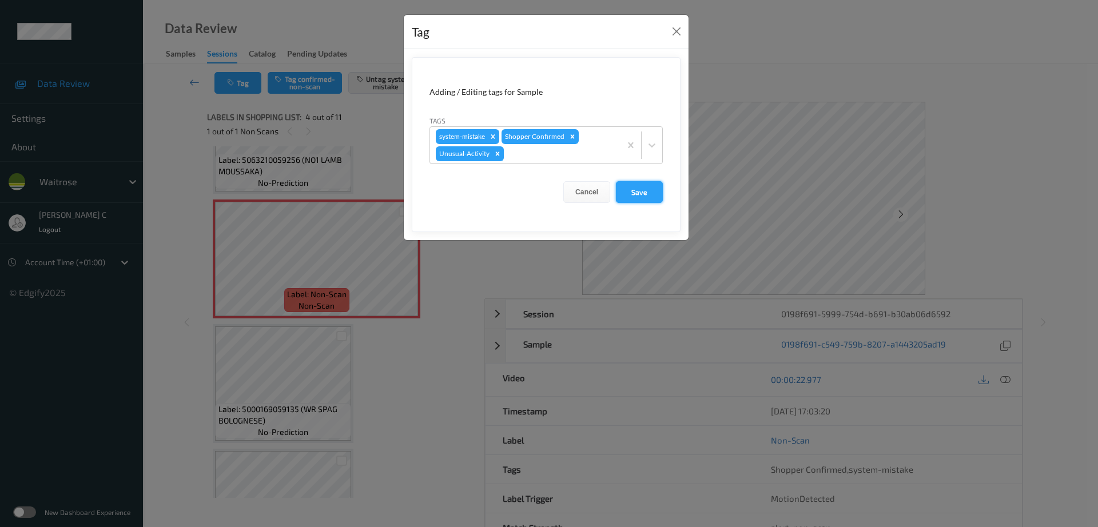
click at [630, 187] on button "Save" at bounding box center [639, 192] width 47 height 22
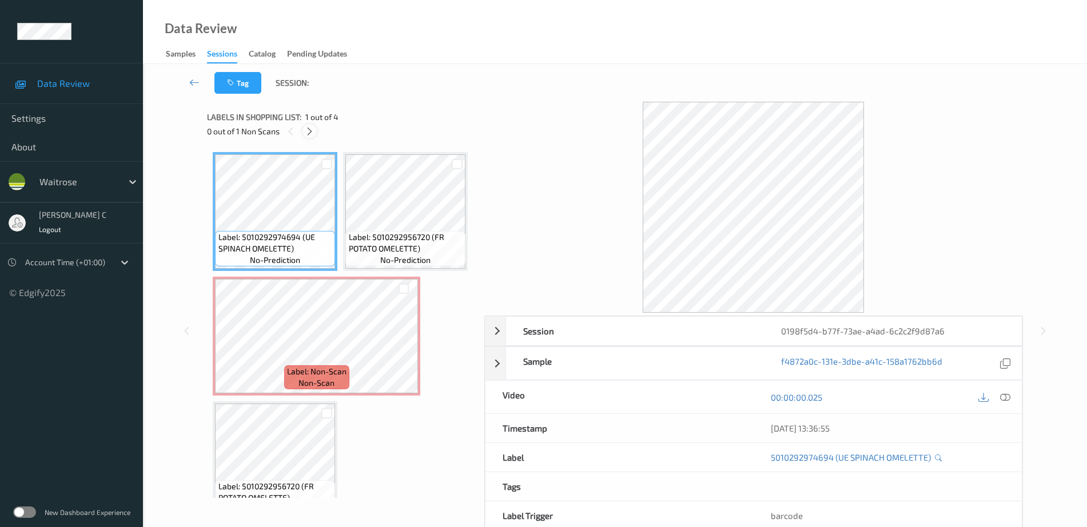
click at [315, 132] on div at bounding box center [310, 131] width 14 height 14
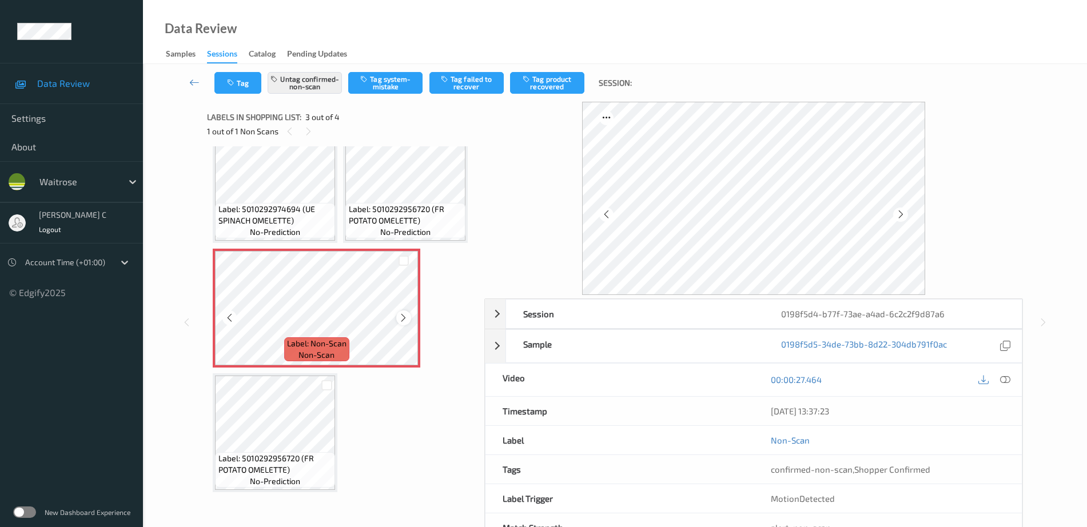
click at [405, 325] on div at bounding box center [403, 318] width 14 height 14
click at [349, 226] on span "Label: 5010292956720 (FR POTATO OMELETTE)" at bounding box center [406, 215] width 114 height 23
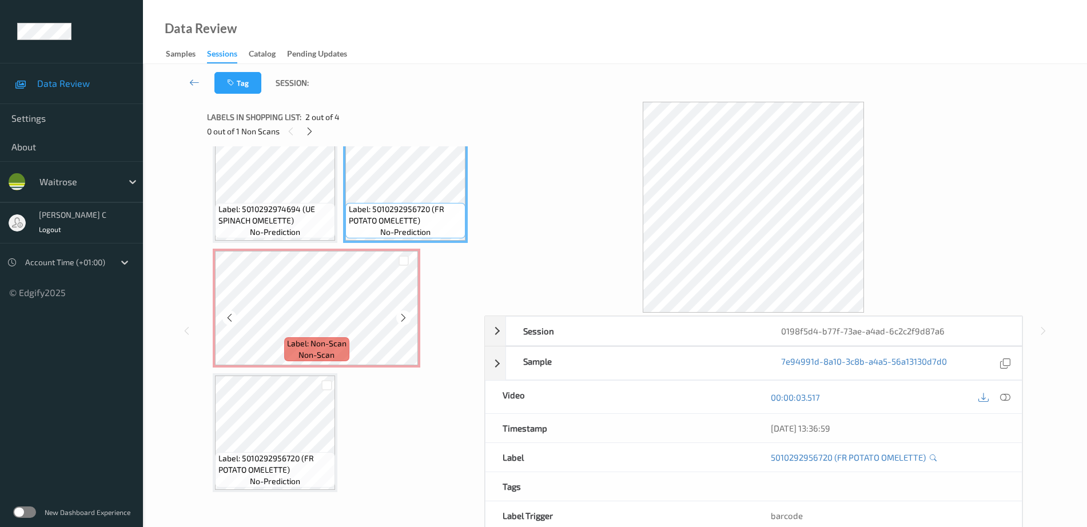
scroll to position [153, 0]
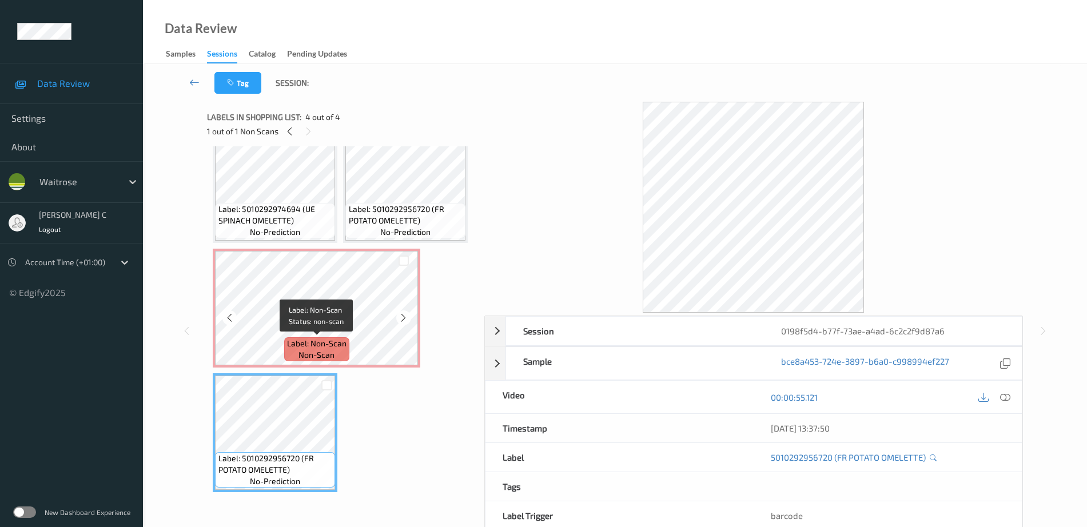
click at [321, 339] on span "Label: Non-Scan" at bounding box center [316, 343] width 59 height 11
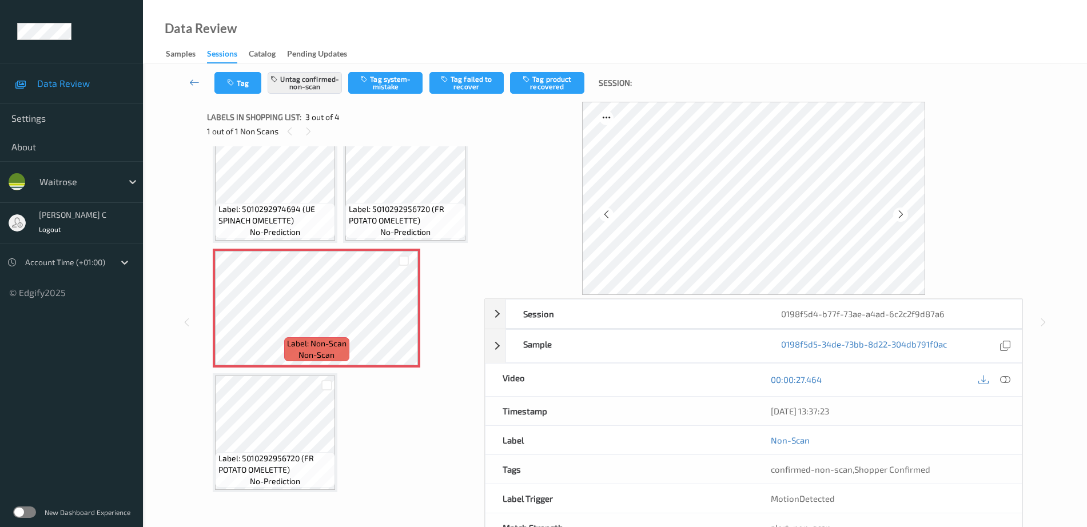
scroll to position [0, 0]
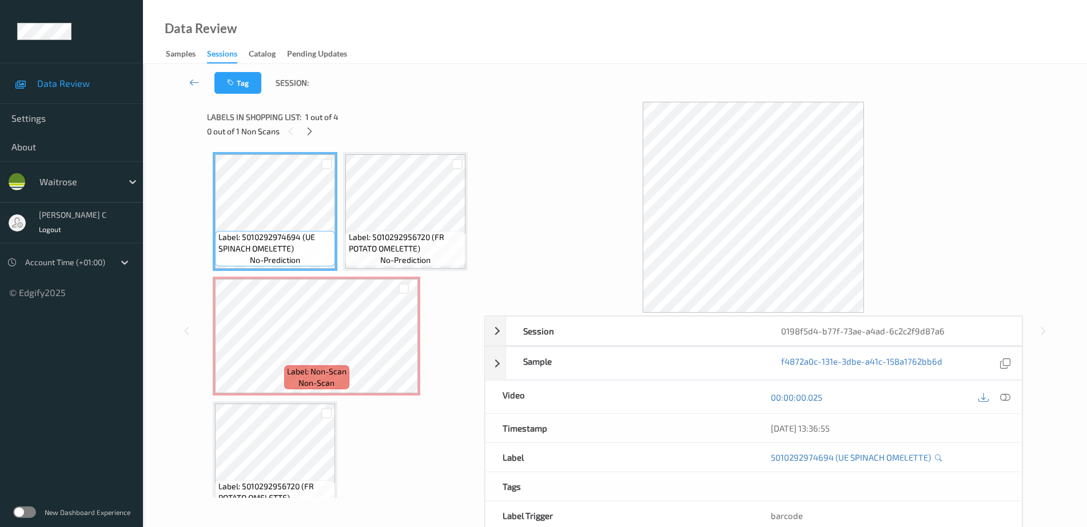
click at [1004, 397] on icon at bounding box center [1005, 397] width 10 height 10
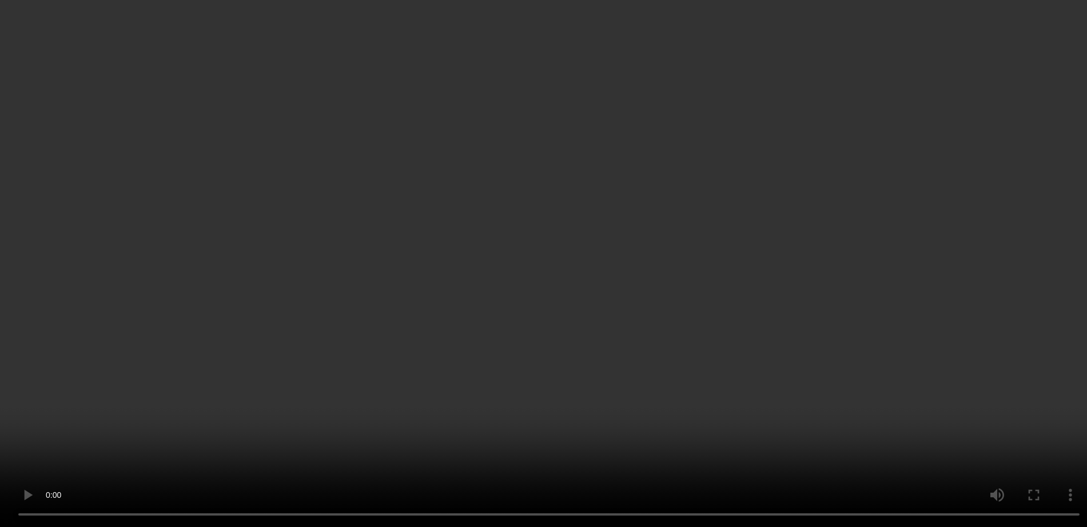
scroll to position [143, 0]
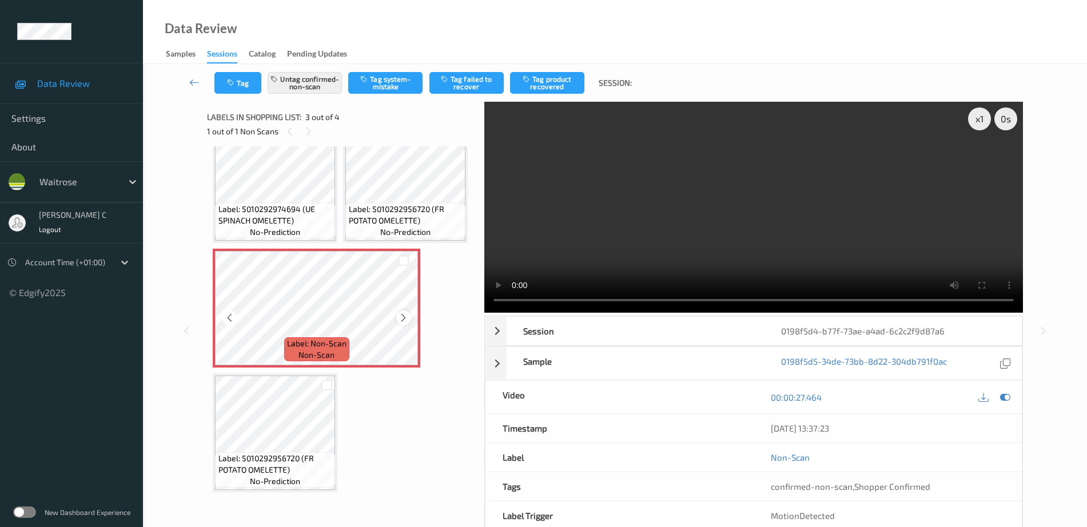
click at [401, 323] on icon at bounding box center [404, 318] width 10 height 10
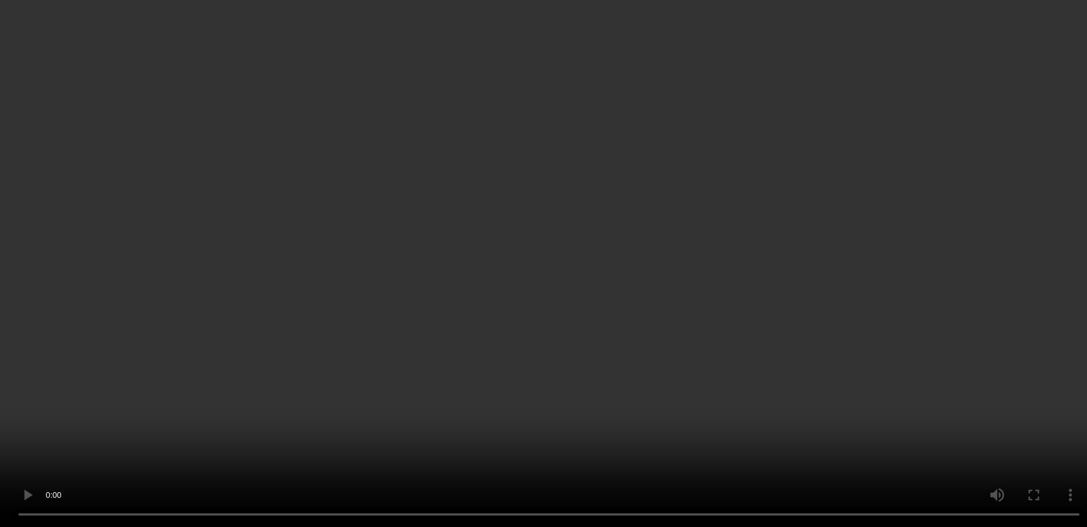
scroll to position [71, 0]
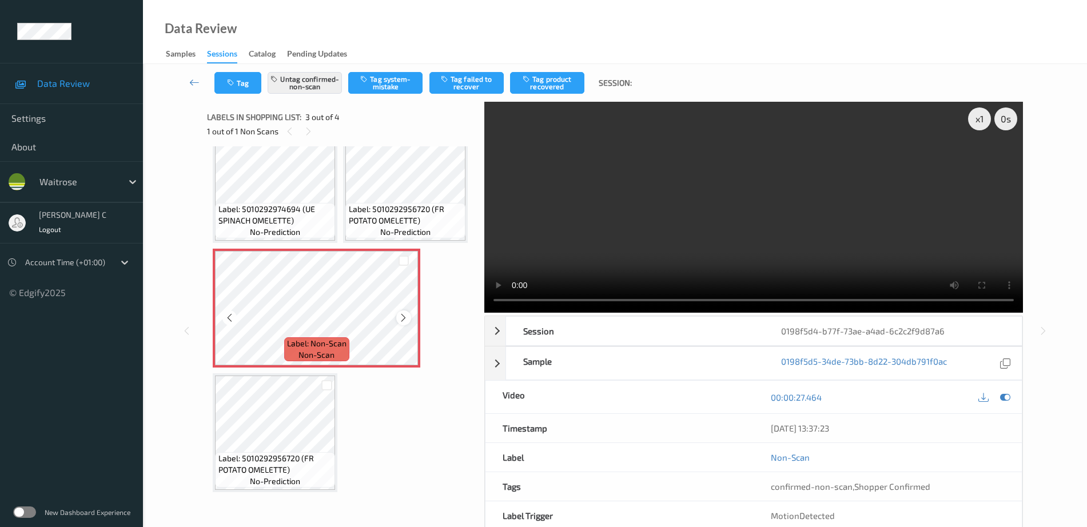
click at [405, 323] on icon at bounding box center [404, 318] width 10 height 10
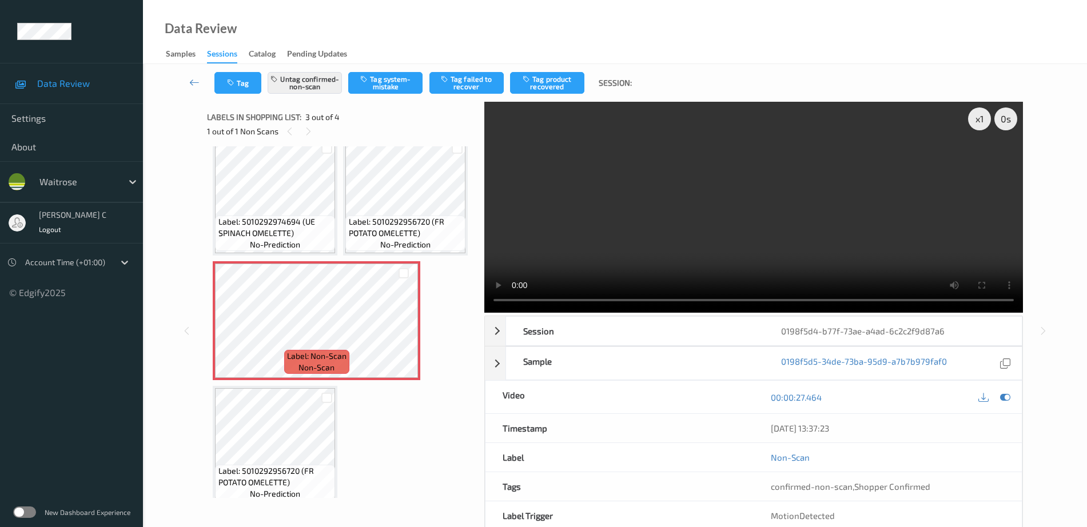
scroll to position [0, 0]
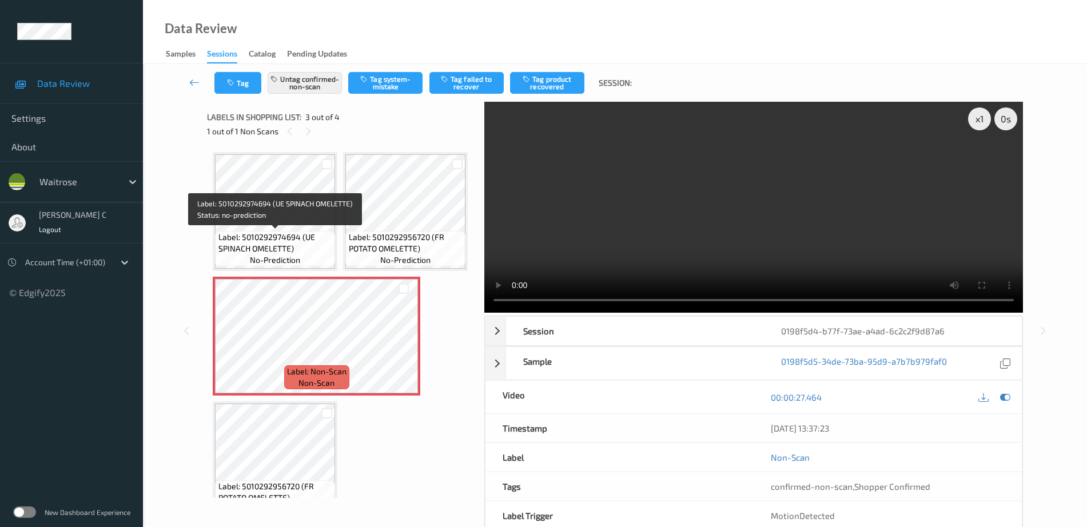
click at [263, 232] on span "Label: 5010292974694 (UE SPINACH OMELETTE)" at bounding box center [275, 243] width 114 height 23
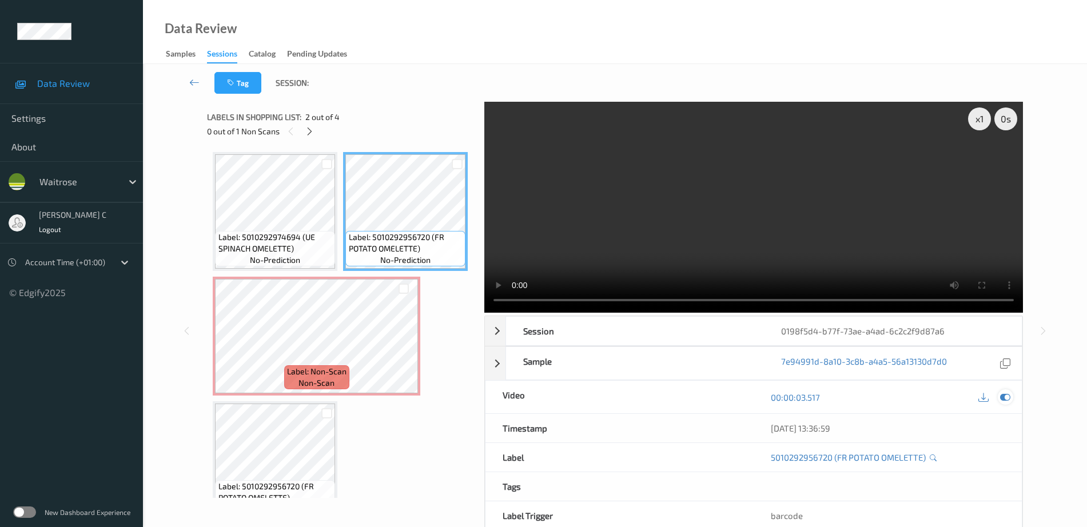
click at [1004, 399] on icon at bounding box center [1005, 397] width 10 height 10
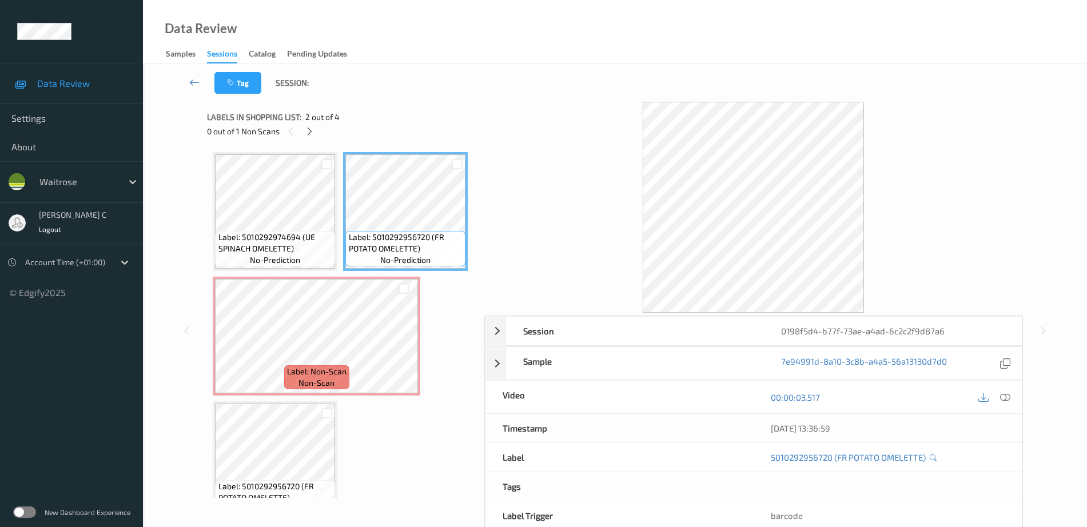
scroll to position [143, 0]
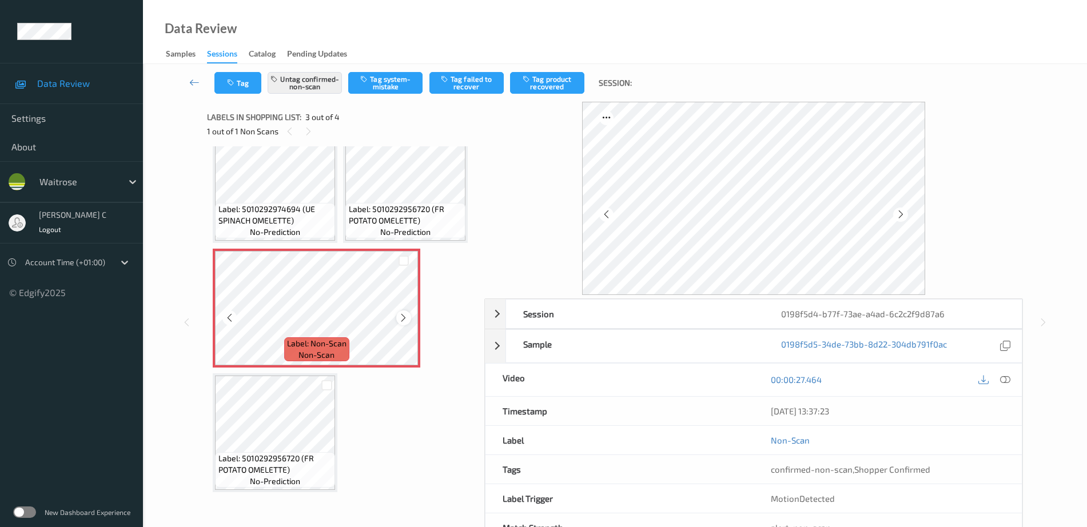
click at [404, 323] on icon at bounding box center [404, 318] width 10 height 10
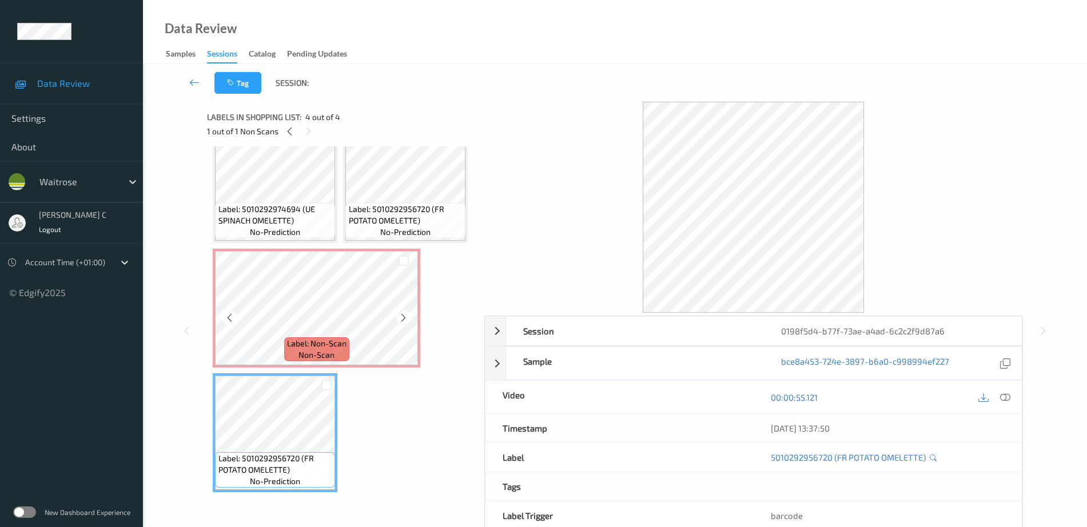
scroll to position [81, 0]
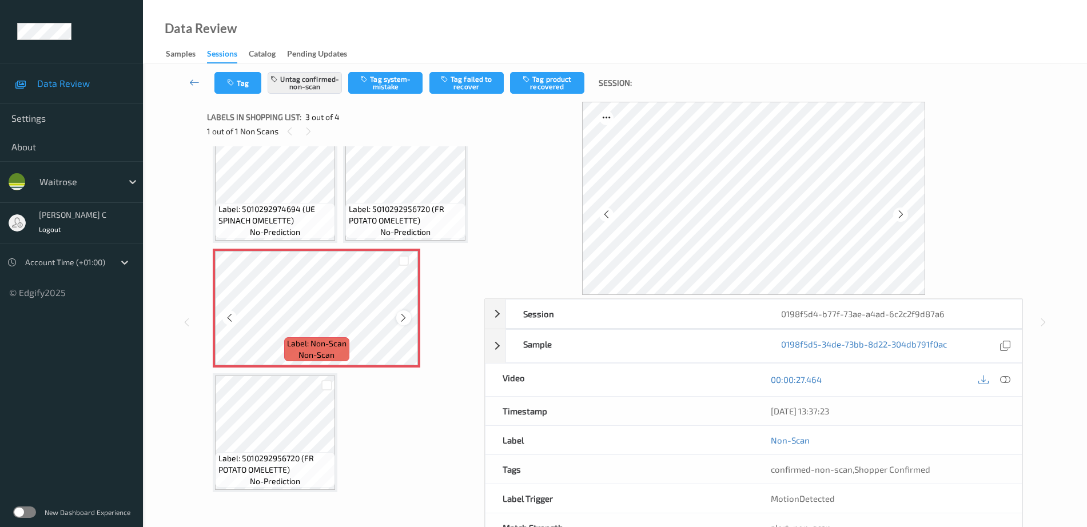
click at [404, 323] on icon at bounding box center [404, 318] width 10 height 10
click at [306, 79] on button "Untag confirmed-non-scan" at bounding box center [305, 83] width 74 height 22
click at [372, 81] on button "Tag system-mistake" at bounding box center [385, 83] width 74 height 22
click at [232, 85] on icon "button" at bounding box center [232, 83] width 10 height 8
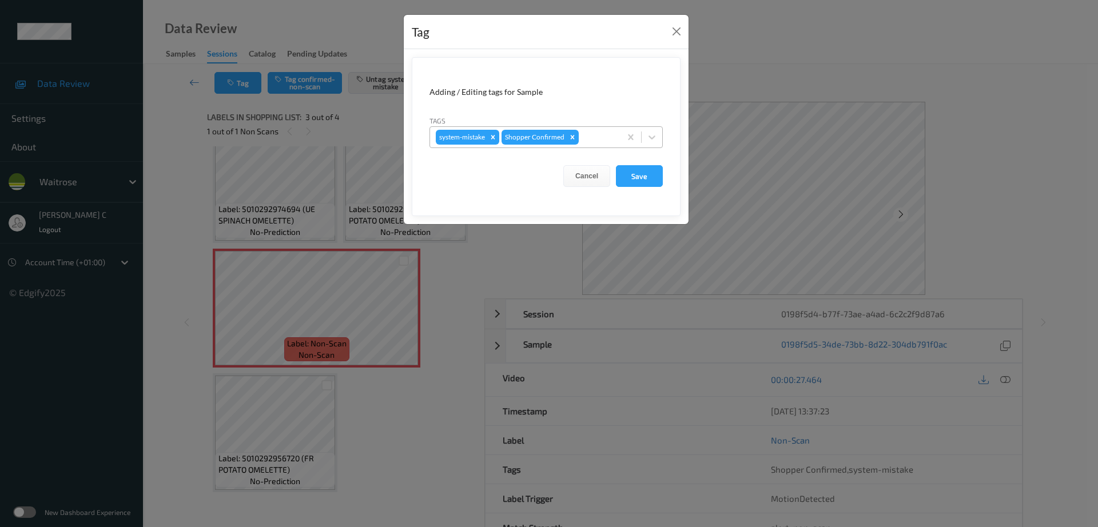
click at [599, 135] on div at bounding box center [598, 137] width 34 height 14
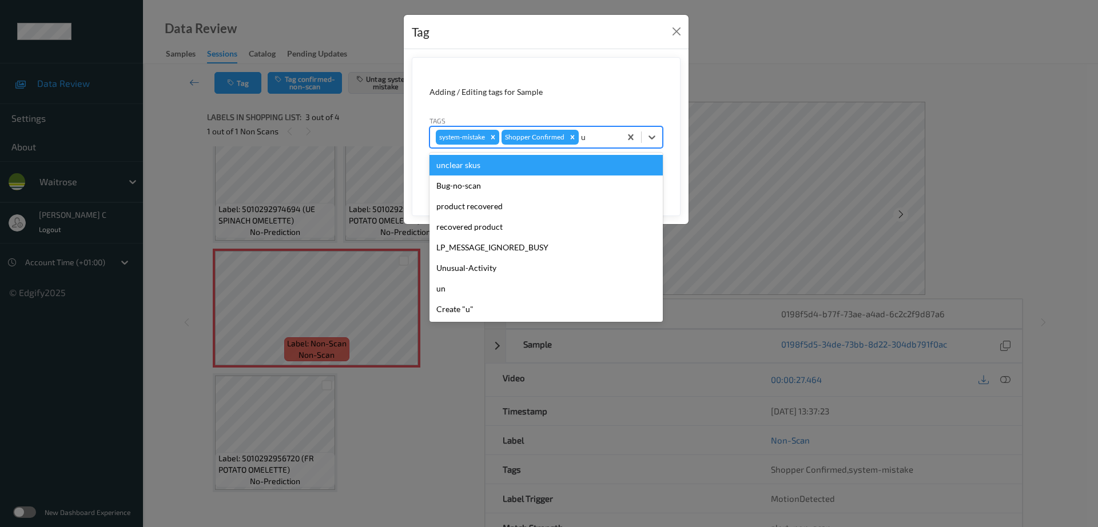
type input "un"
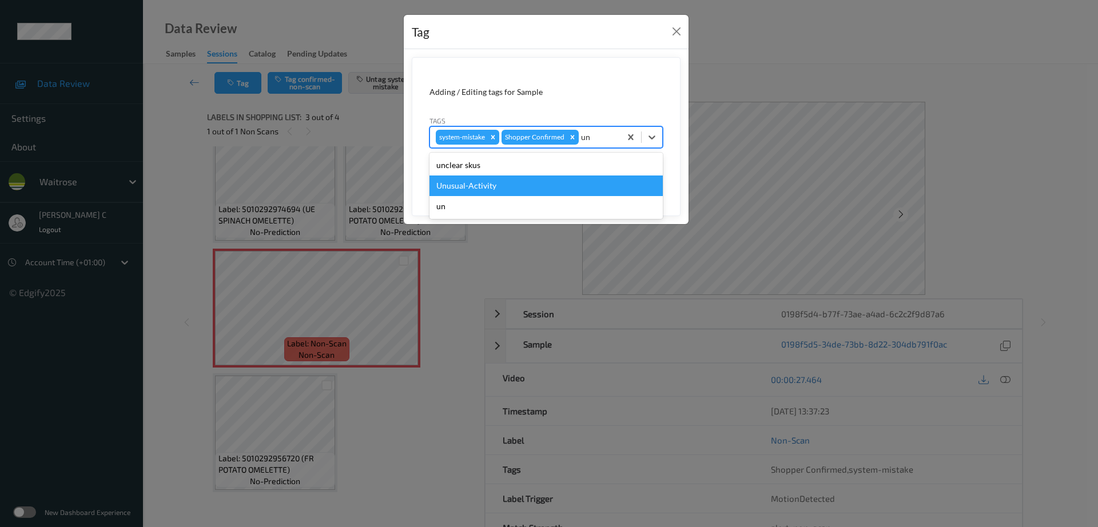
click at [519, 182] on div "Unusual-Activity" at bounding box center [545, 186] width 233 height 21
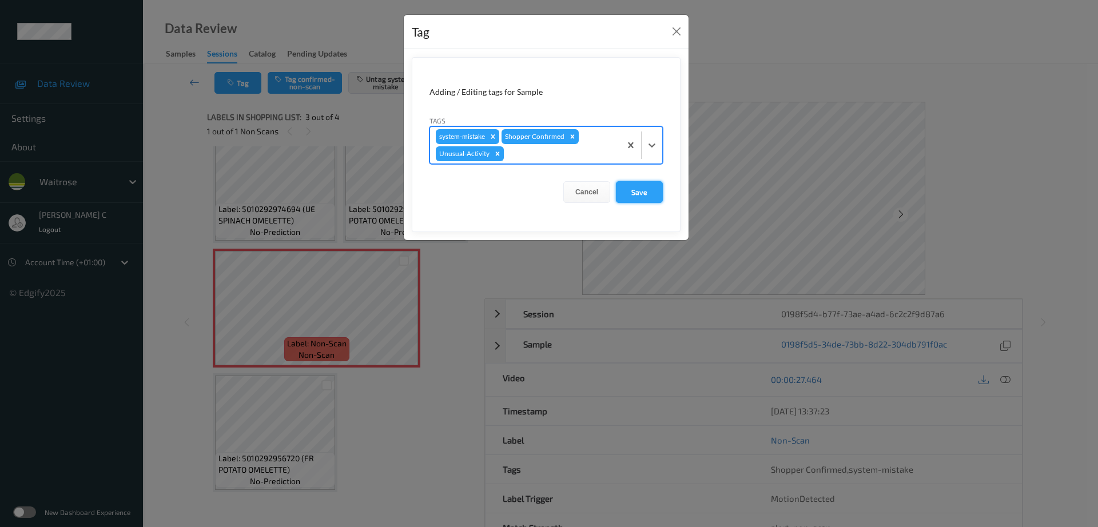
click at [651, 186] on button "Save" at bounding box center [639, 192] width 47 height 22
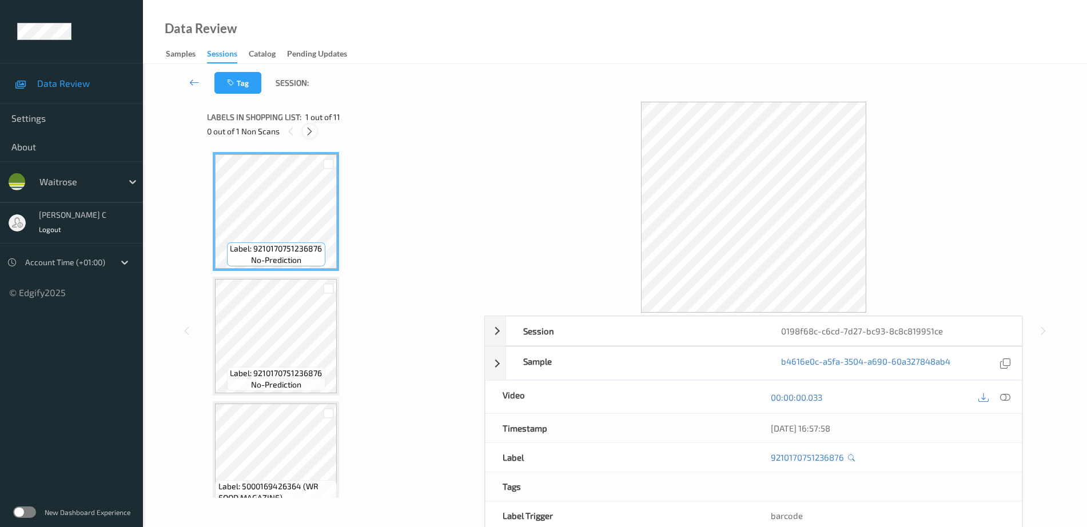
click at [307, 129] on icon at bounding box center [310, 131] width 10 height 10
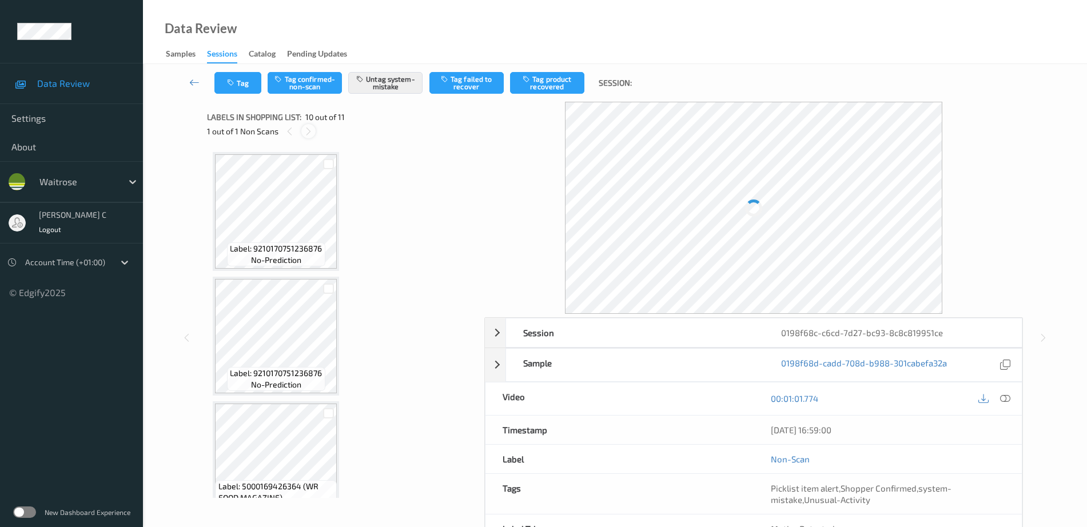
scroll to position [1003, 0]
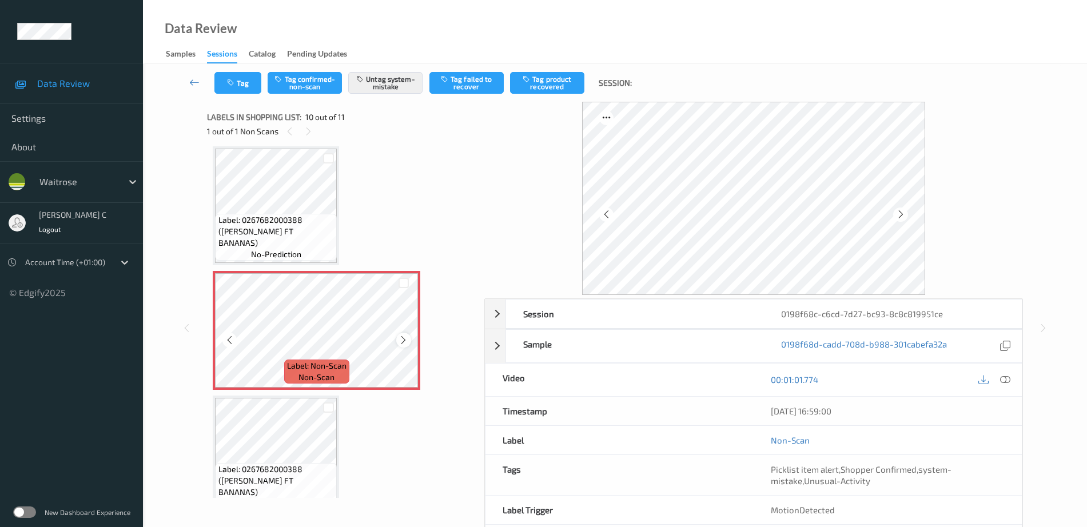
click at [406, 340] on icon at bounding box center [404, 340] width 10 height 10
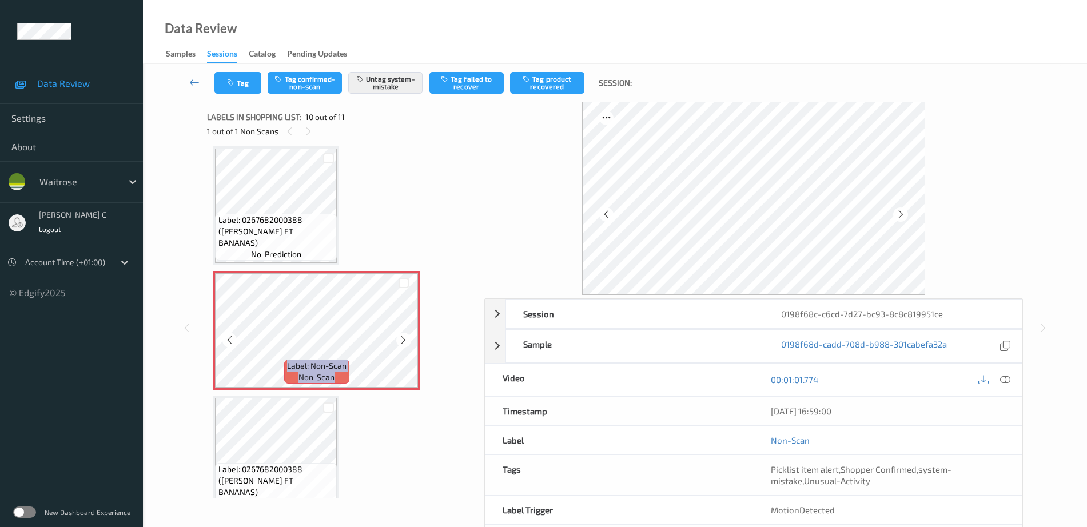
click at [406, 340] on icon at bounding box center [404, 340] width 10 height 10
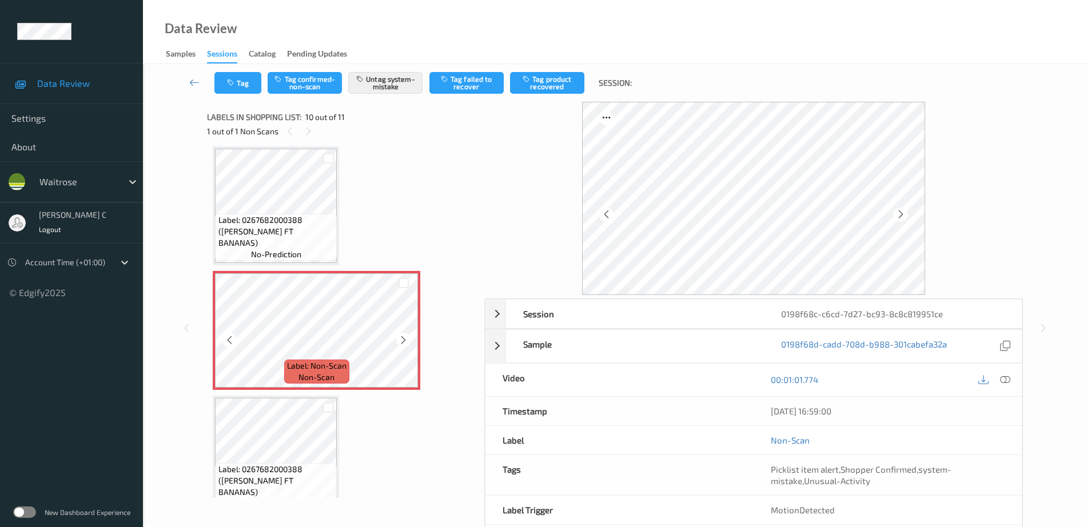
click at [406, 340] on icon at bounding box center [404, 340] width 10 height 10
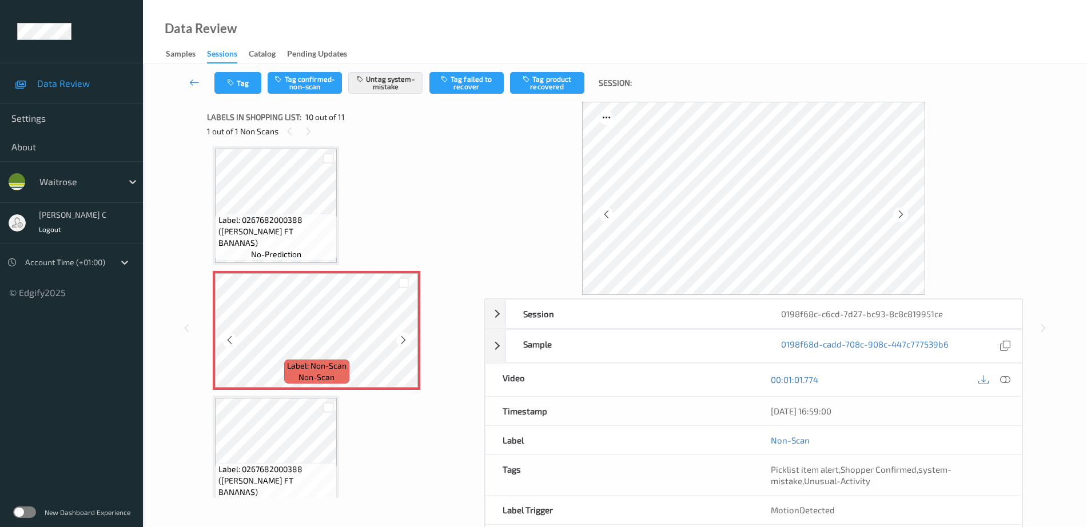
click at [406, 340] on icon at bounding box center [404, 340] width 10 height 10
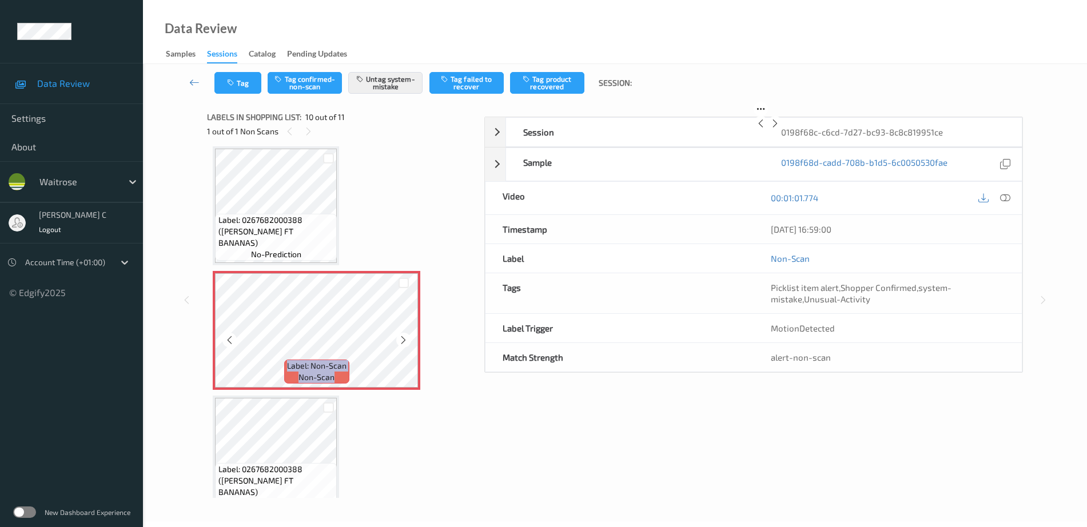
click at [406, 340] on icon at bounding box center [404, 340] width 10 height 10
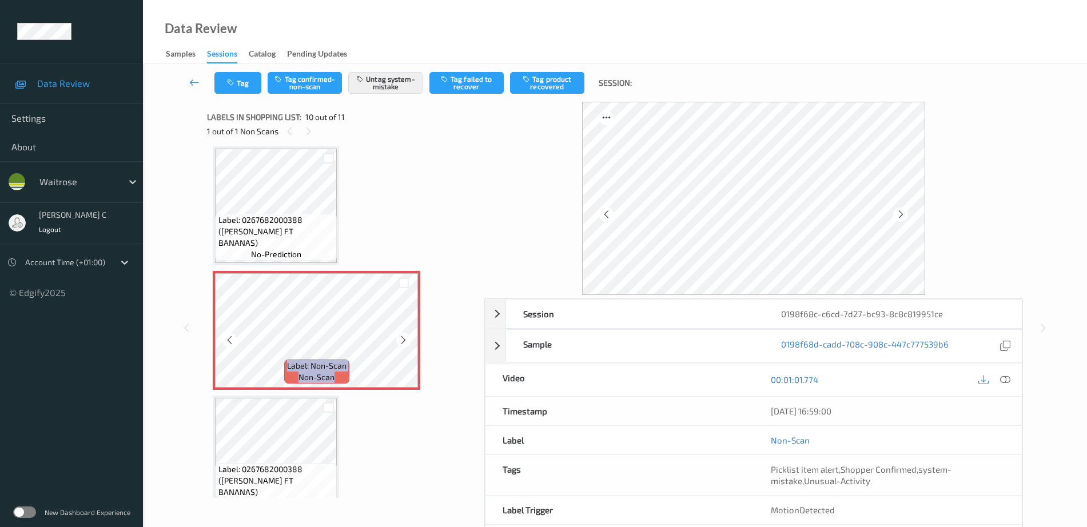
click at [406, 340] on icon at bounding box center [404, 340] width 10 height 10
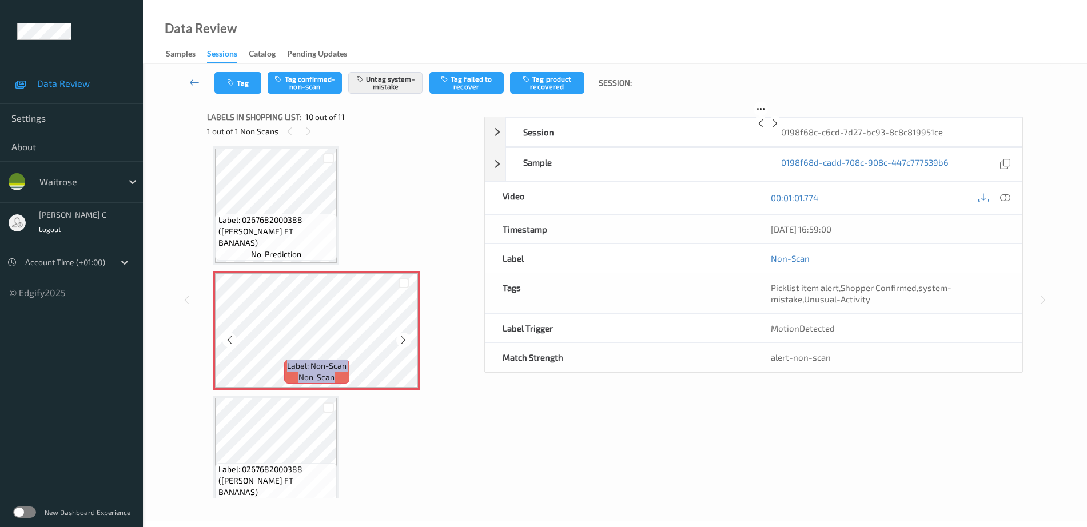
click at [406, 340] on icon at bounding box center [404, 340] width 10 height 10
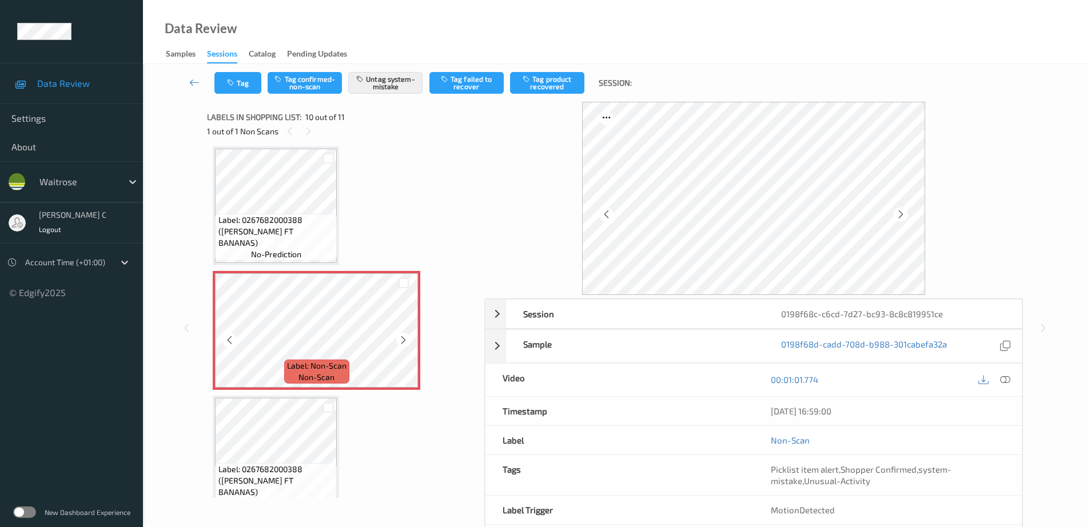
click at [406, 340] on icon at bounding box center [404, 340] width 10 height 10
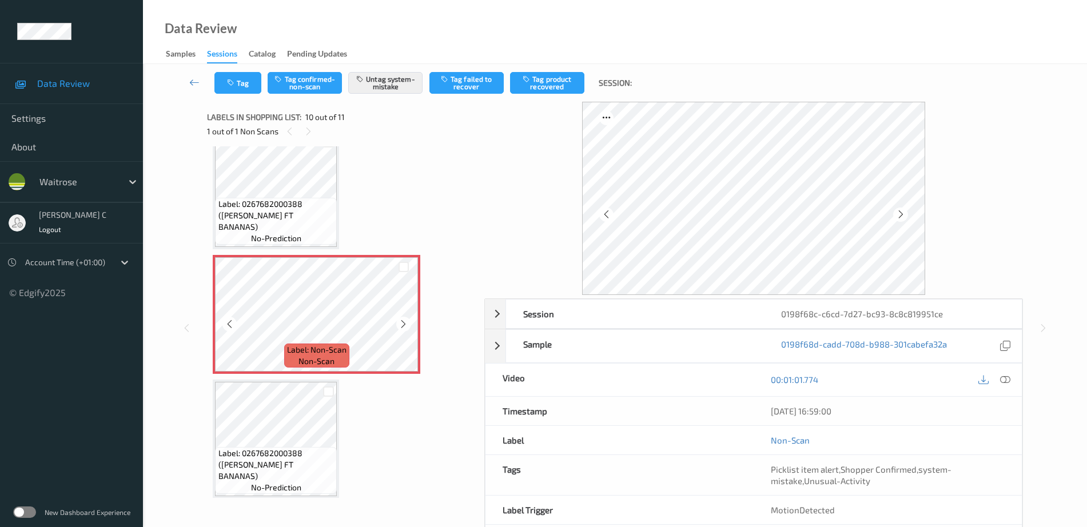
scroll to position [1025, 0]
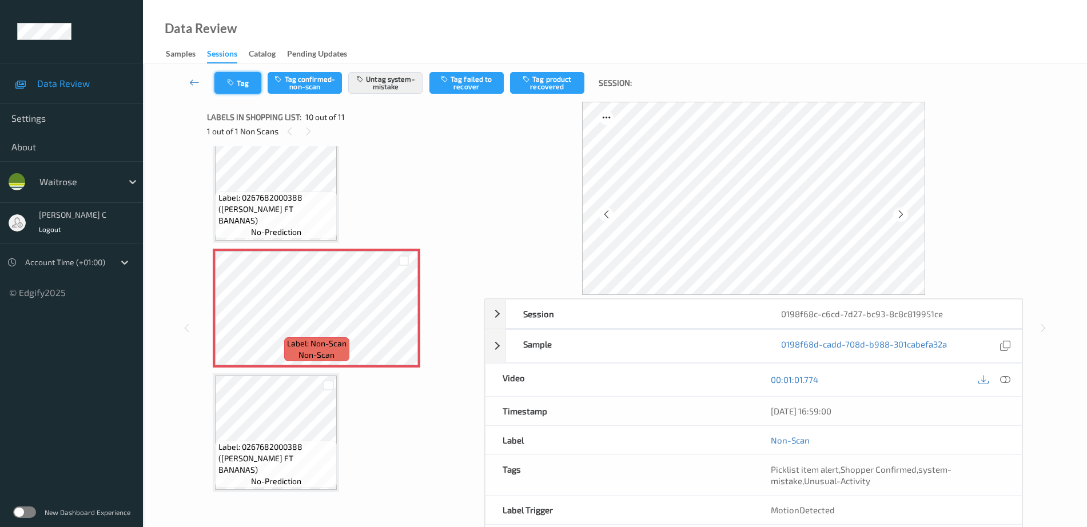
click at [236, 77] on button "Tag" at bounding box center [237, 83] width 47 height 22
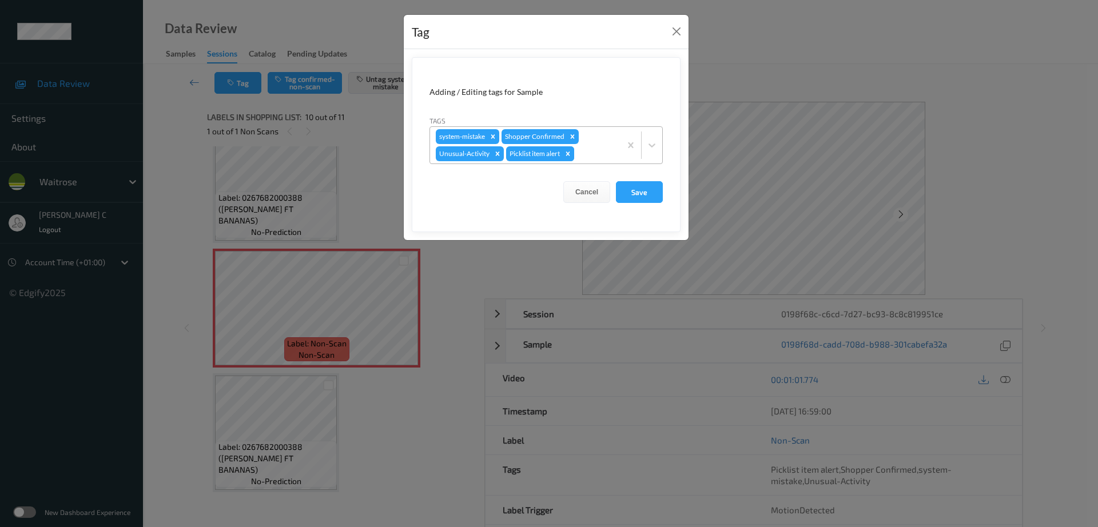
click at [570, 154] on icon "Remove Picklist item alert" at bounding box center [568, 154] width 8 height 8
click at [637, 196] on button "Save" at bounding box center [639, 192] width 47 height 22
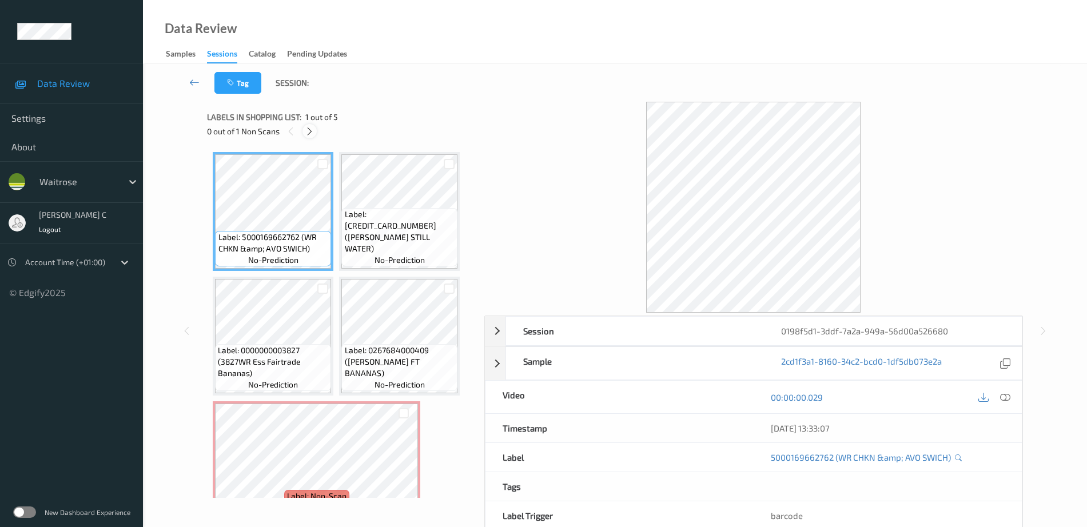
click at [313, 130] on icon at bounding box center [310, 131] width 10 height 10
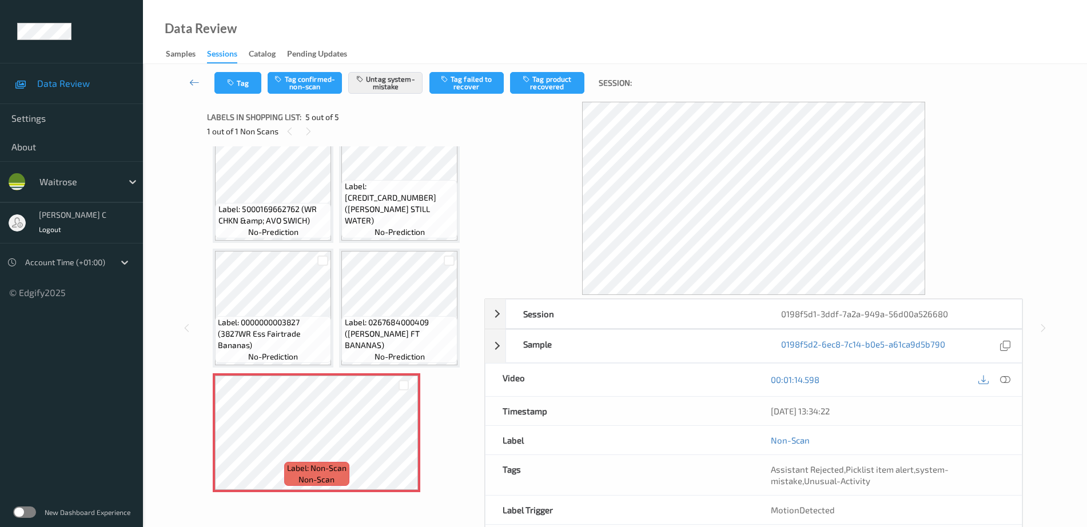
click at [379, 331] on span "Label: 0267684000409 ([PERSON_NAME] FT BANANAS)" at bounding box center [400, 334] width 110 height 34
click at [241, 89] on button "Tag" at bounding box center [237, 83] width 47 height 22
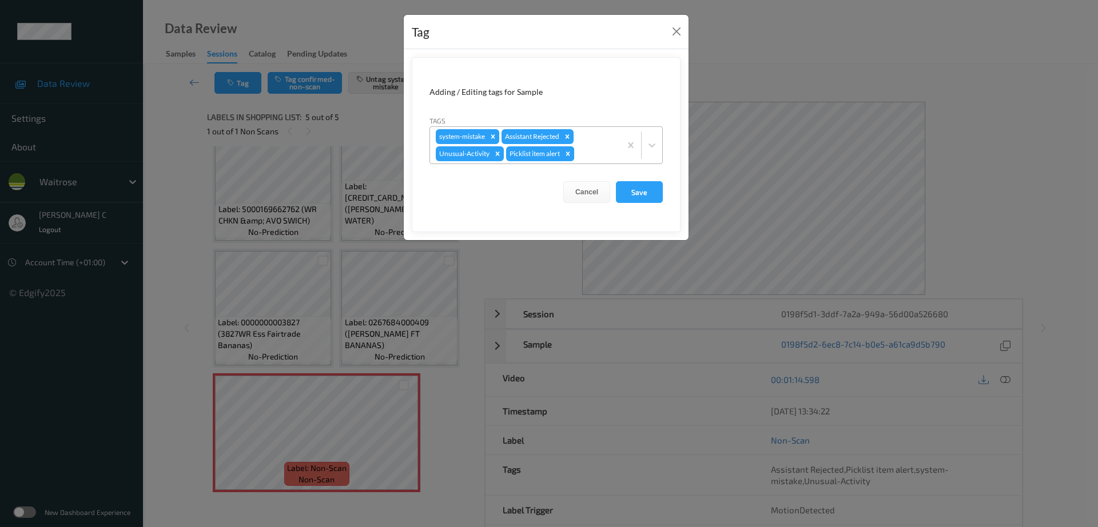
click at [569, 154] on icon "Remove Picklist item alert" at bounding box center [568, 154] width 4 height 4
click at [629, 194] on button "Save" at bounding box center [639, 192] width 47 height 22
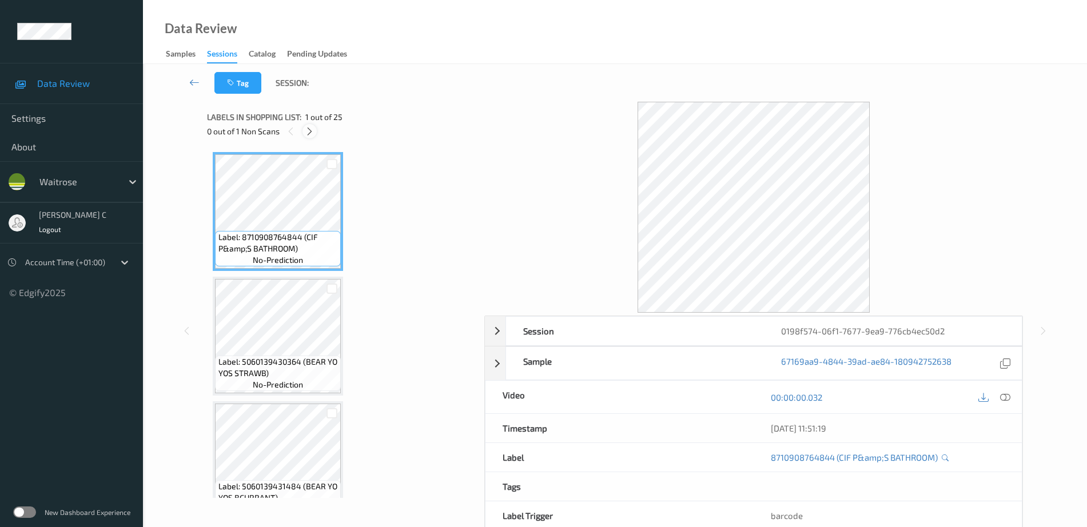
click at [313, 128] on icon at bounding box center [310, 131] width 10 height 10
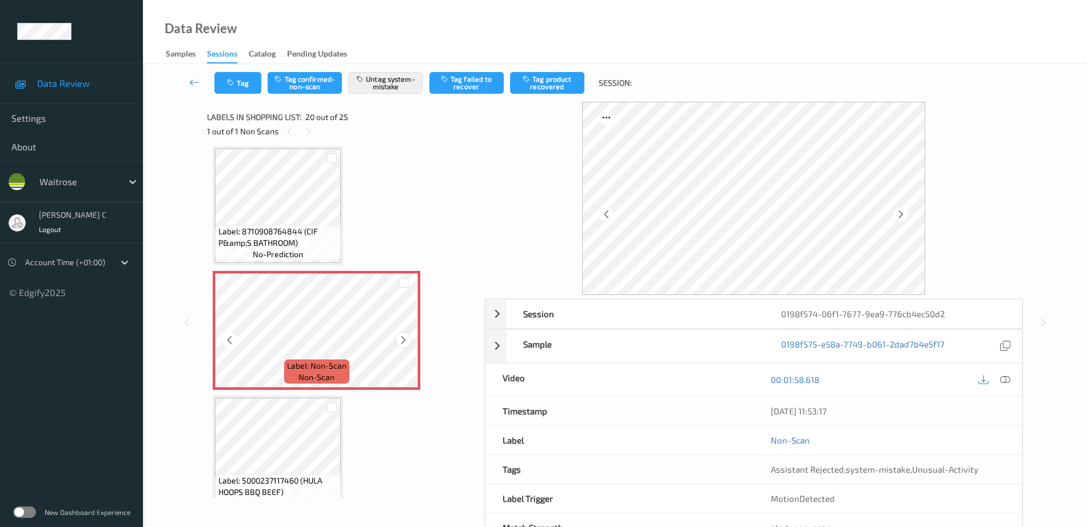
click at [401, 341] on icon at bounding box center [404, 340] width 10 height 10
click at [281, 244] on span "Label: 8710908764844 (CIF P&amp;S BATHROOM)" at bounding box center [278, 237] width 120 height 23
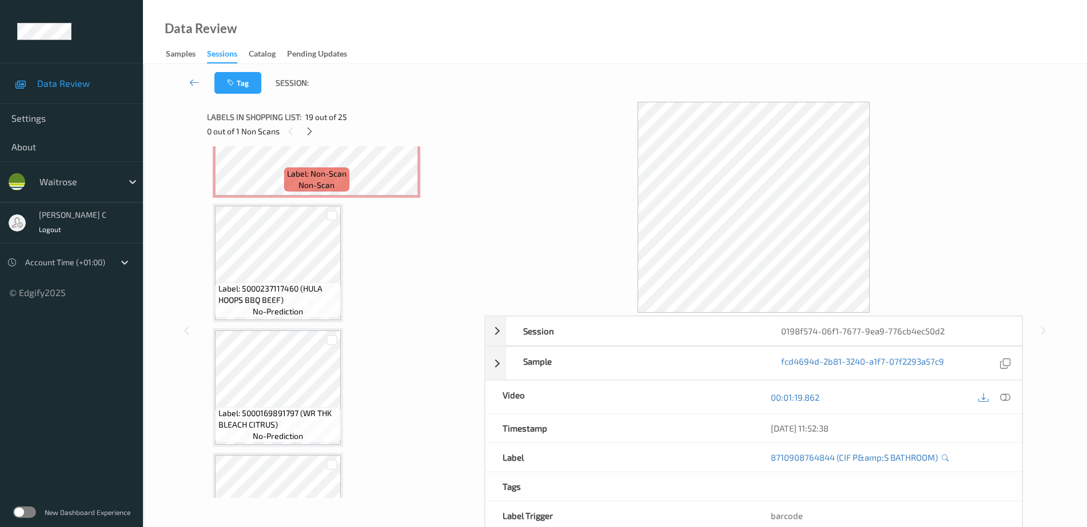
scroll to position [2464, 0]
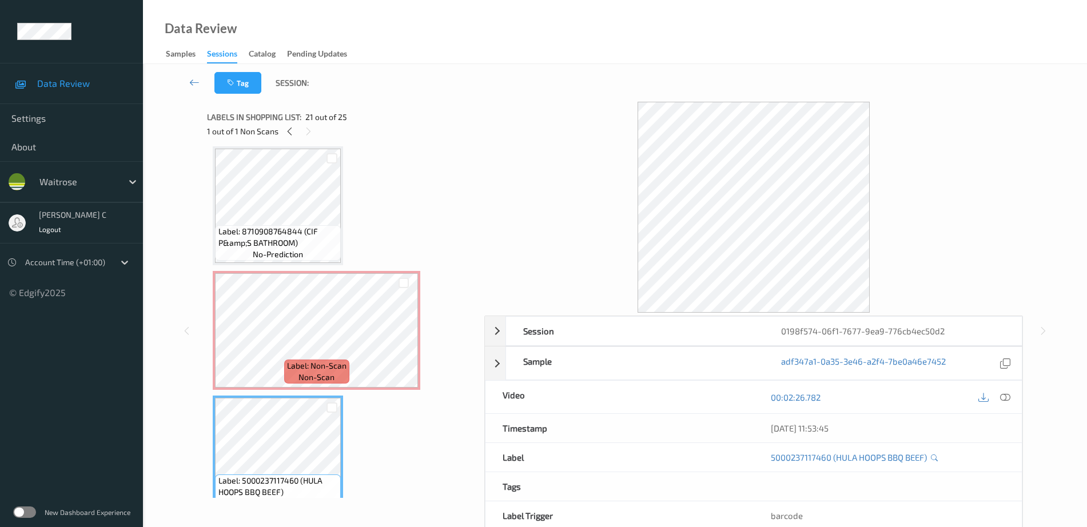
click at [292, 257] on span "no-prediction" at bounding box center [278, 254] width 50 height 11
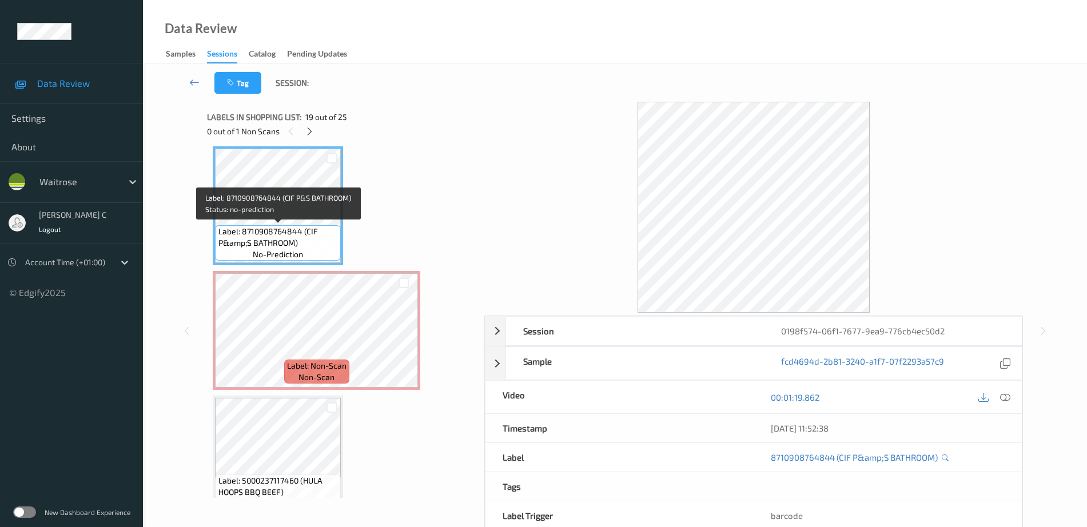
scroll to position [2107, 0]
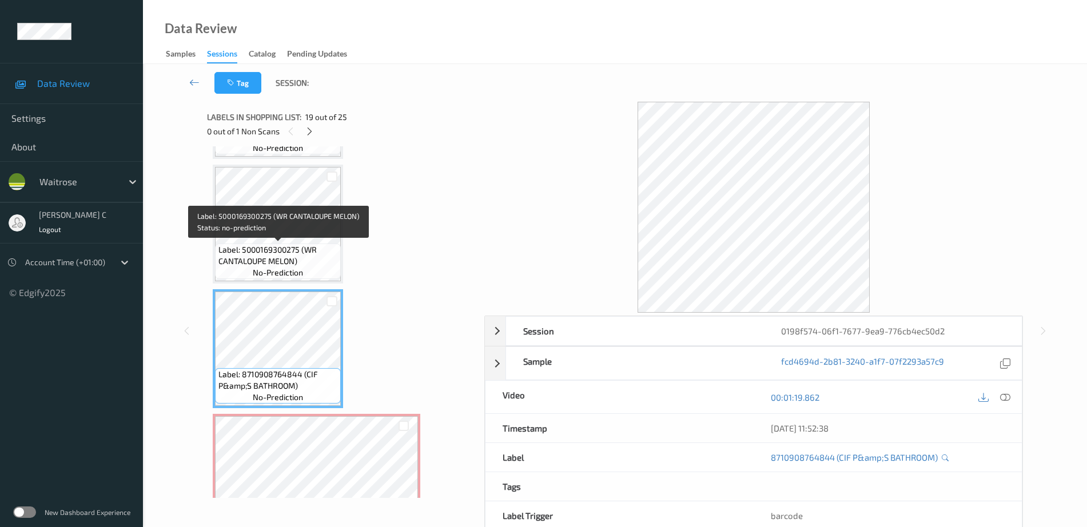
click at [288, 245] on span "Label: 5000169300275 (WR CANTALOUPE MELON)" at bounding box center [278, 255] width 120 height 23
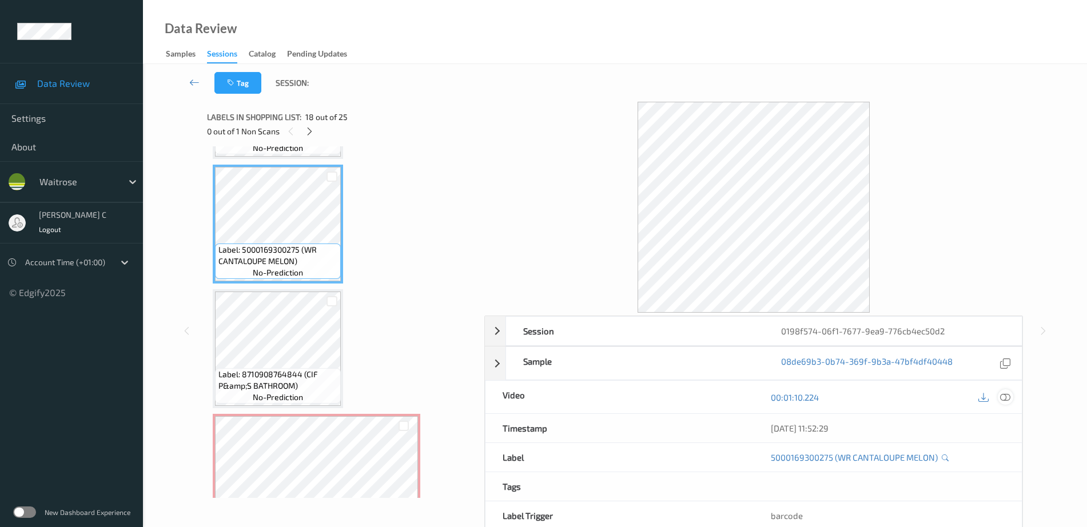
click at [1007, 400] on icon at bounding box center [1005, 397] width 10 height 10
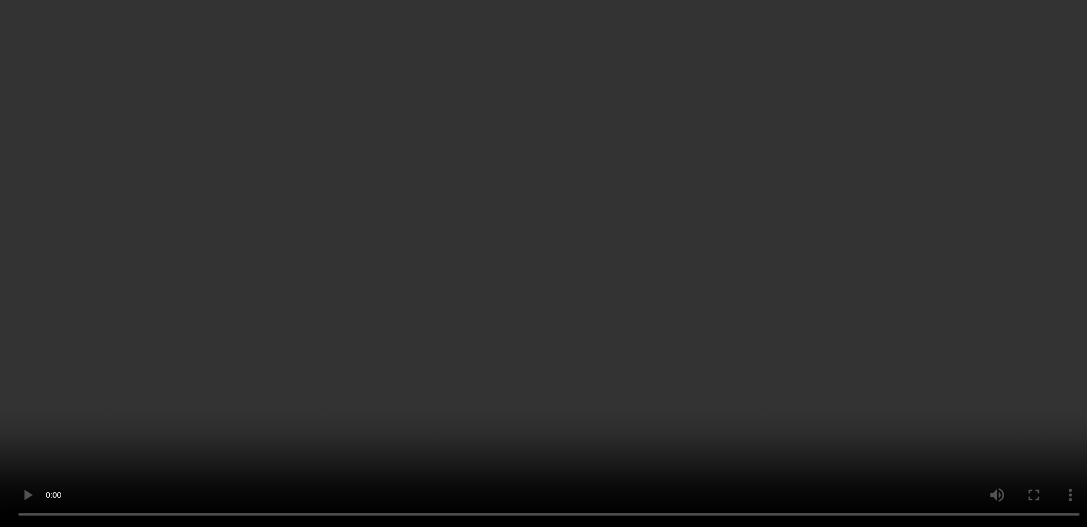
scroll to position [2250, 0]
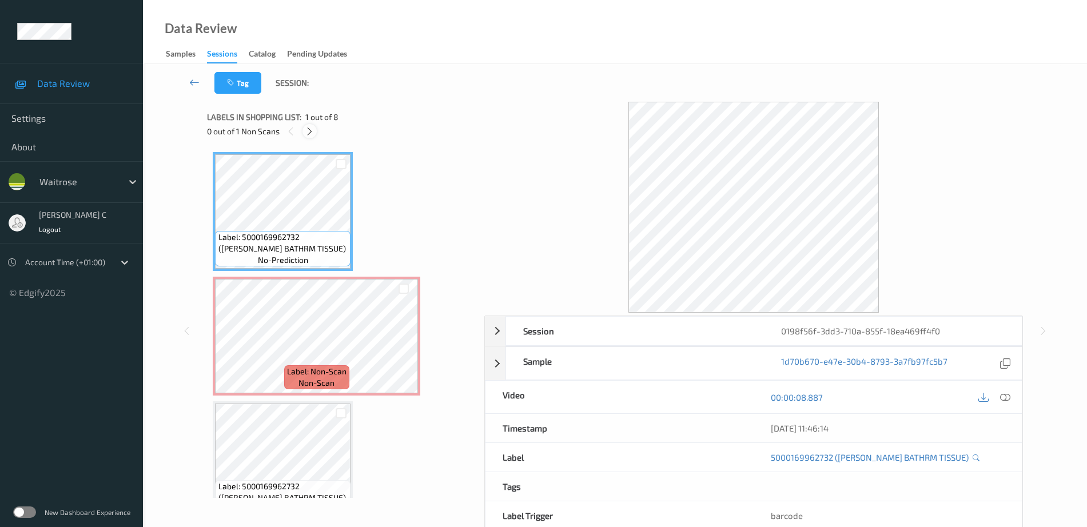
click at [308, 129] on icon at bounding box center [310, 131] width 10 height 10
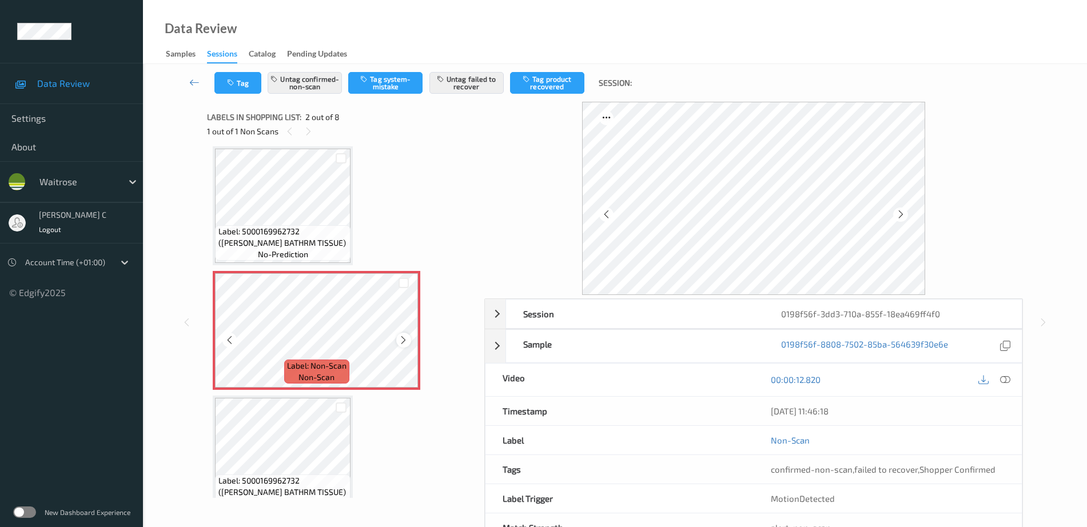
click at [405, 338] on icon at bounding box center [404, 340] width 10 height 10
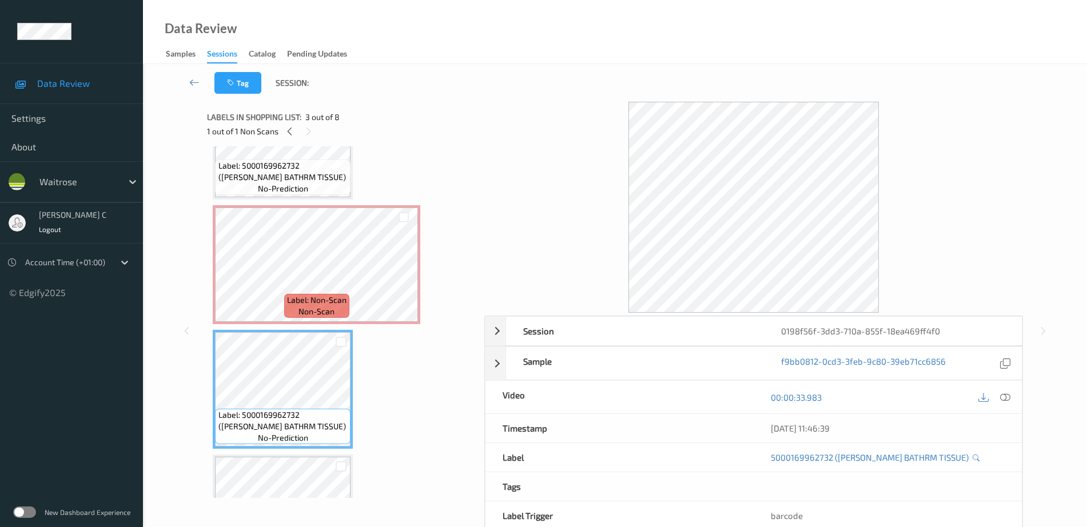
scroll to position [0, 0]
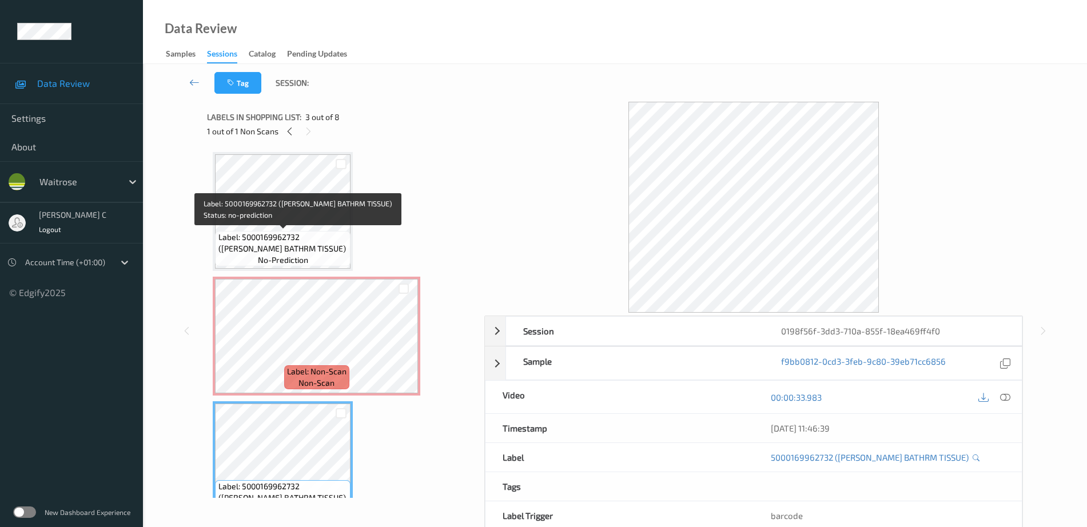
click at [280, 237] on span "Label: 5000169962732 (WR ESS BATHRM TISSUE)" at bounding box center [283, 243] width 130 height 23
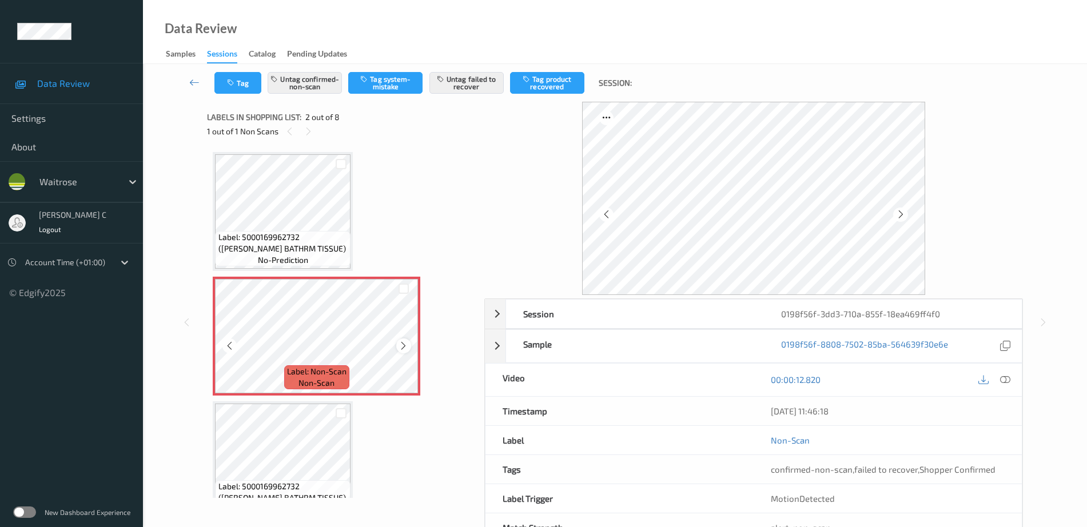
click at [408, 348] on icon at bounding box center [404, 346] width 10 height 10
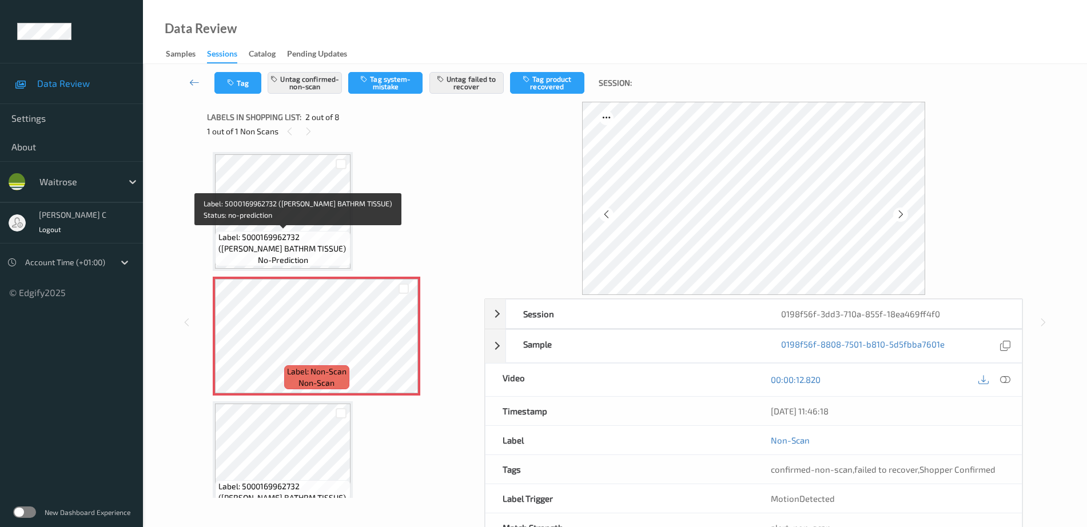
click at [315, 250] on span "Label: 5000169962732 (WR ESS BATHRM TISSUE)" at bounding box center [283, 243] width 130 height 23
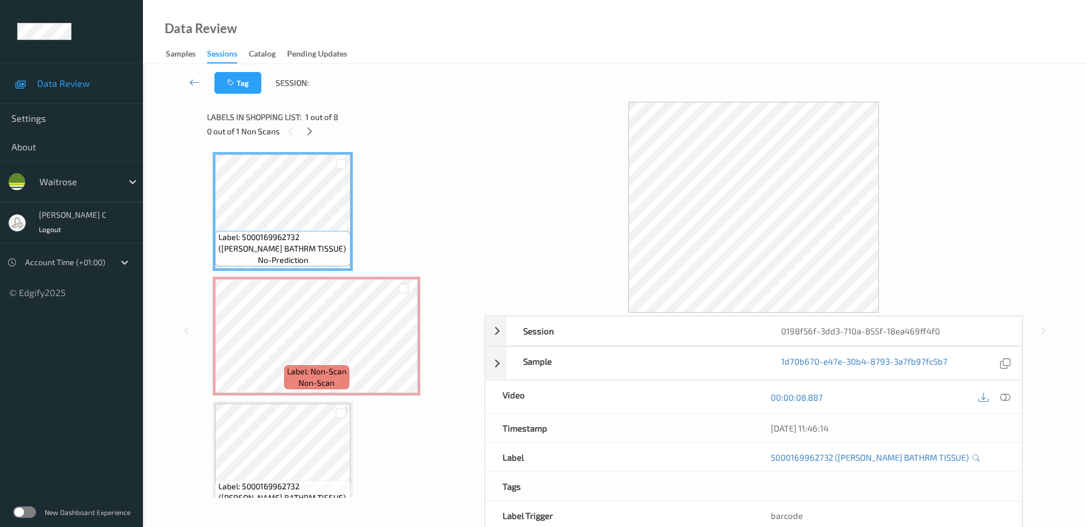
click at [1004, 395] on icon at bounding box center [1005, 397] width 10 height 10
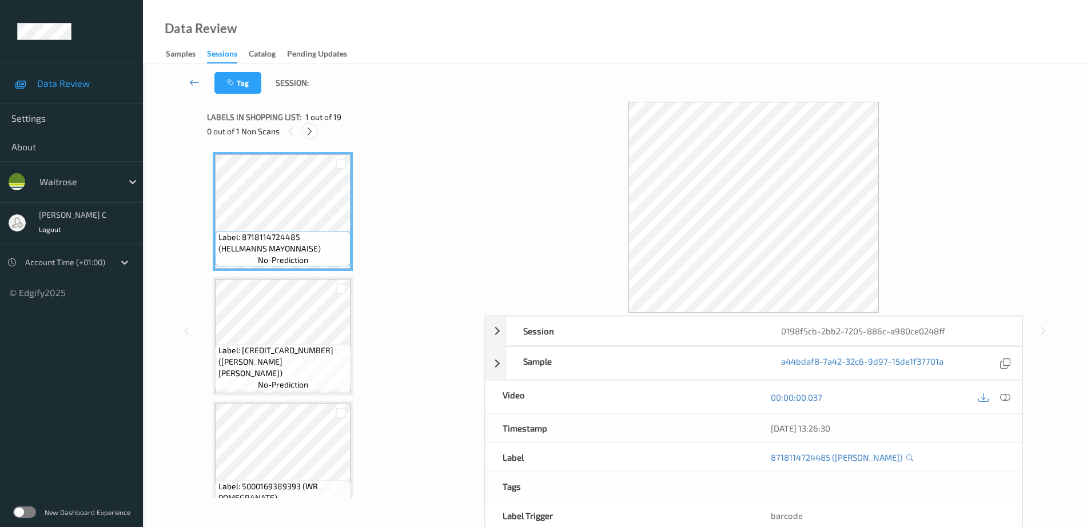
click at [313, 127] on icon at bounding box center [310, 131] width 10 height 10
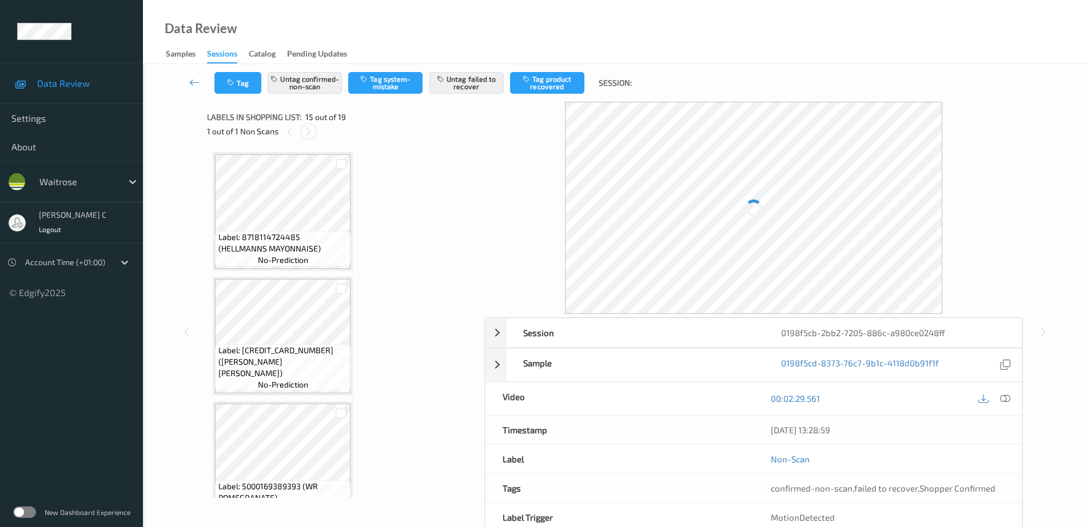
scroll to position [1626, 0]
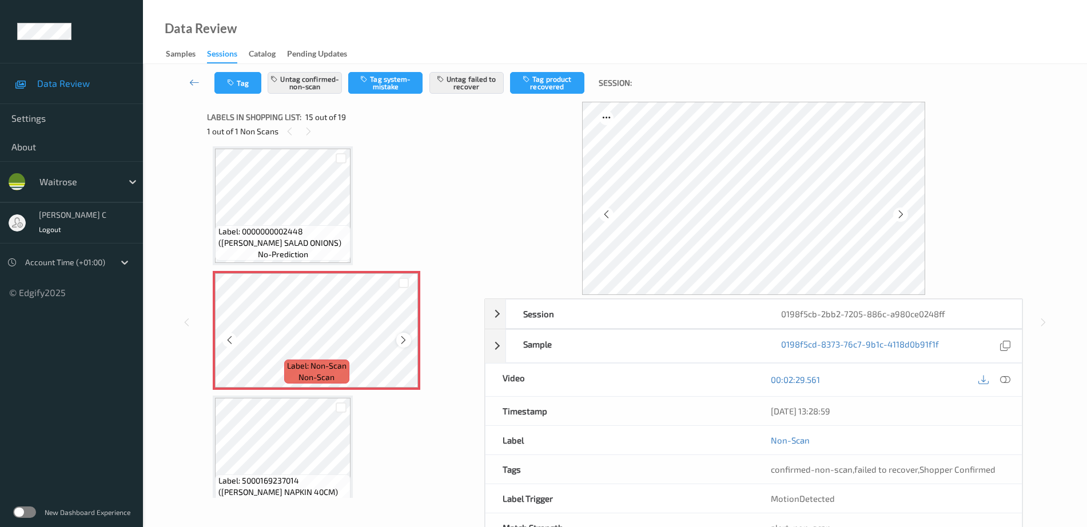
click at [405, 338] on icon at bounding box center [404, 340] width 10 height 10
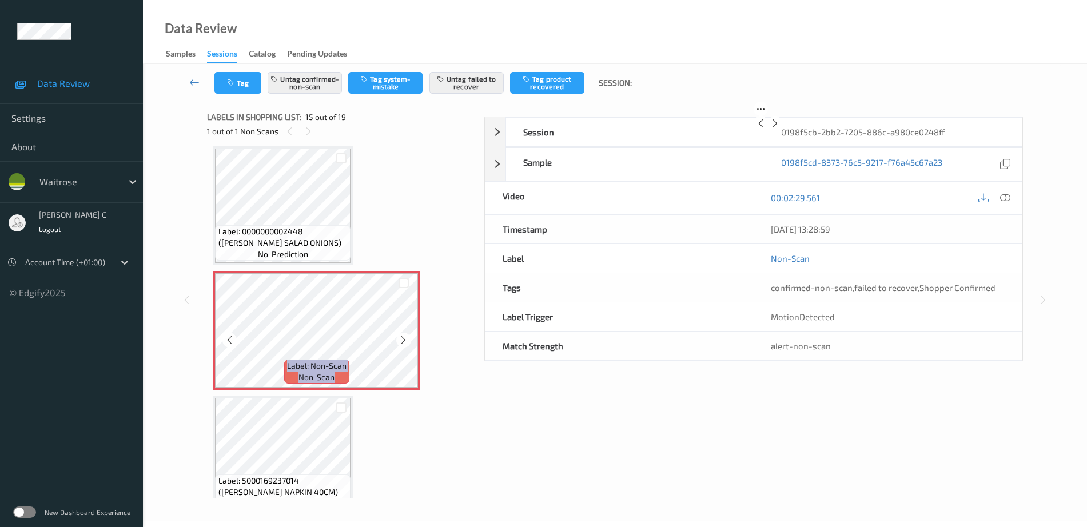
click at [405, 338] on icon at bounding box center [404, 340] width 10 height 10
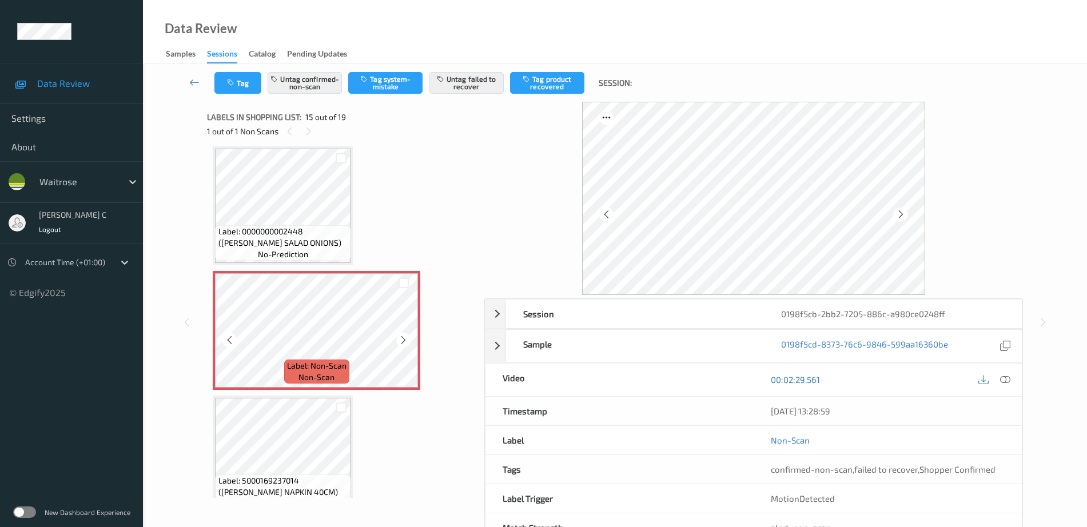
click at [405, 338] on icon at bounding box center [404, 340] width 10 height 10
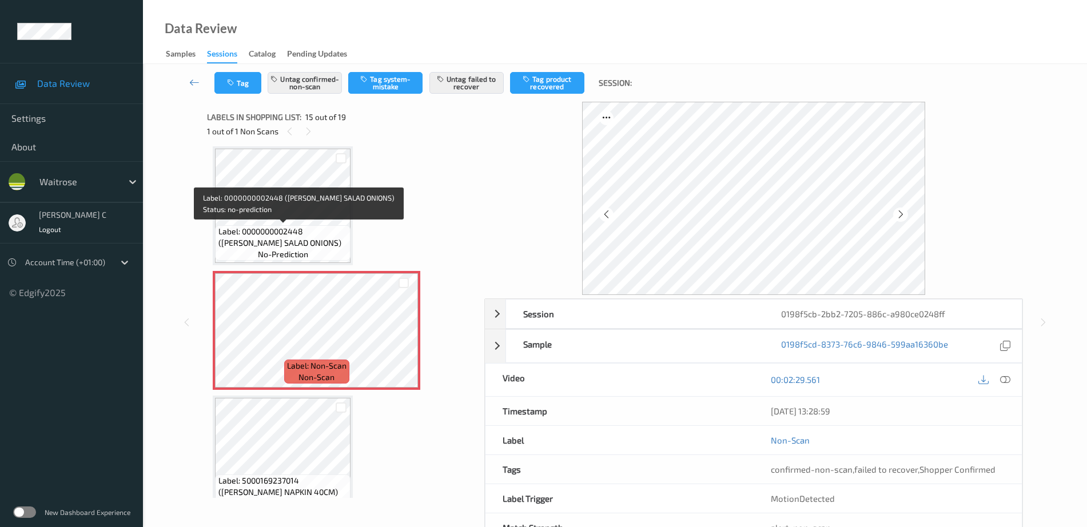
click at [279, 232] on span "Label: 0000000002448 ([PERSON_NAME] SALAD ONIONS)" at bounding box center [283, 237] width 130 height 23
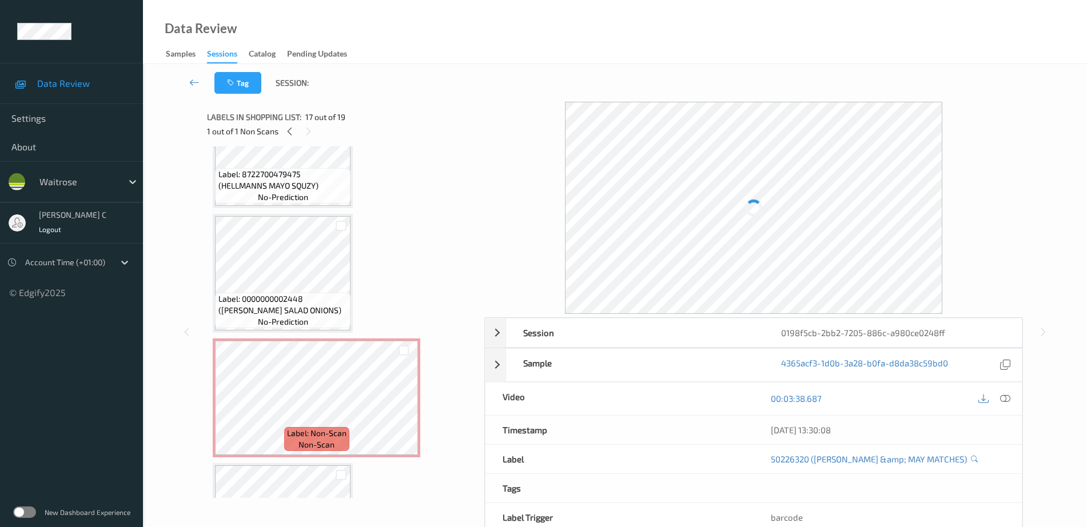
scroll to position [1555, 0]
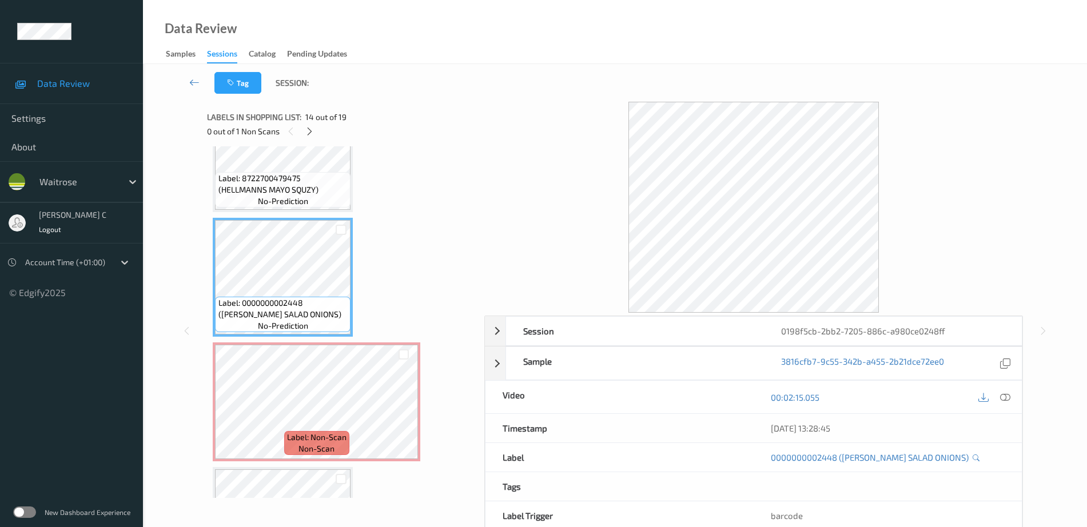
click at [1005, 396] on icon at bounding box center [1005, 397] width 10 height 10
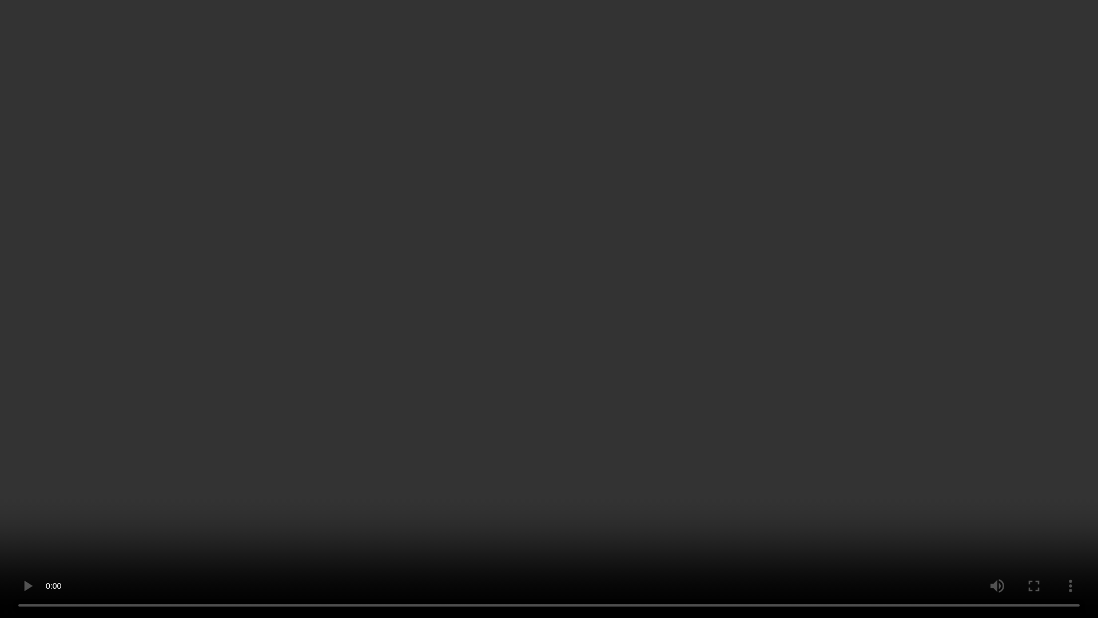
click at [979, 527] on video at bounding box center [549, 309] width 1098 height 618
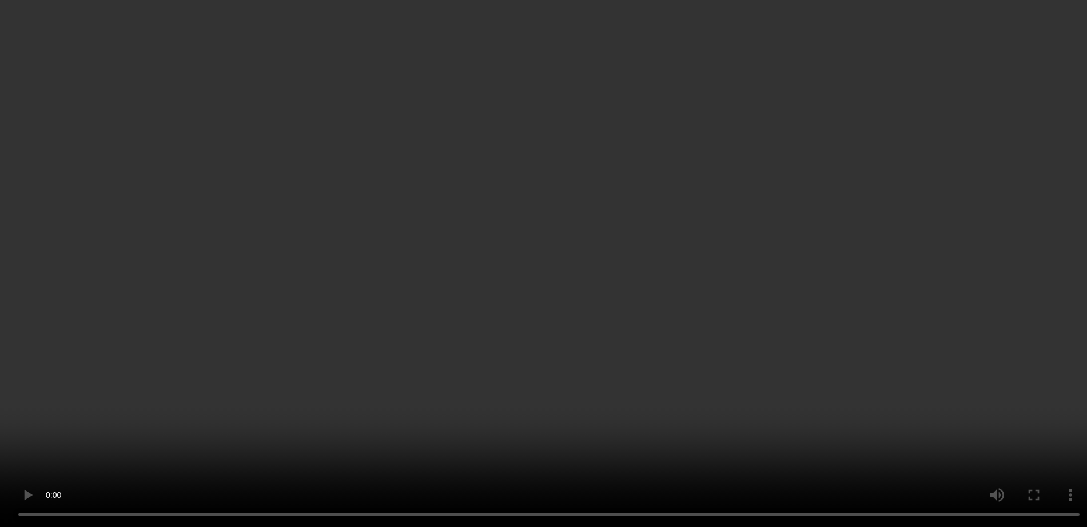
scroll to position [1698, 0]
